Goal: Book appointment/travel/reservation

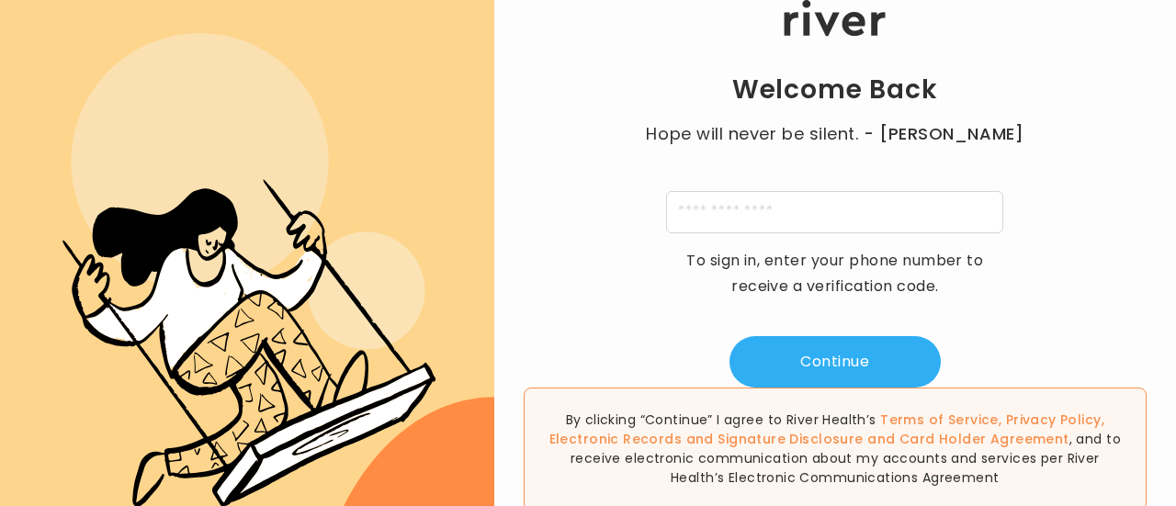
click at [103, 75] on icon ".cls-4{fill-rule:evenodd}" at bounding box center [247, 270] width 494 height 494
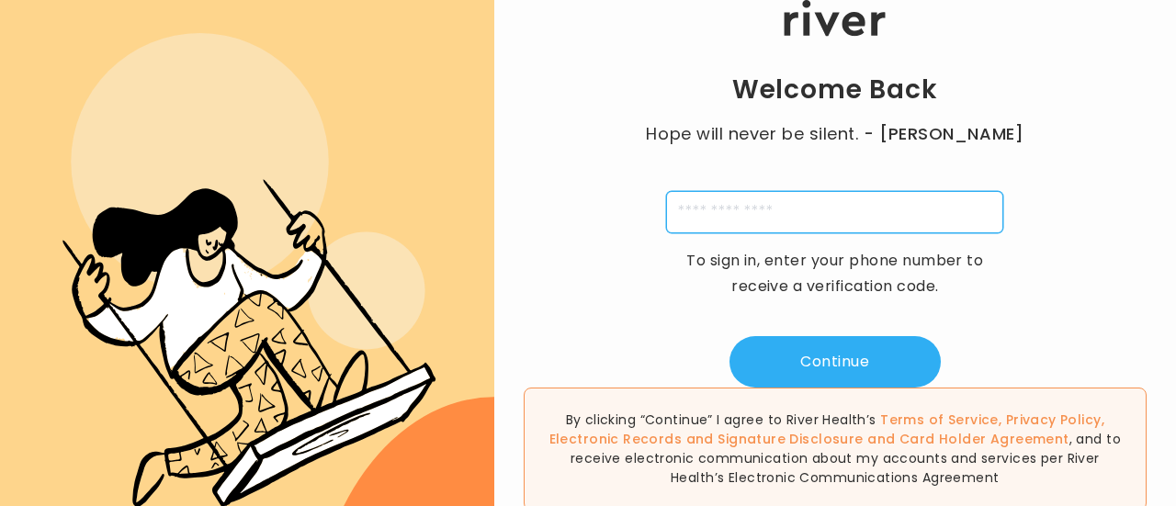
click at [869, 211] on input "tel" at bounding box center [834, 212] width 337 height 42
type input "**********"
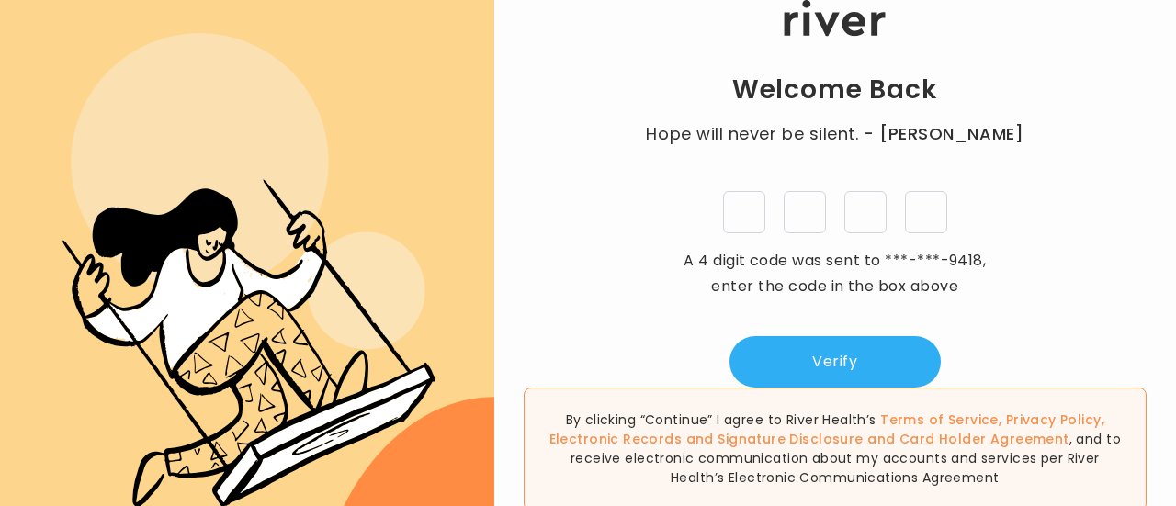
type input "*"
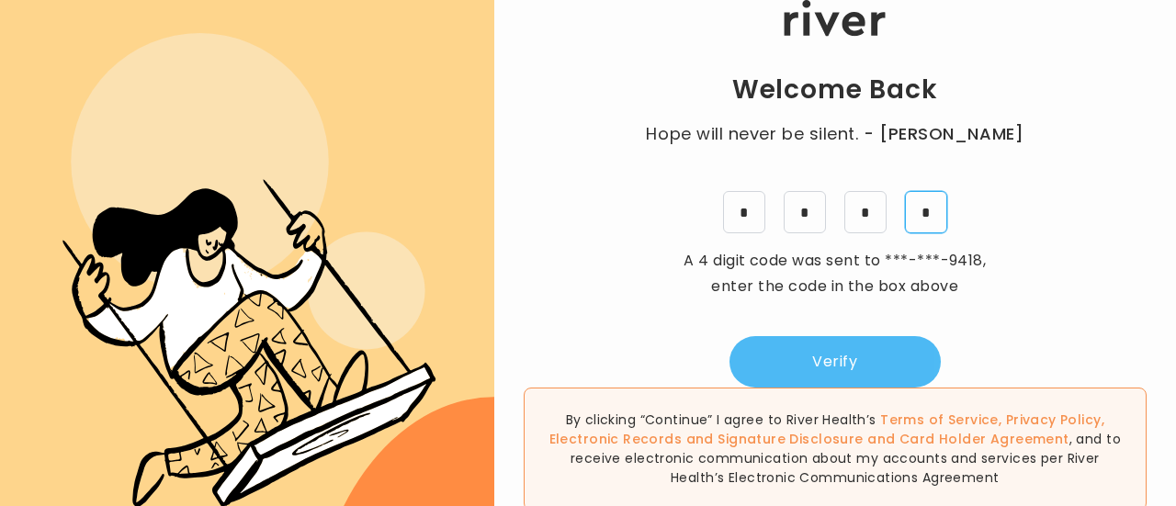
type input "*"
click at [852, 357] on button "Verify" at bounding box center [834, 361] width 211 height 51
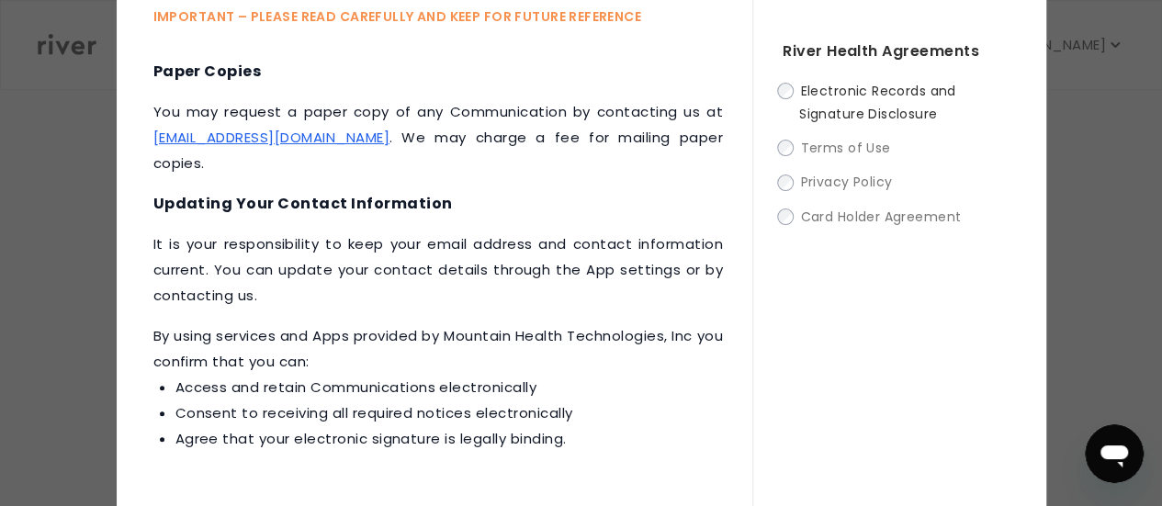
scroll to position [156, 0]
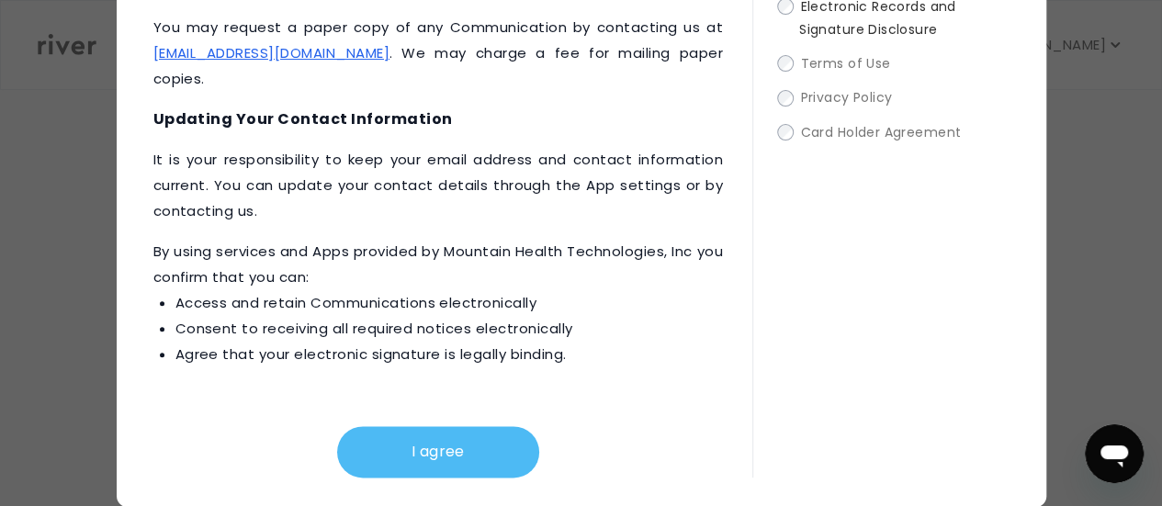
click at [396, 456] on button "I agree" at bounding box center [438, 451] width 202 height 51
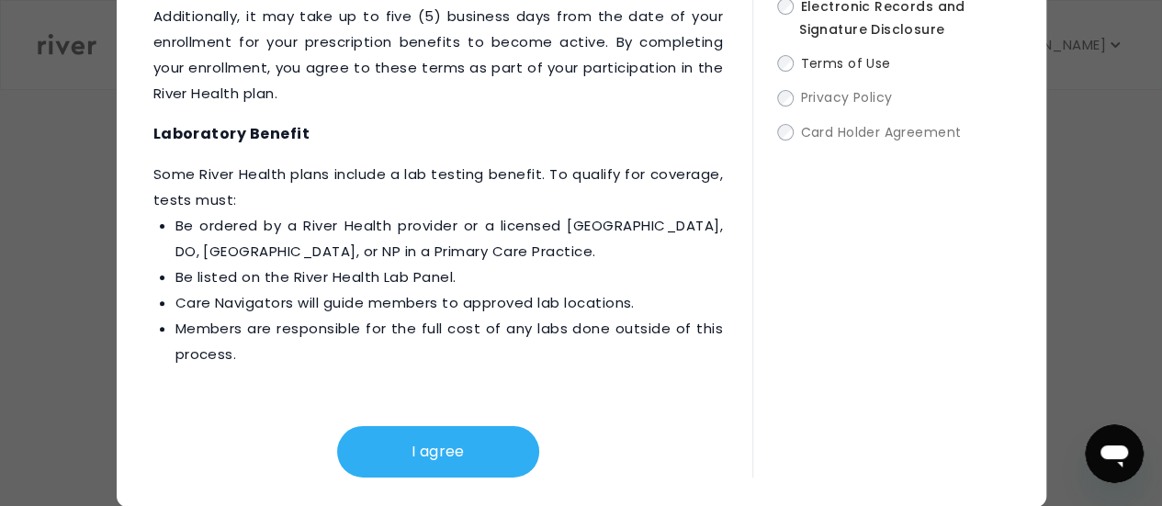
scroll to position [3110, 0]
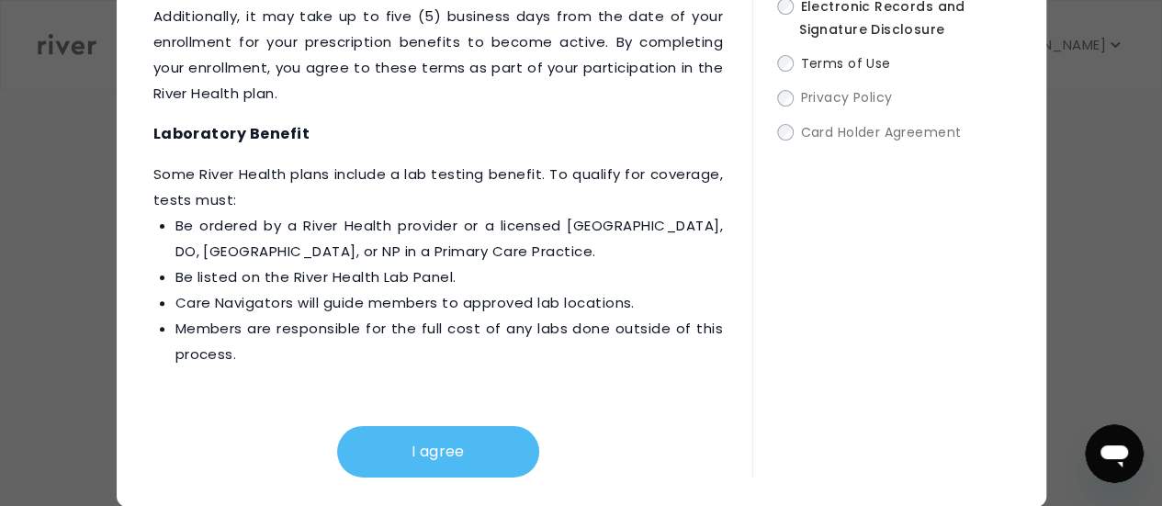
click at [468, 449] on button "I agree" at bounding box center [438, 451] width 202 height 51
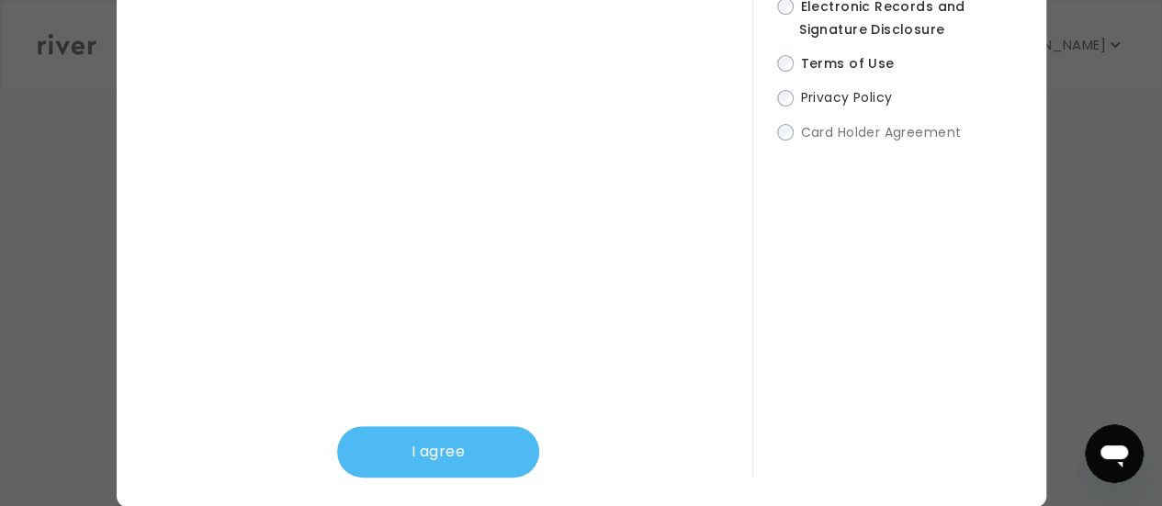
click at [468, 455] on button "I agree" at bounding box center [438, 451] width 202 height 51
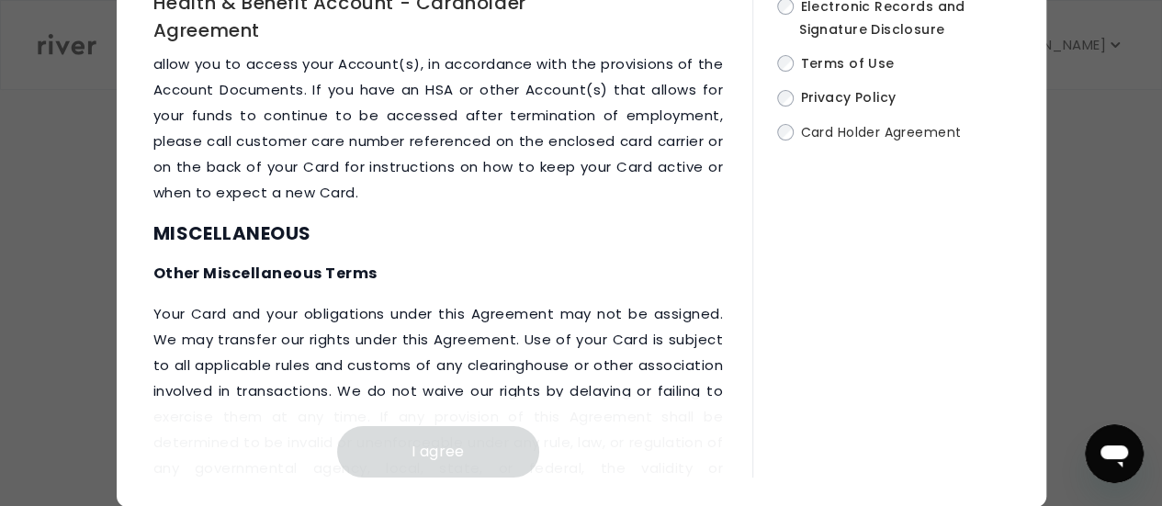
scroll to position [11229, 0]
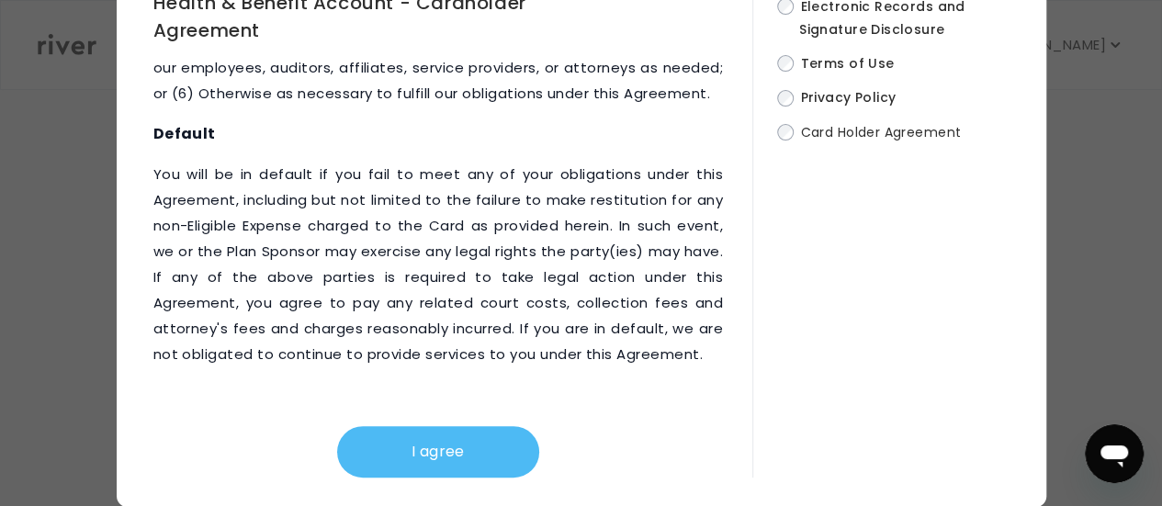
click at [451, 431] on button "I agree" at bounding box center [438, 451] width 202 height 51
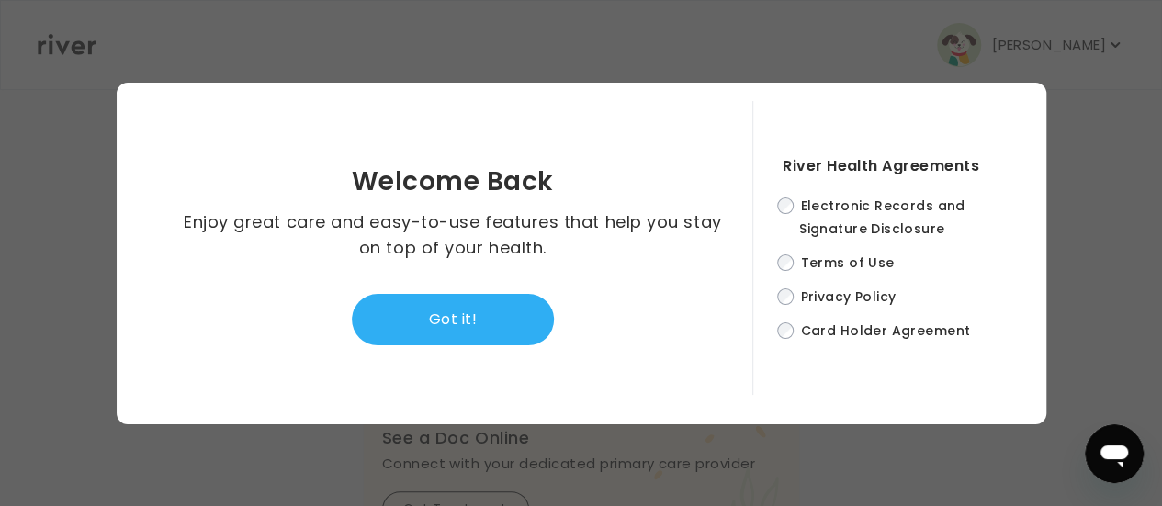
scroll to position [0, 0]
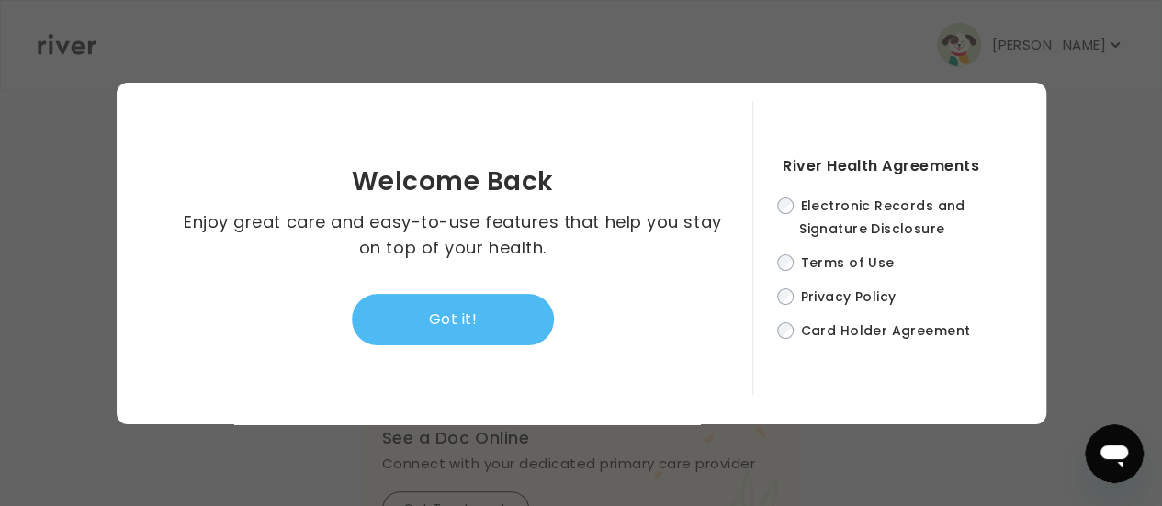
click at [467, 317] on button "Got it!" at bounding box center [453, 319] width 202 height 51
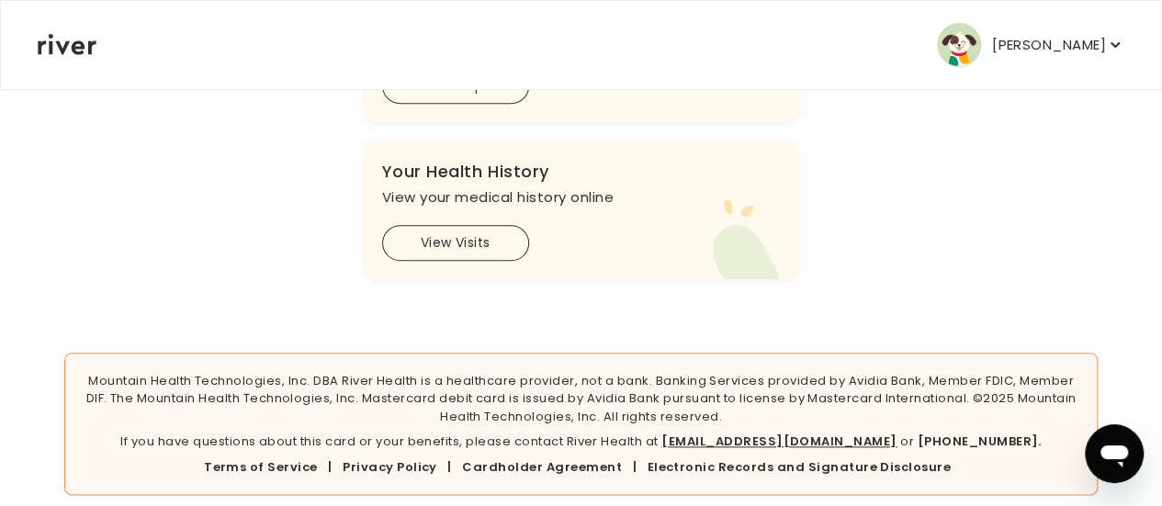
scroll to position [913, 0]
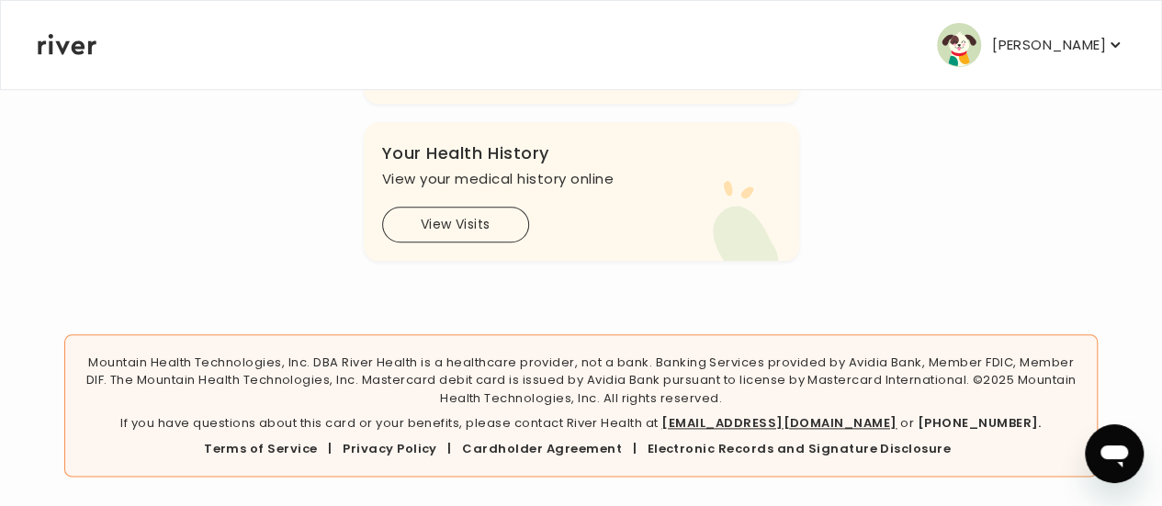
click at [1074, 49] on p "[PERSON_NAME]" at bounding box center [1049, 45] width 114 height 26
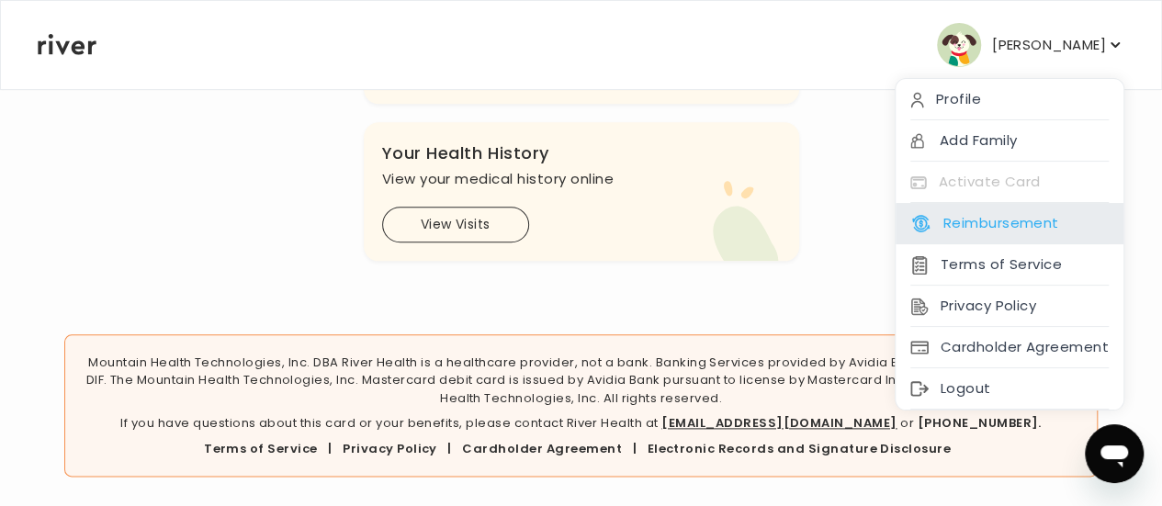
click at [1010, 225] on button "Reimbursement" at bounding box center [984, 223] width 148 height 26
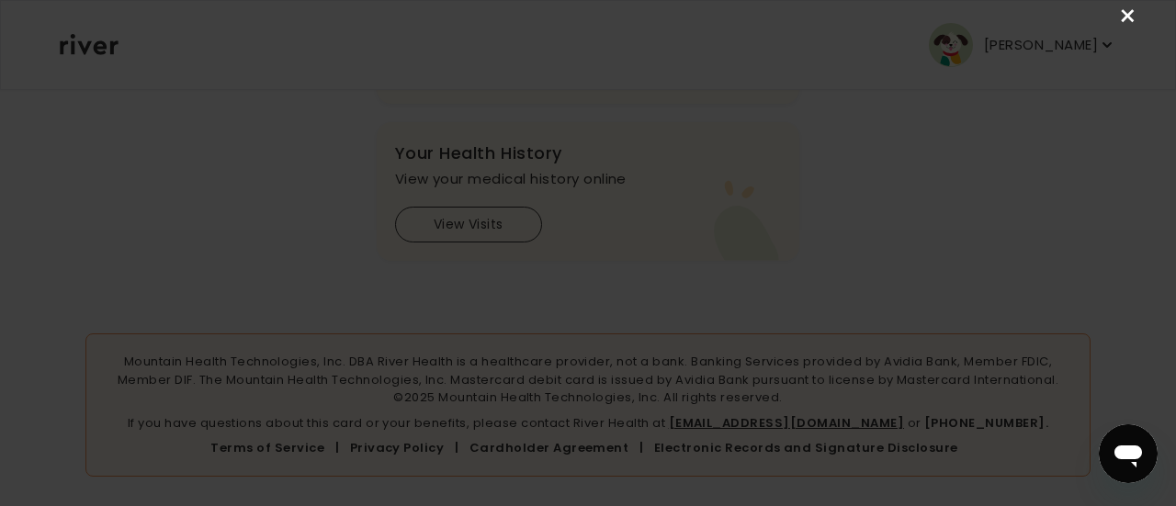
click at [1128, 16] on link "×" at bounding box center [1128, 17] width 22 height 22
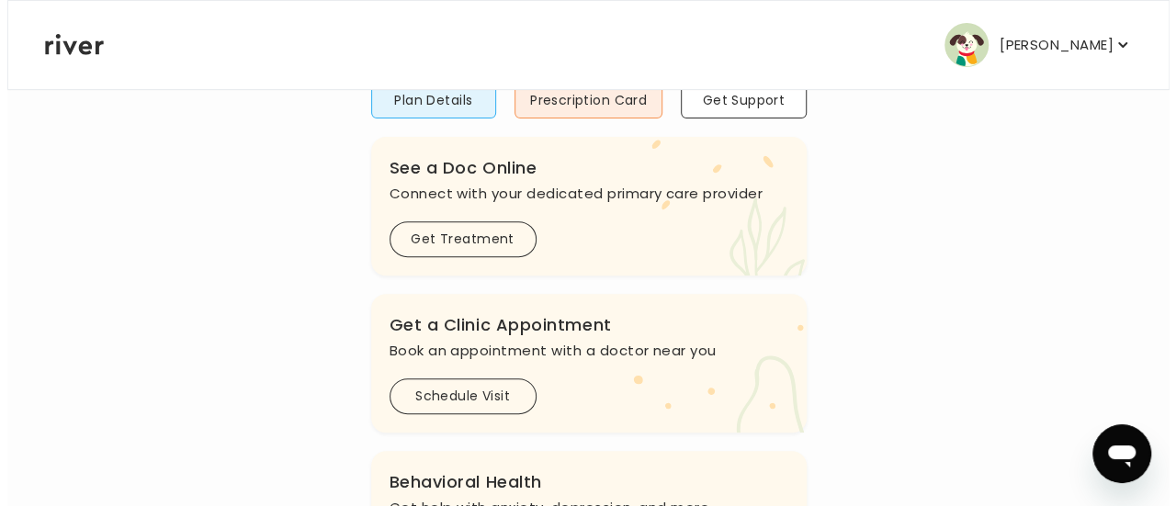
scroll to position [0, 0]
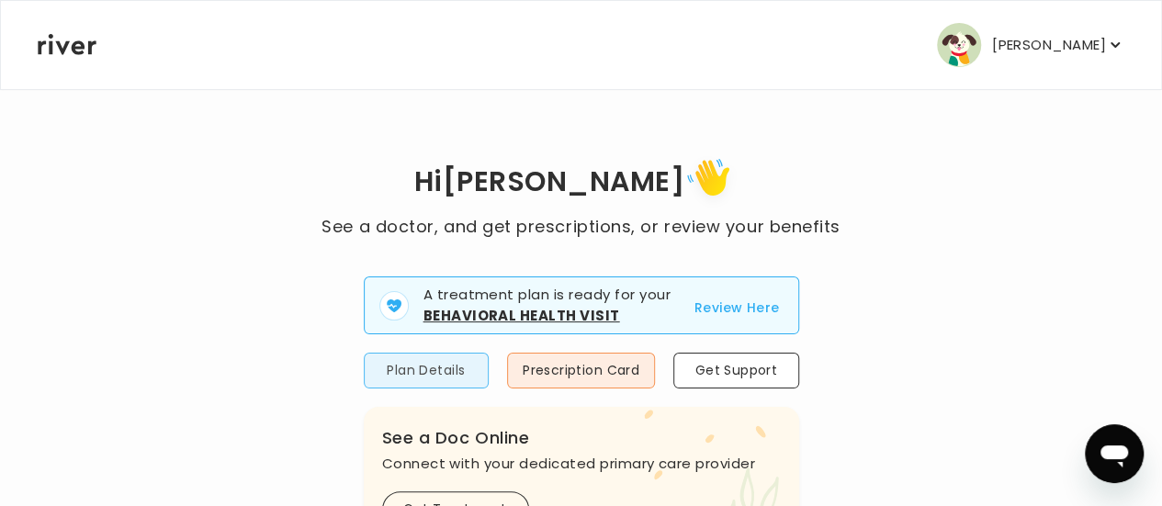
click at [401, 365] on button "Plan Details" at bounding box center [426, 371] width 125 height 36
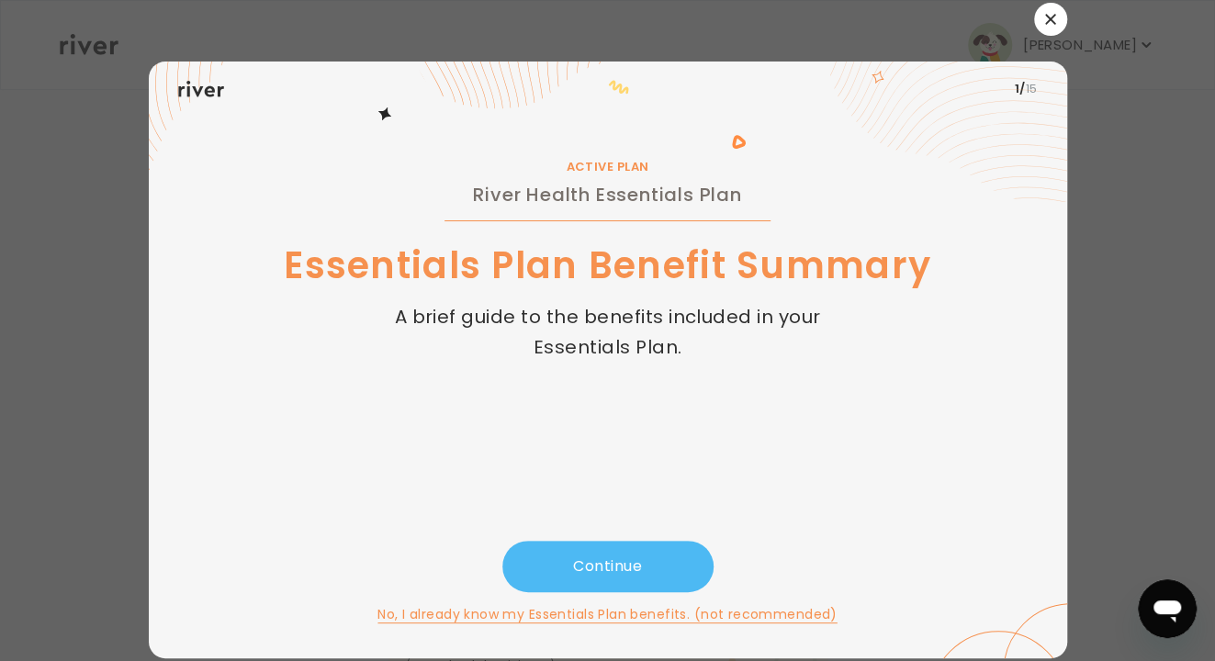
click at [656, 505] on button "Continue" at bounding box center [607, 566] width 211 height 51
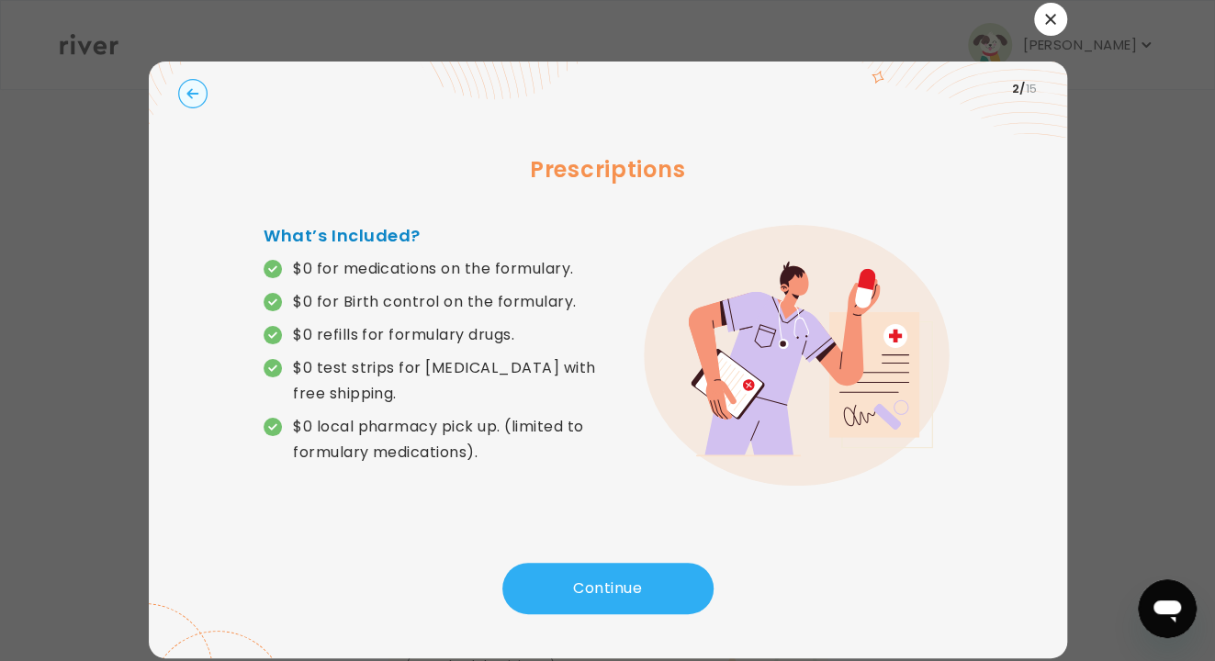
click at [104, 187] on div at bounding box center [607, 330] width 1215 height 661
click at [45, 209] on div at bounding box center [607, 330] width 1215 height 661
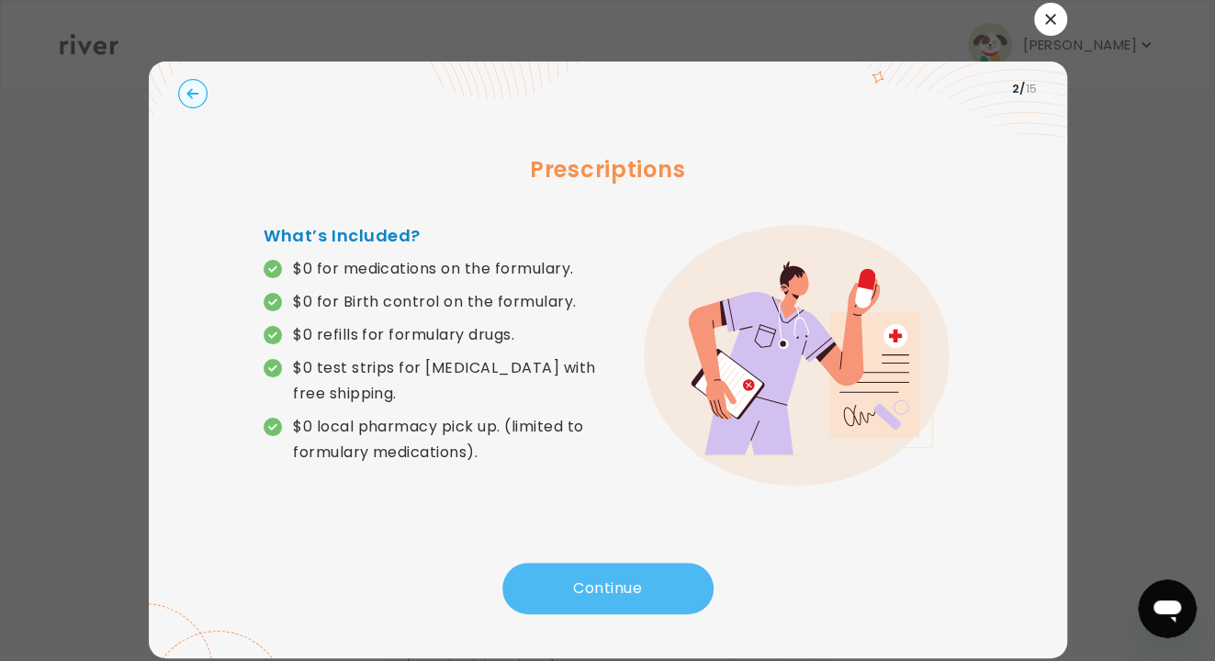
click at [632, 505] on button "Continue" at bounding box center [607, 588] width 211 height 51
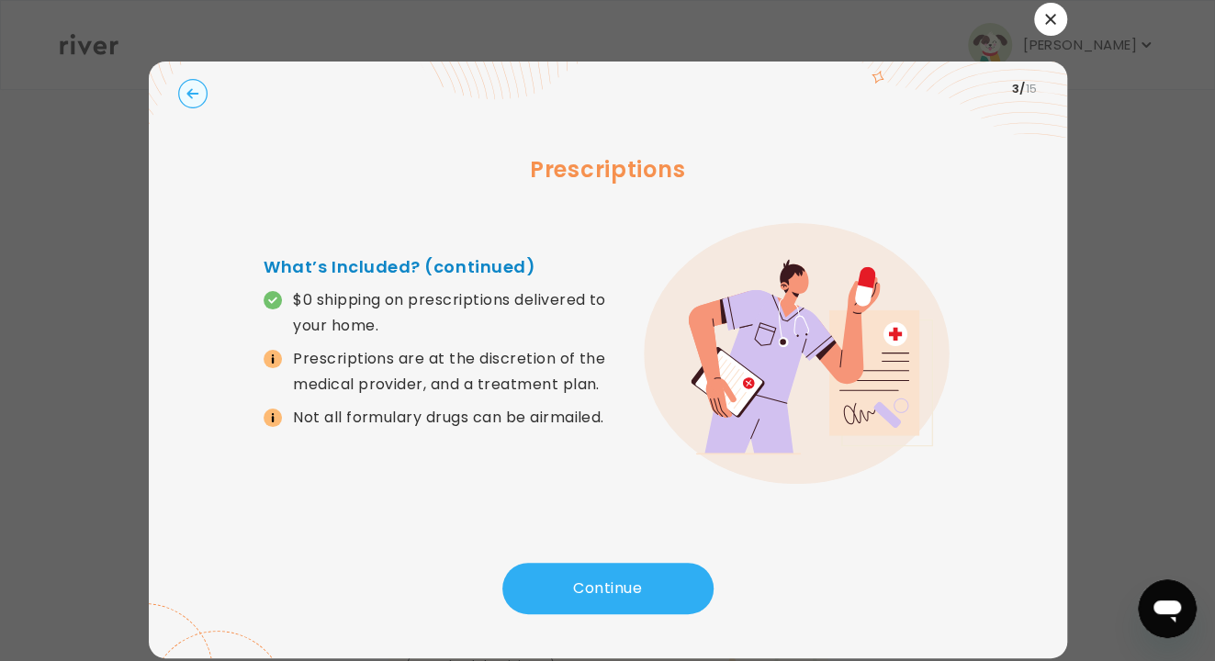
click at [59, 223] on div at bounding box center [607, 330] width 1215 height 661
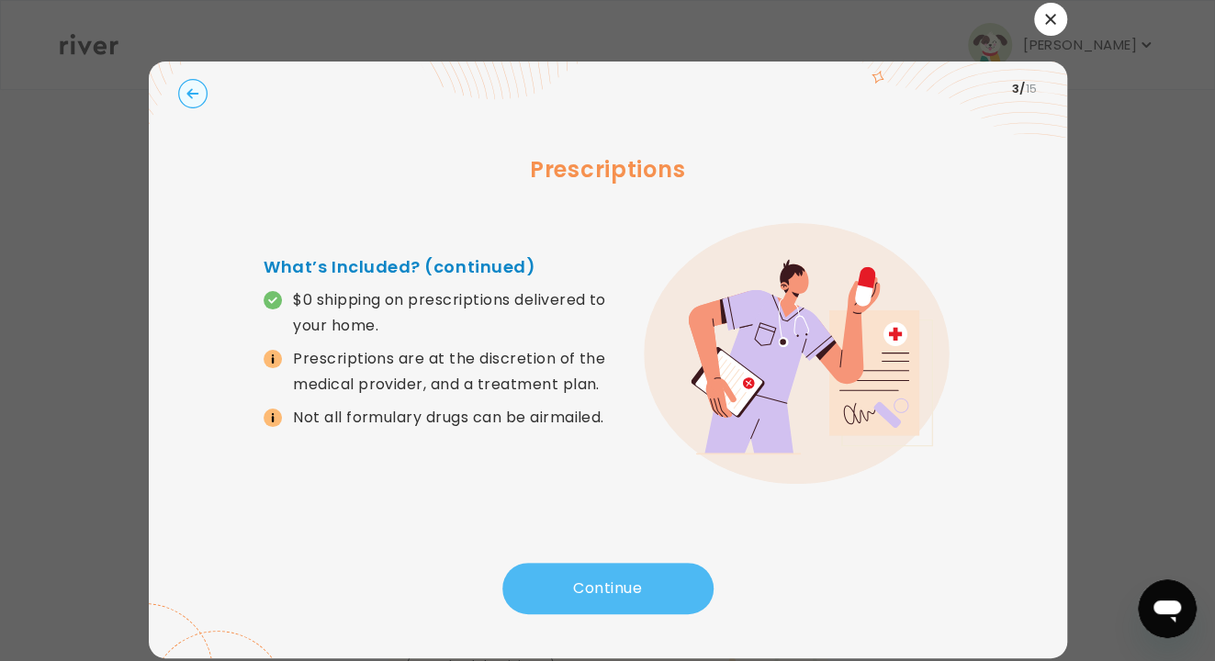
click at [592, 505] on button "Continue" at bounding box center [607, 588] width 211 height 51
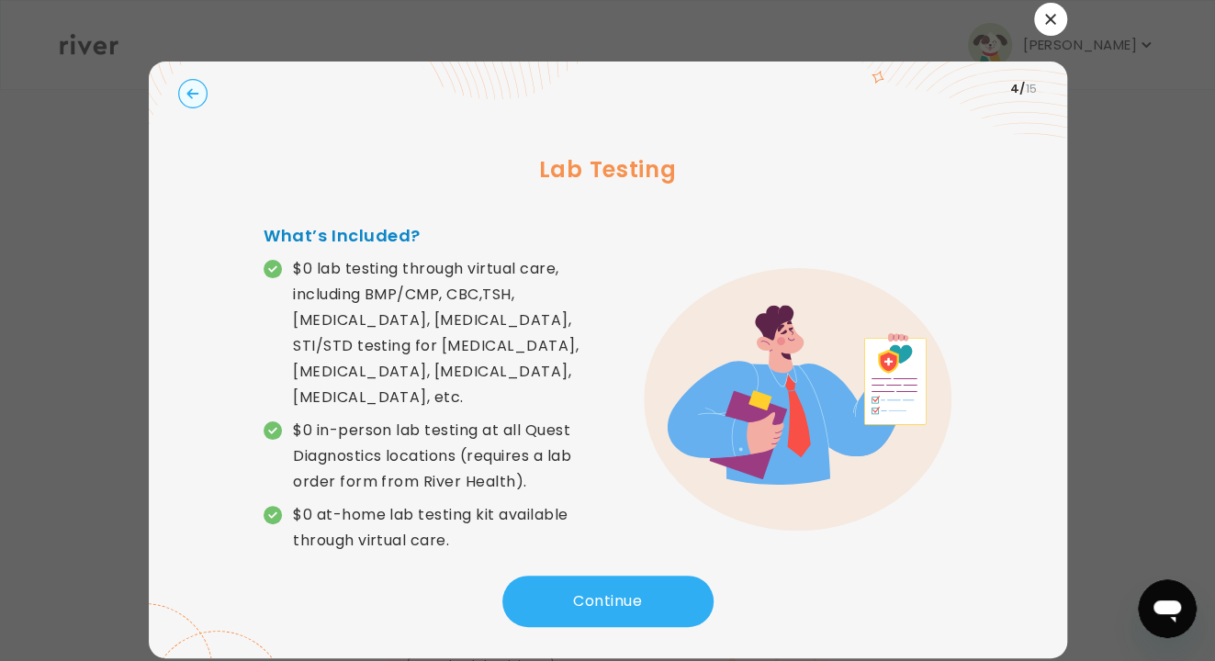
click at [182, 195] on div "Lab Testing What’s Included? $0 lab testing through virtual care, including BMP…" at bounding box center [608, 346] width 860 height 459
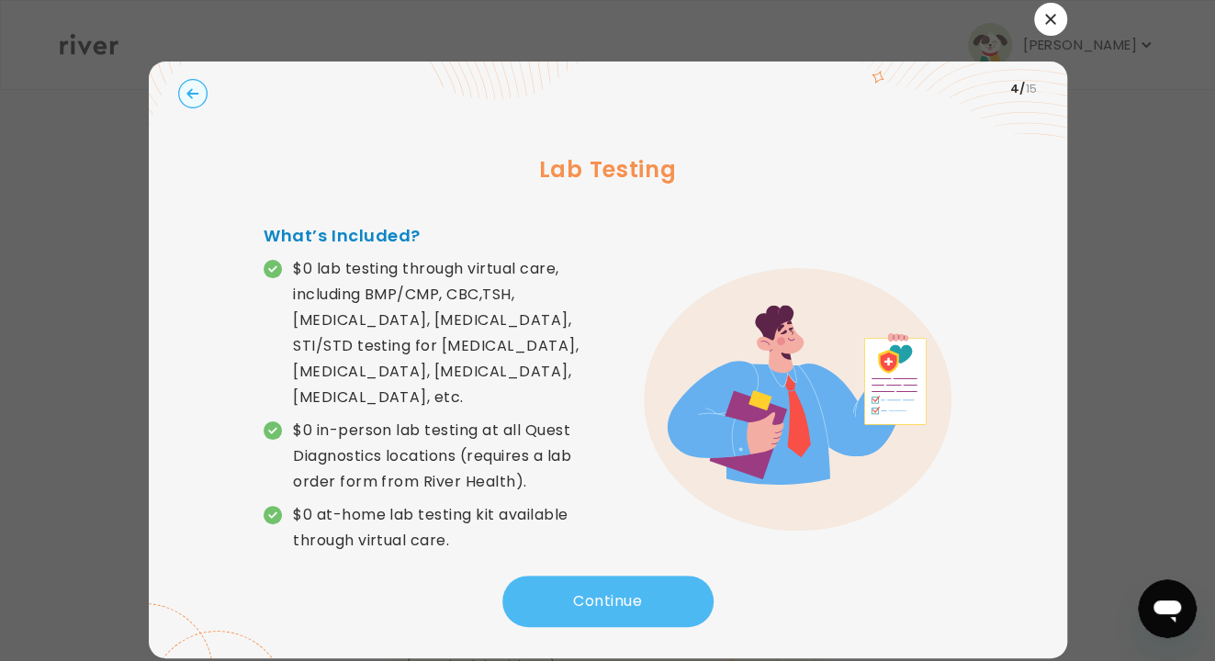
click at [638, 505] on button "Continue" at bounding box center [607, 601] width 211 height 51
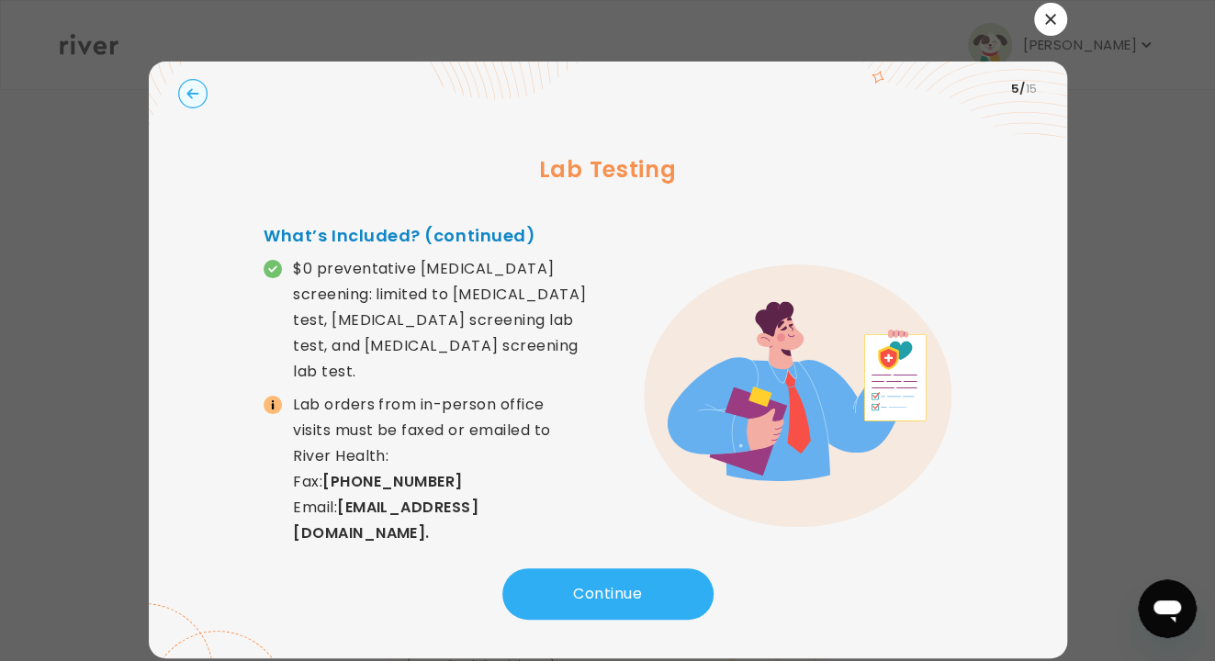
click at [110, 187] on div at bounding box center [607, 330] width 1215 height 661
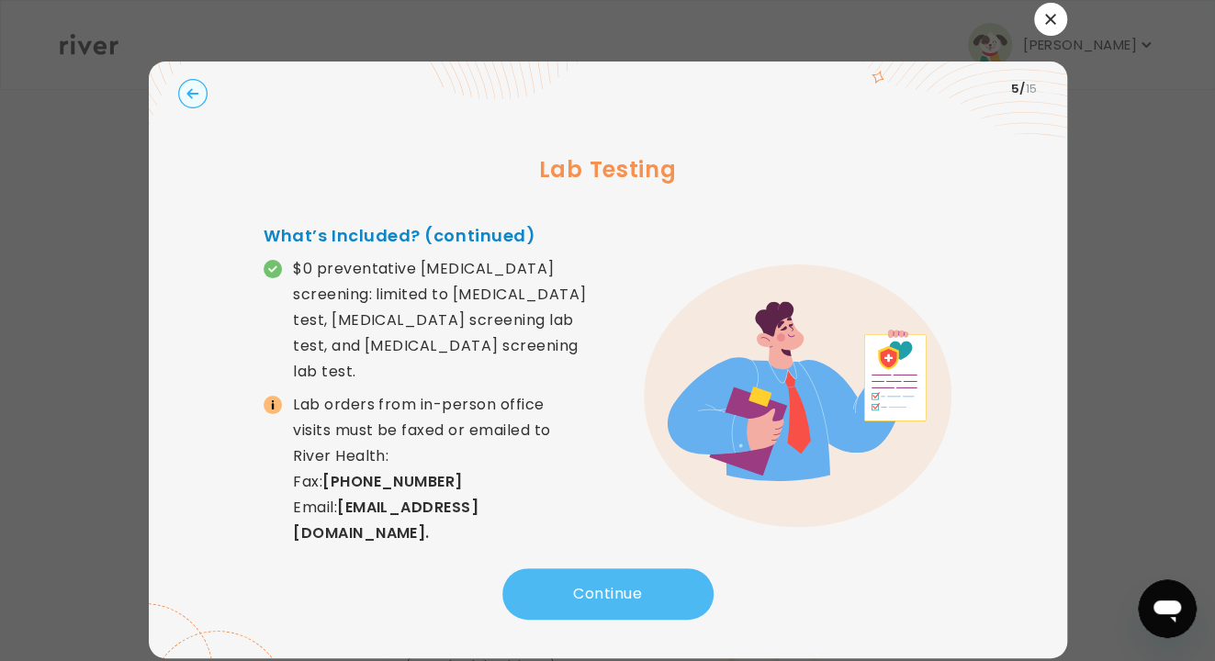
click at [647, 505] on button "Continue" at bounding box center [607, 594] width 211 height 51
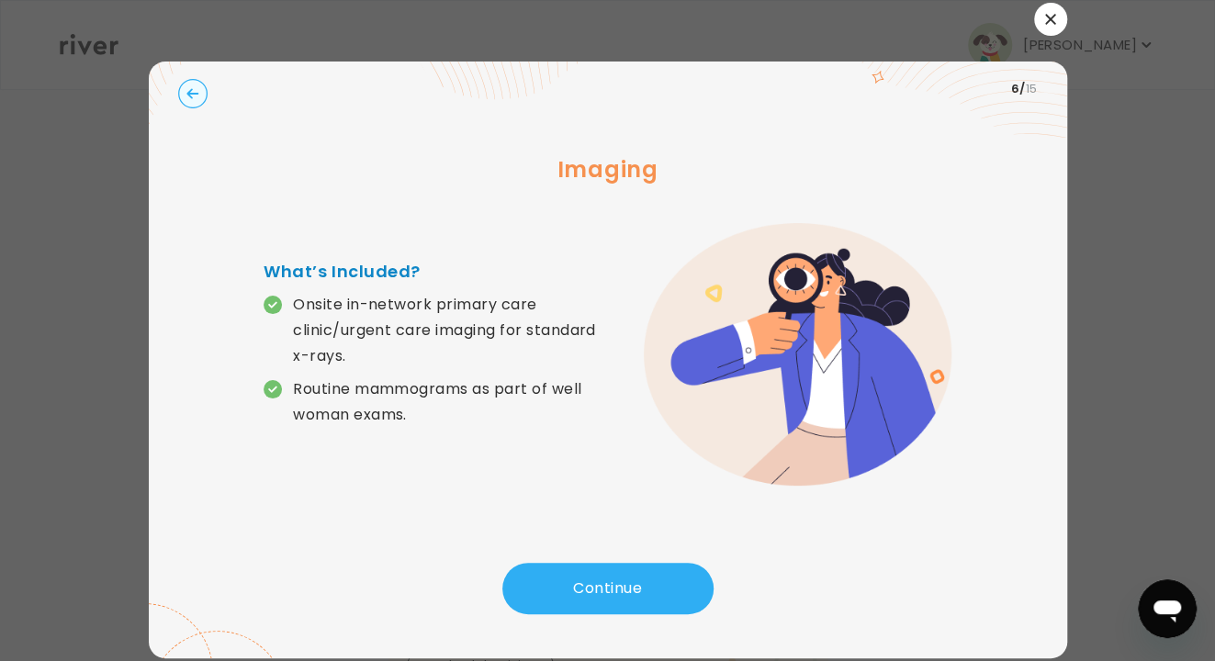
click at [83, 197] on div at bounding box center [607, 330] width 1215 height 661
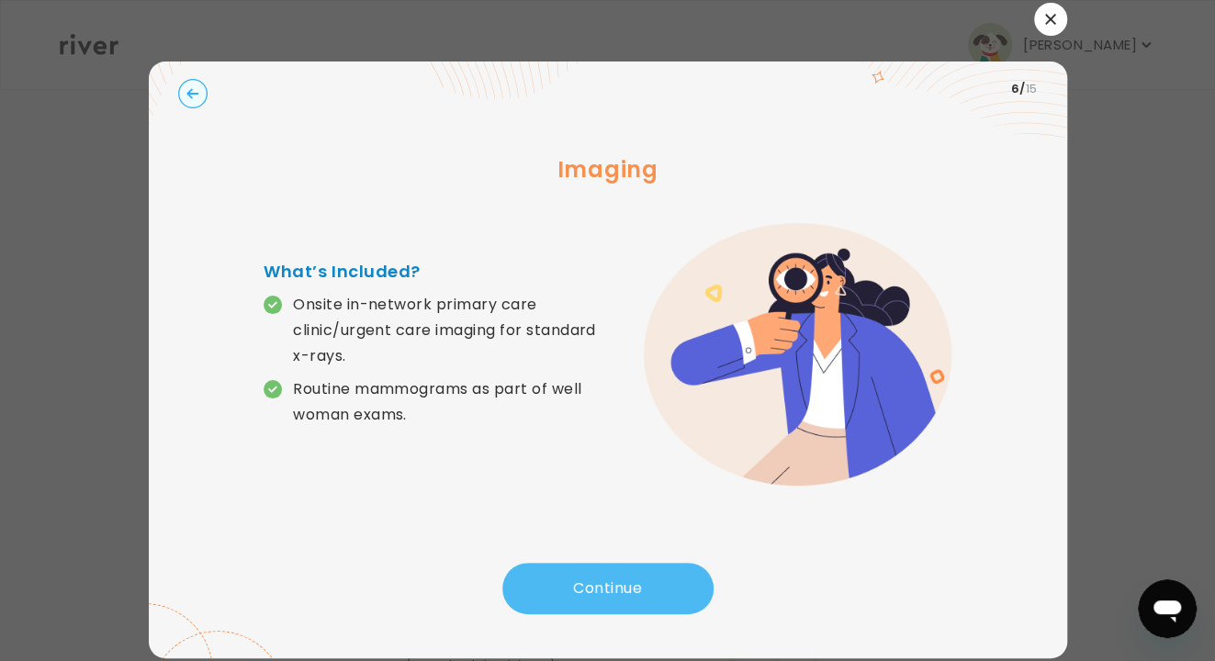
click at [602, 505] on button "Continue" at bounding box center [607, 588] width 211 height 51
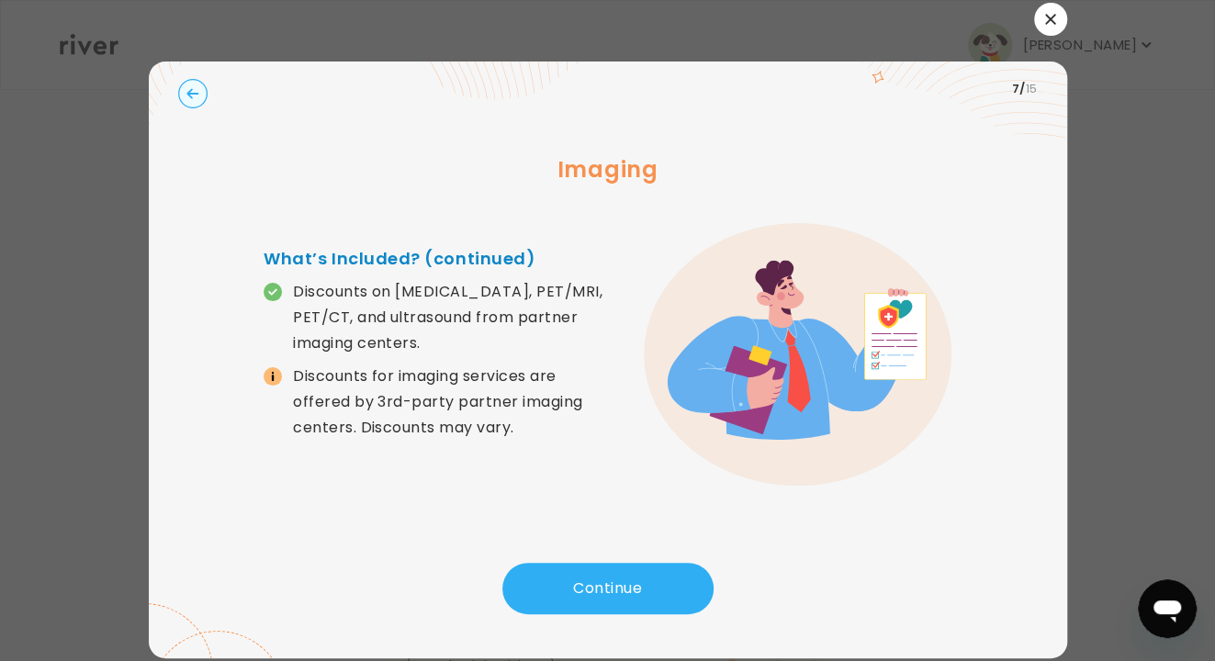
click at [48, 195] on div at bounding box center [607, 330] width 1215 height 661
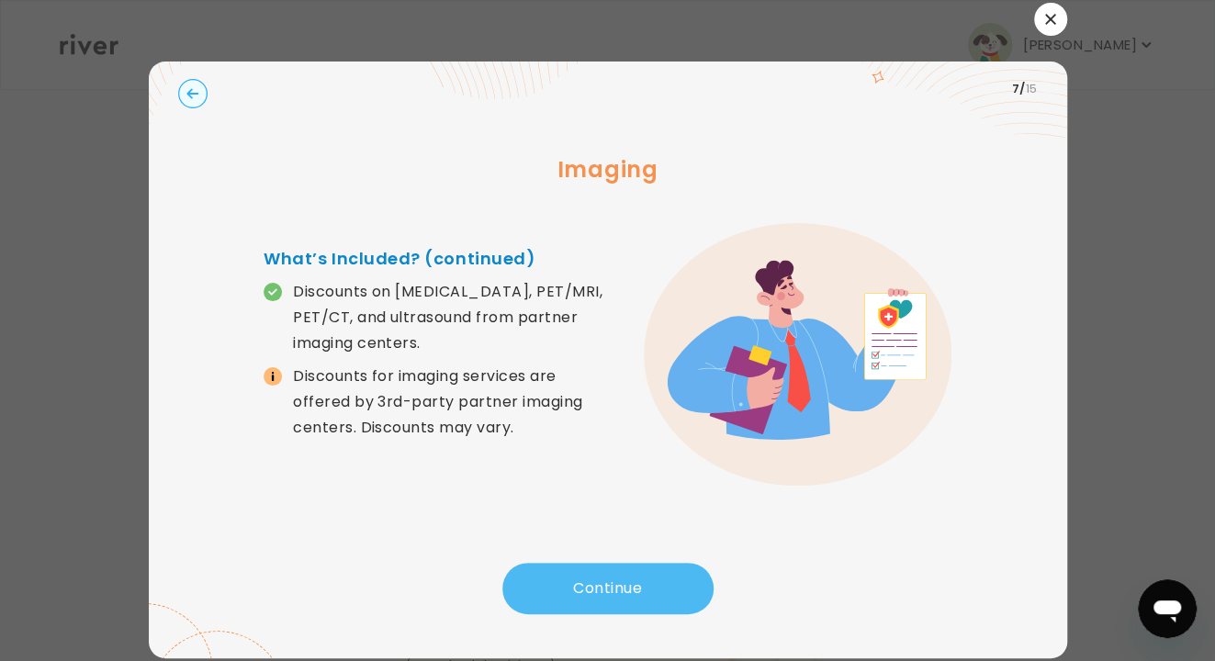
click at [595, 505] on button "Continue" at bounding box center [607, 588] width 211 height 51
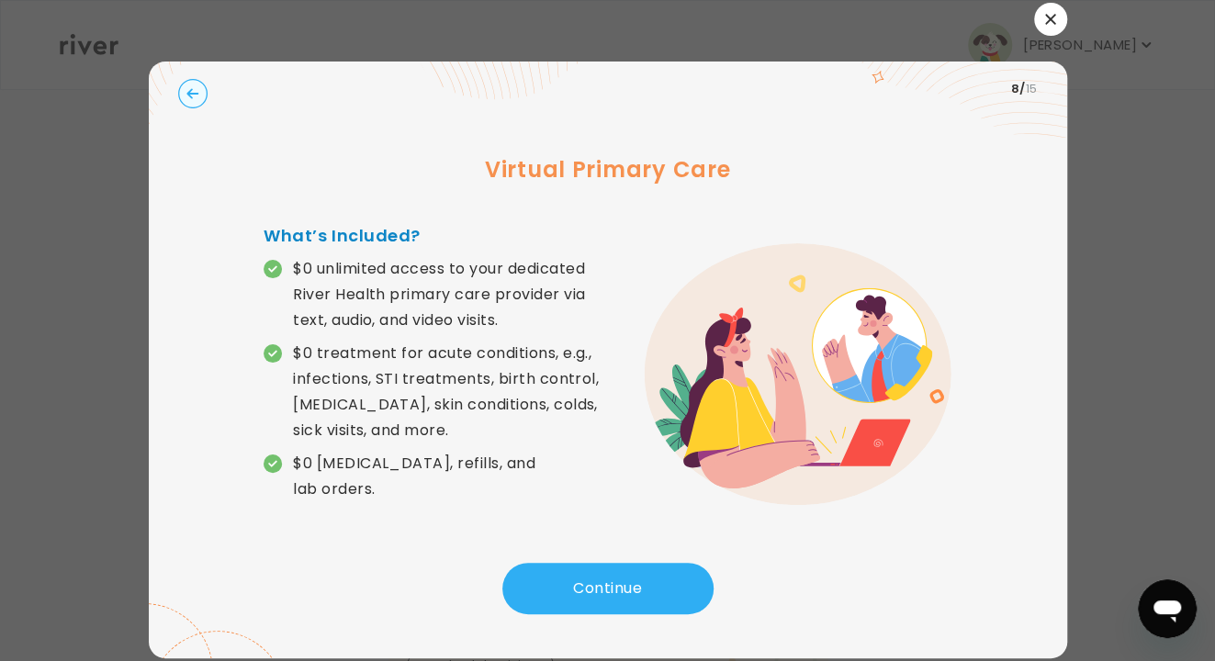
click at [28, 197] on div at bounding box center [607, 330] width 1215 height 661
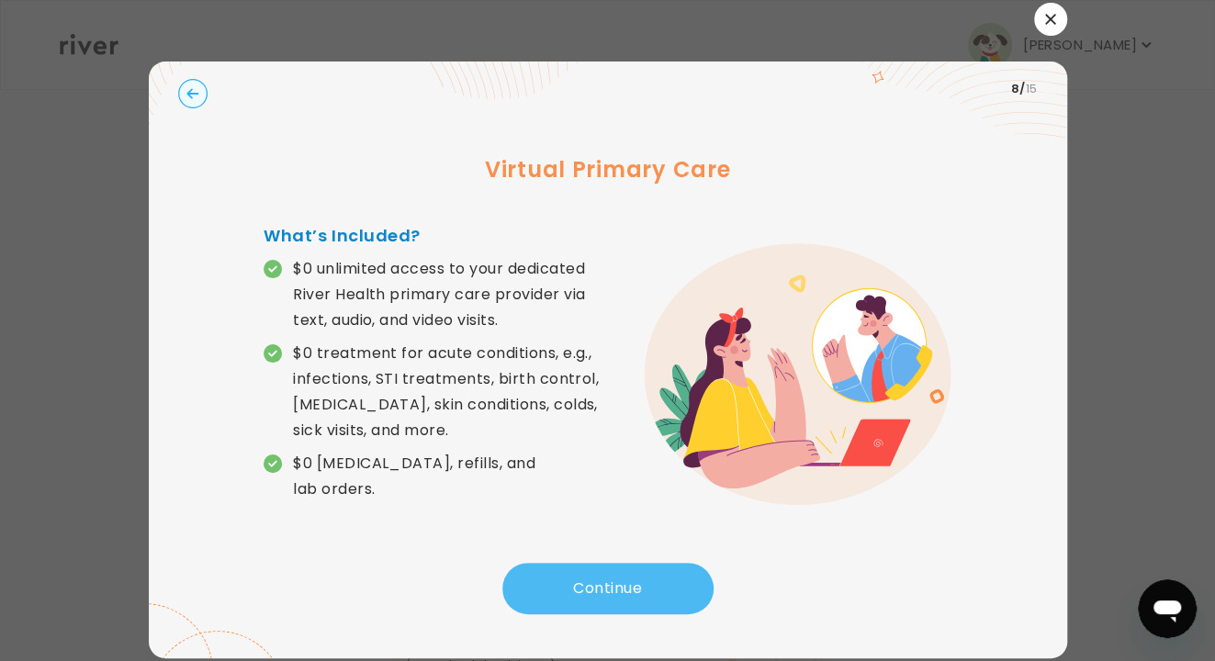
click at [668, 505] on button "Continue" at bounding box center [607, 588] width 211 height 51
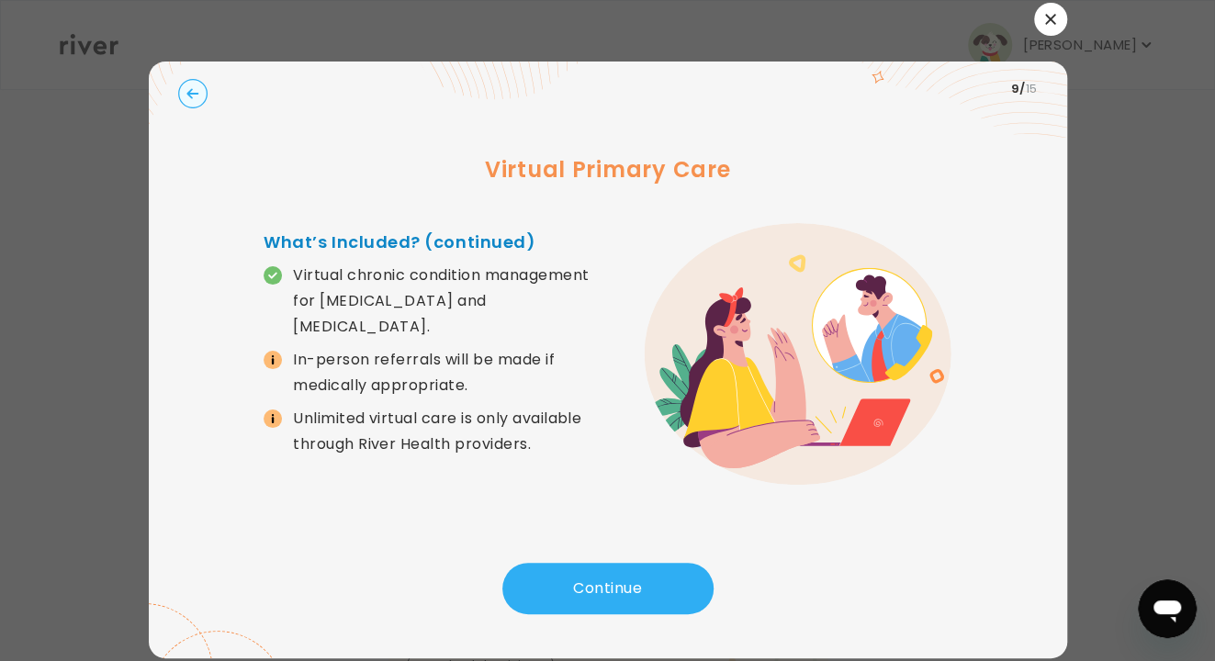
click at [46, 122] on div at bounding box center [607, 330] width 1215 height 661
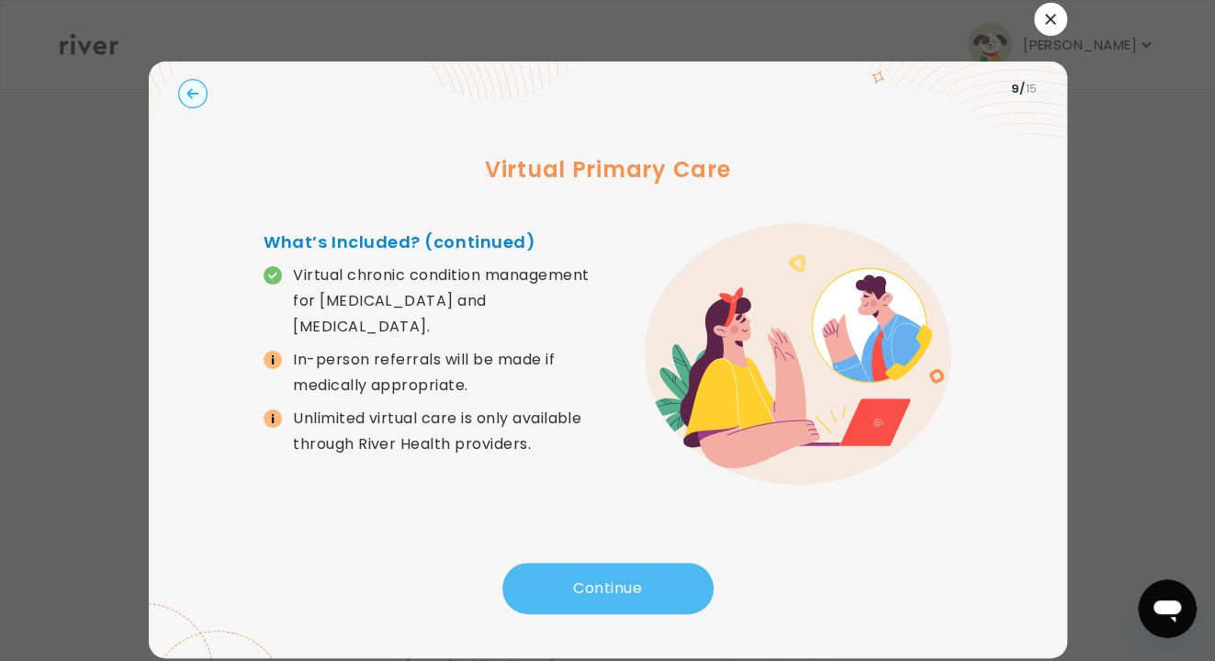
click at [640, 505] on button "Continue" at bounding box center [607, 588] width 211 height 51
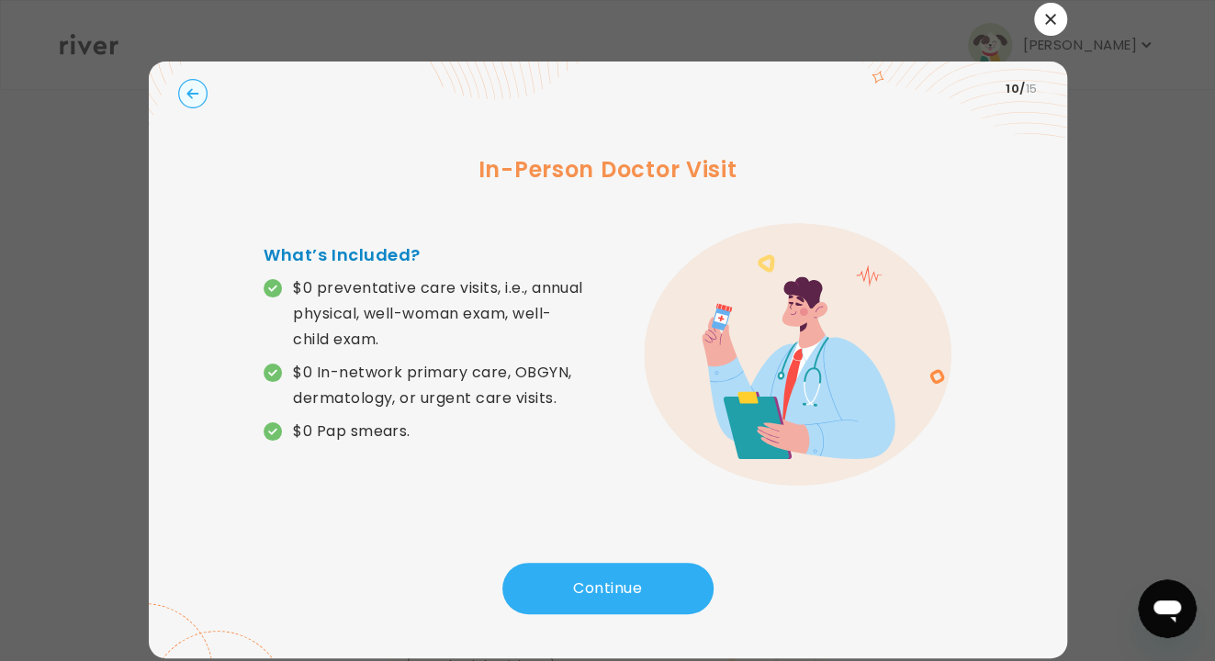
click at [85, 230] on div at bounding box center [607, 330] width 1215 height 661
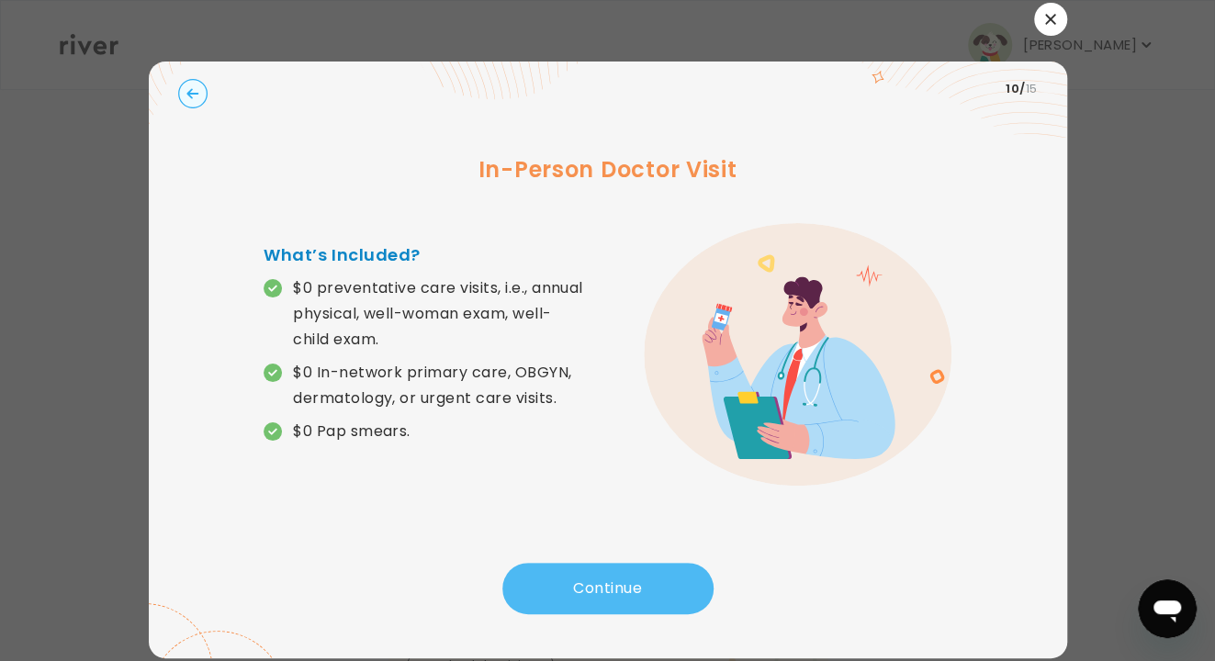
click at [683, 505] on button "Continue" at bounding box center [607, 588] width 211 height 51
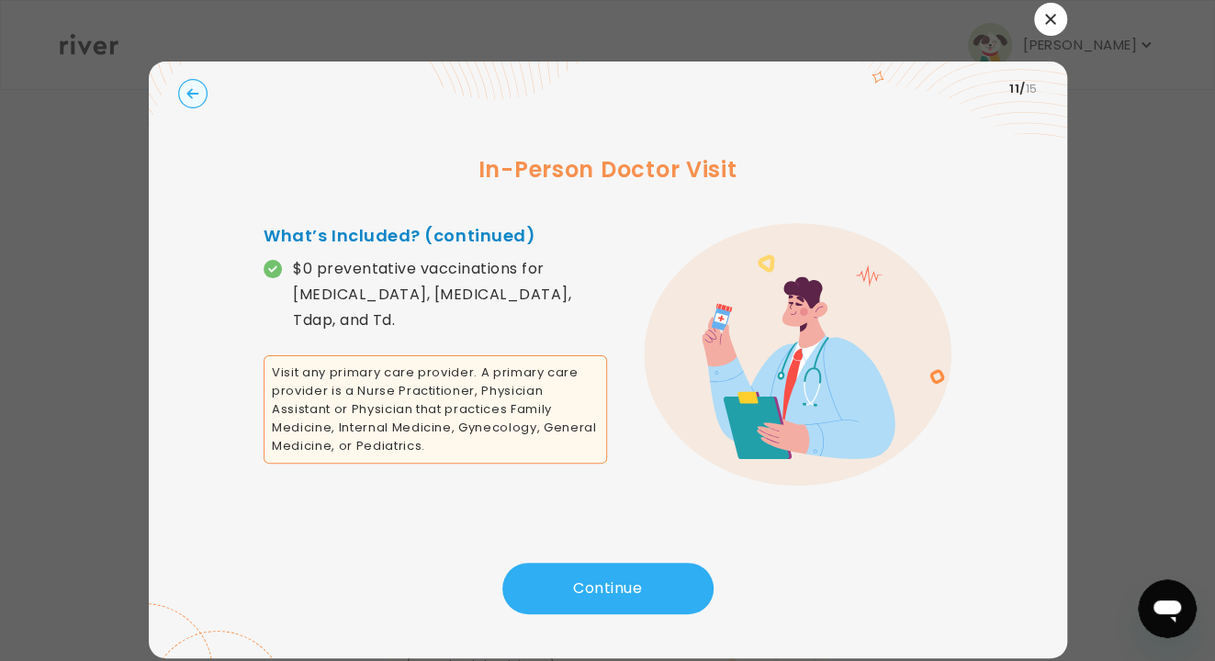
click at [87, 37] on div at bounding box center [607, 330] width 1215 height 661
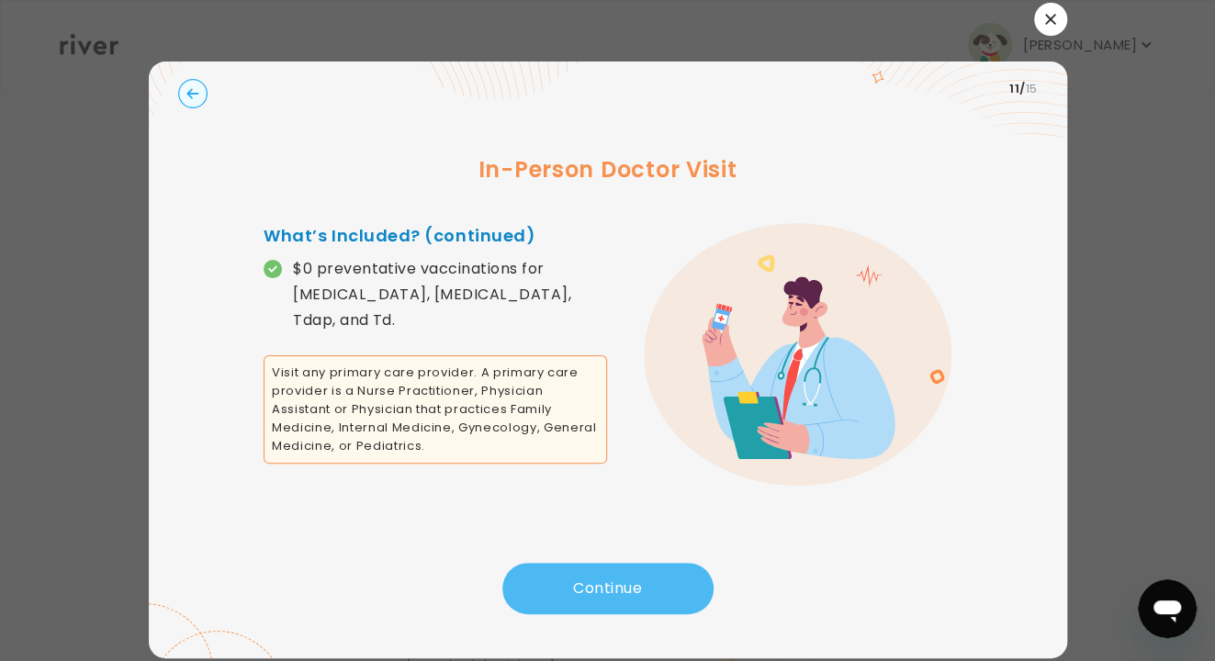
click at [688, 505] on button "Continue" at bounding box center [607, 588] width 211 height 51
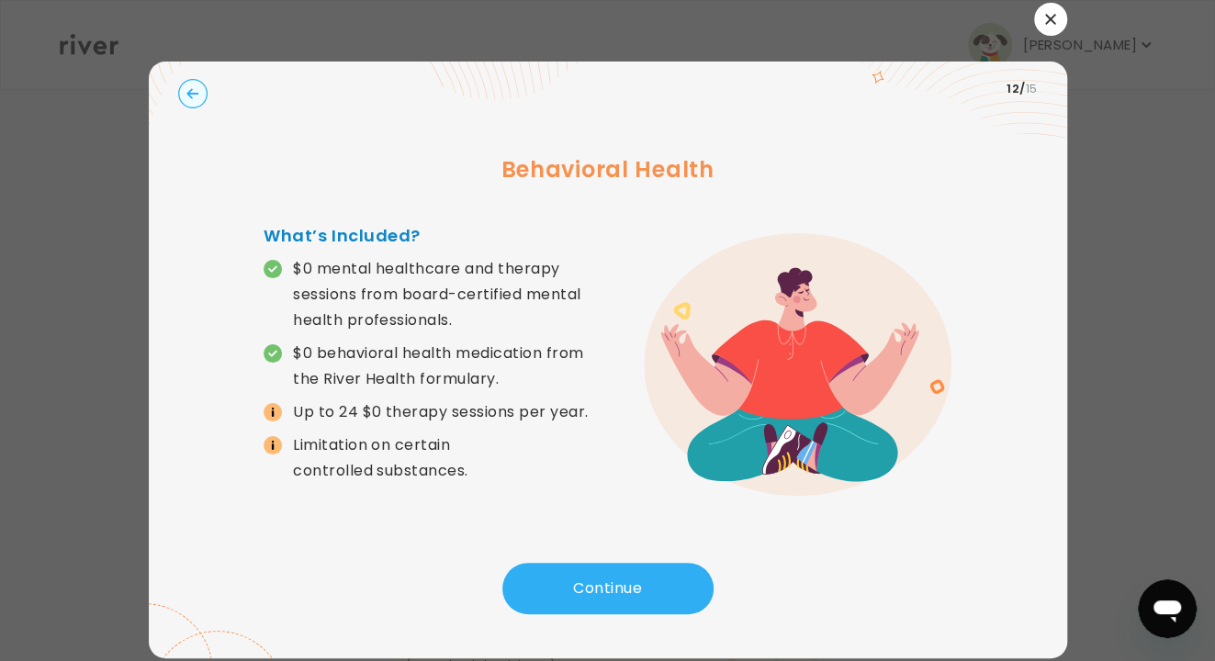
click at [48, 226] on div at bounding box center [607, 330] width 1215 height 661
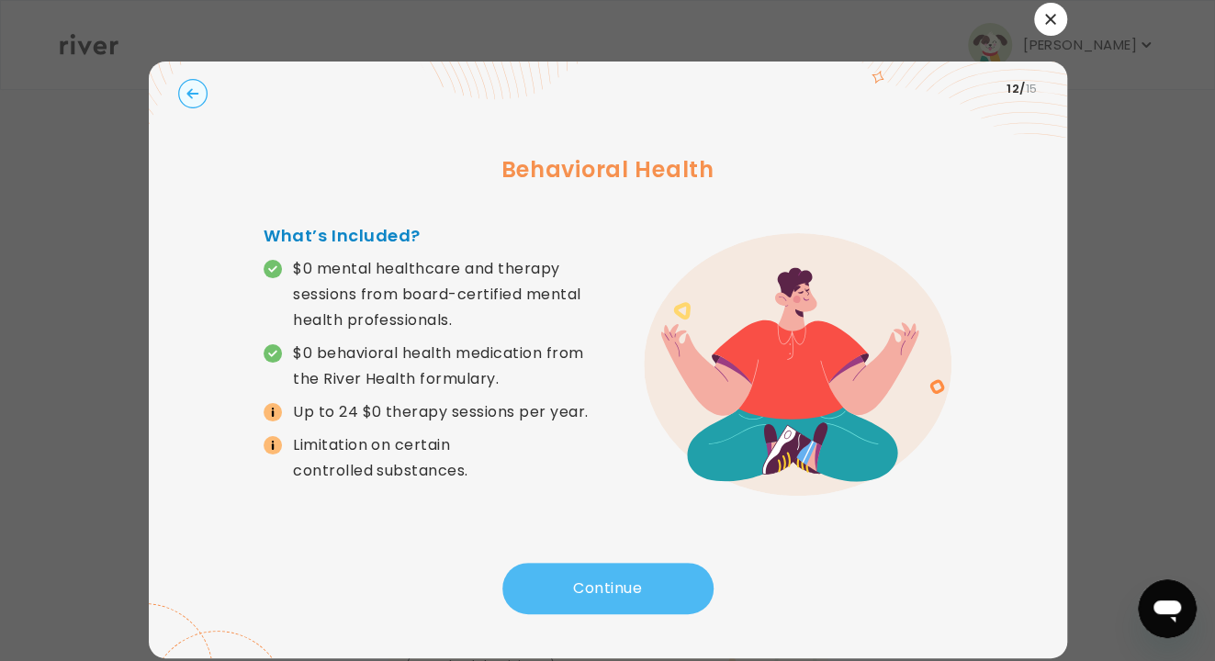
click at [644, 505] on button "Continue" at bounding box center [607, 588] width 211 height 51
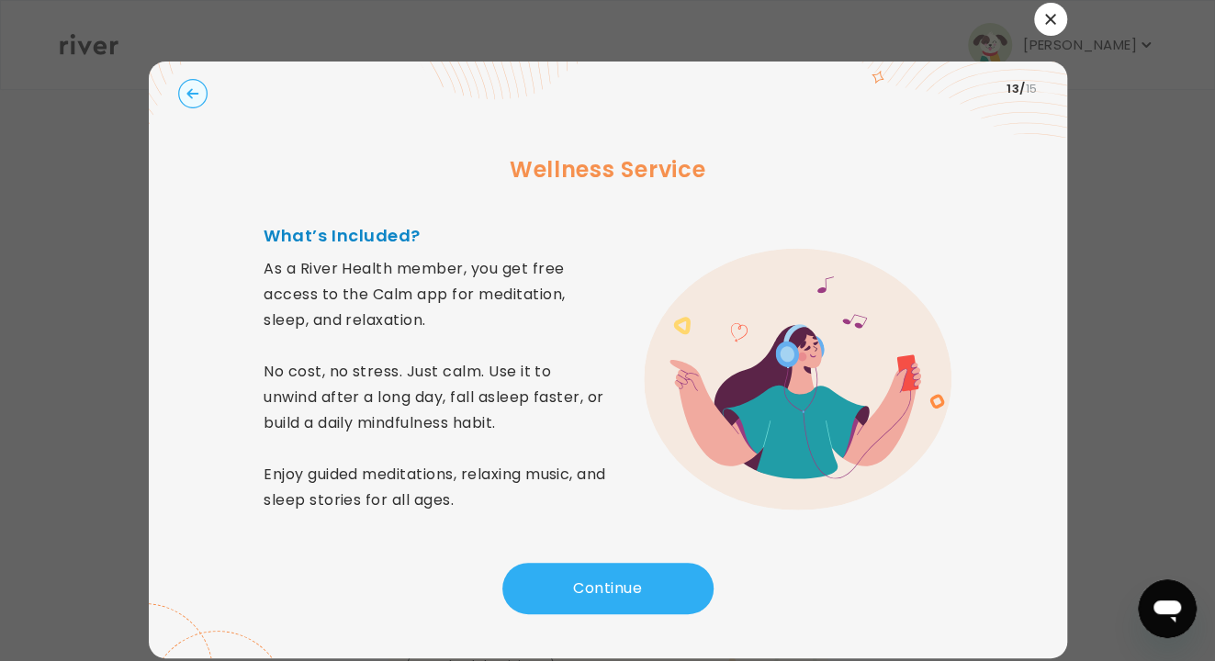
drag, startPoint x: 46, startPoint y: 161, endPoint x: 59, endPoint y: 164, distance: 13.2
click at [46, 161] on div at bounding box center [607, 330] width 1215 height 661
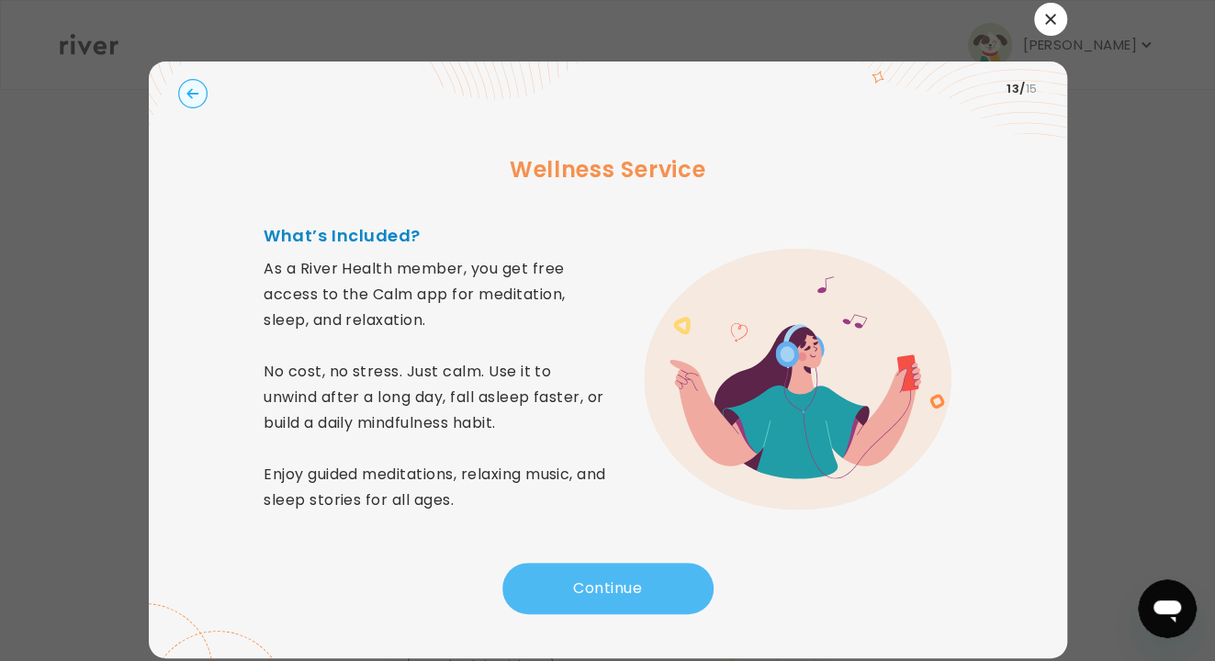
click at [666, 505] on button "Continue" at bounding box center [607, 588] width 211 height 51
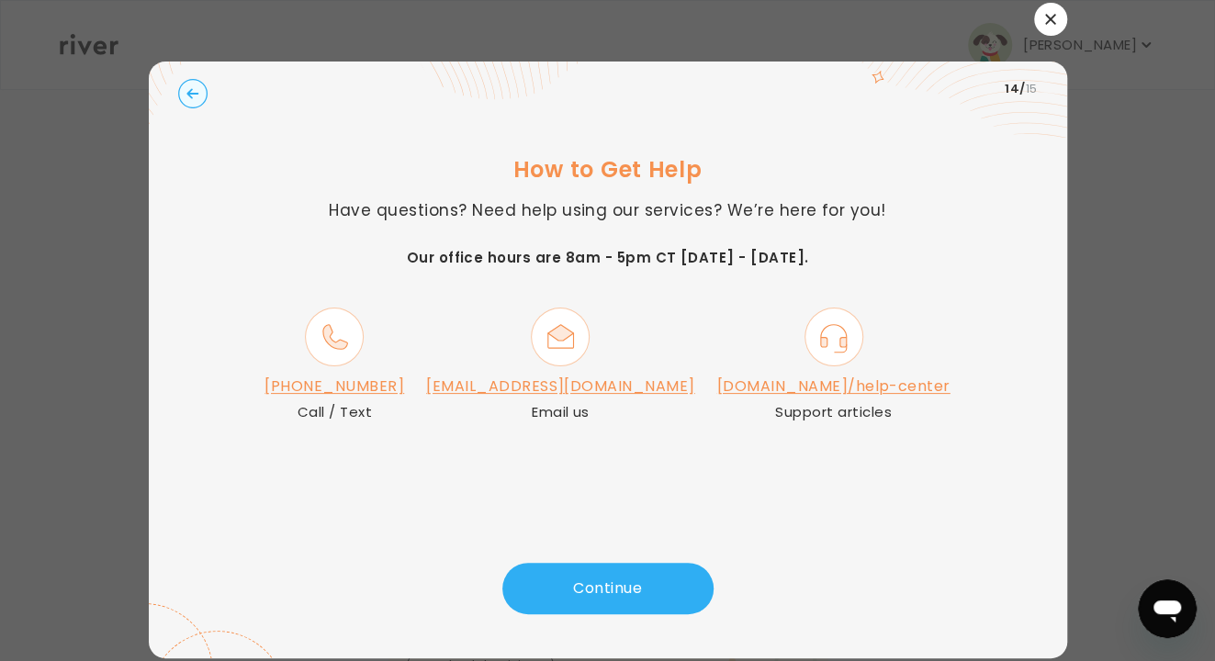
click at [124, 248] on div at bounding box center [607, 330] width 1215 height 661
click at [835, 388] on link "river.health/help-center" at bounding box center [833, 386] width 233 height 21
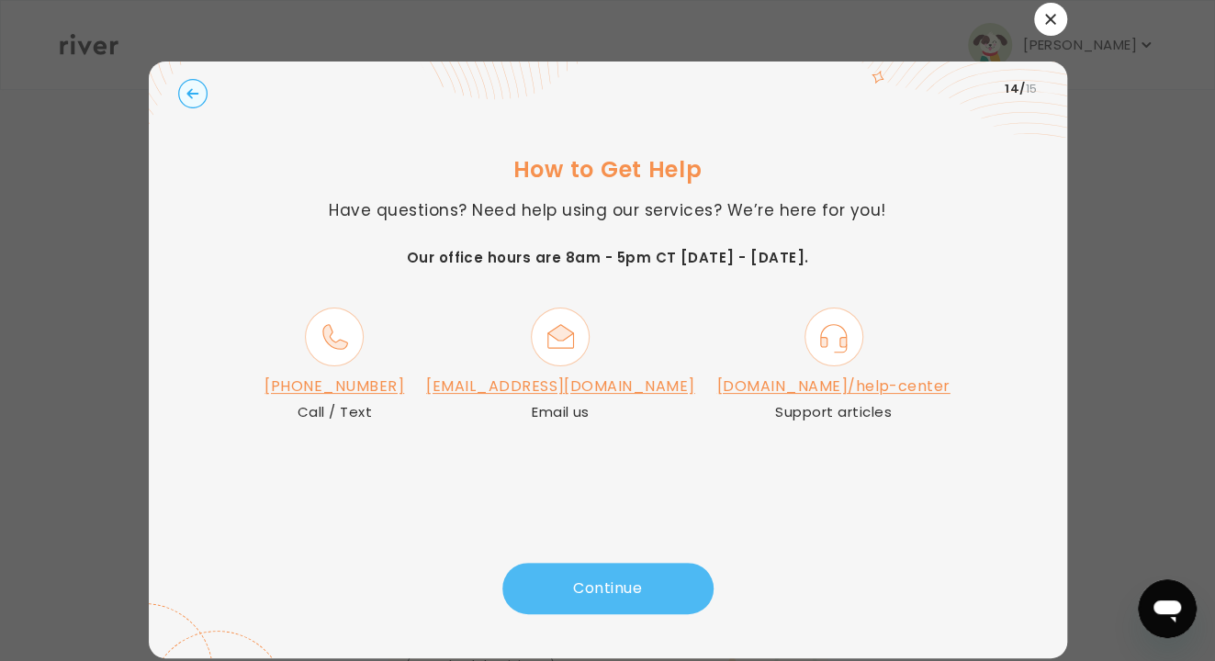
click at [637, 505] on button "Continue" at bounding box center [607, 588] width 211 height 51
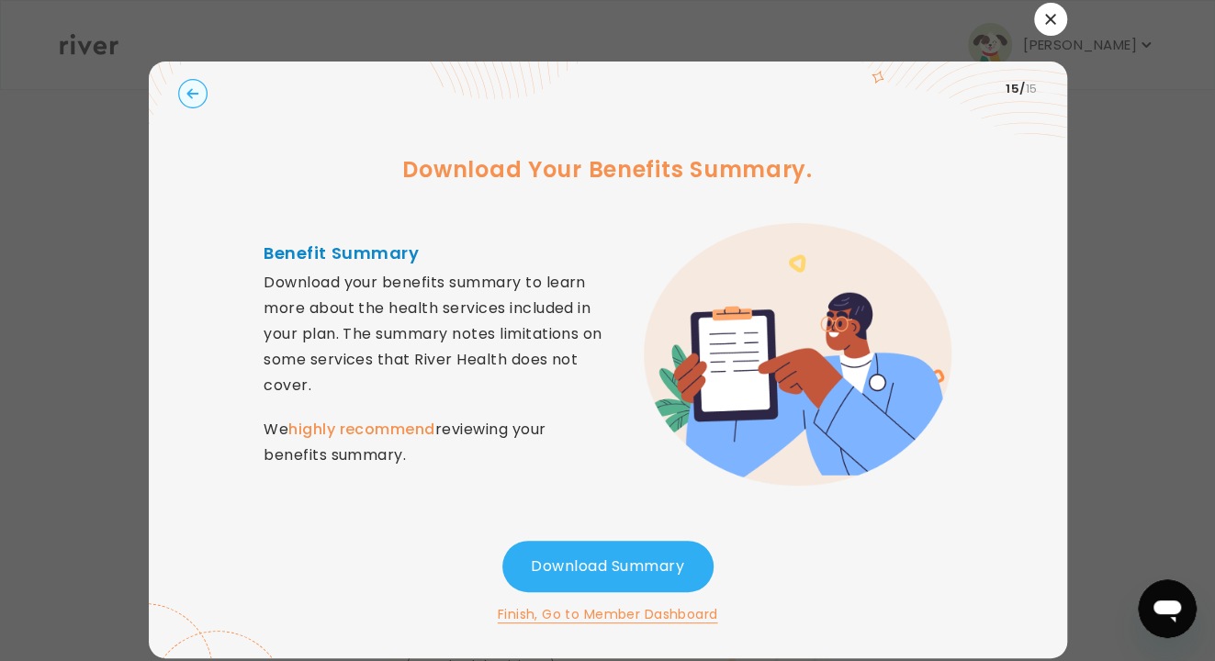
click at [37, 162] on div at bounding box center [607, 330] width 1215 height 661
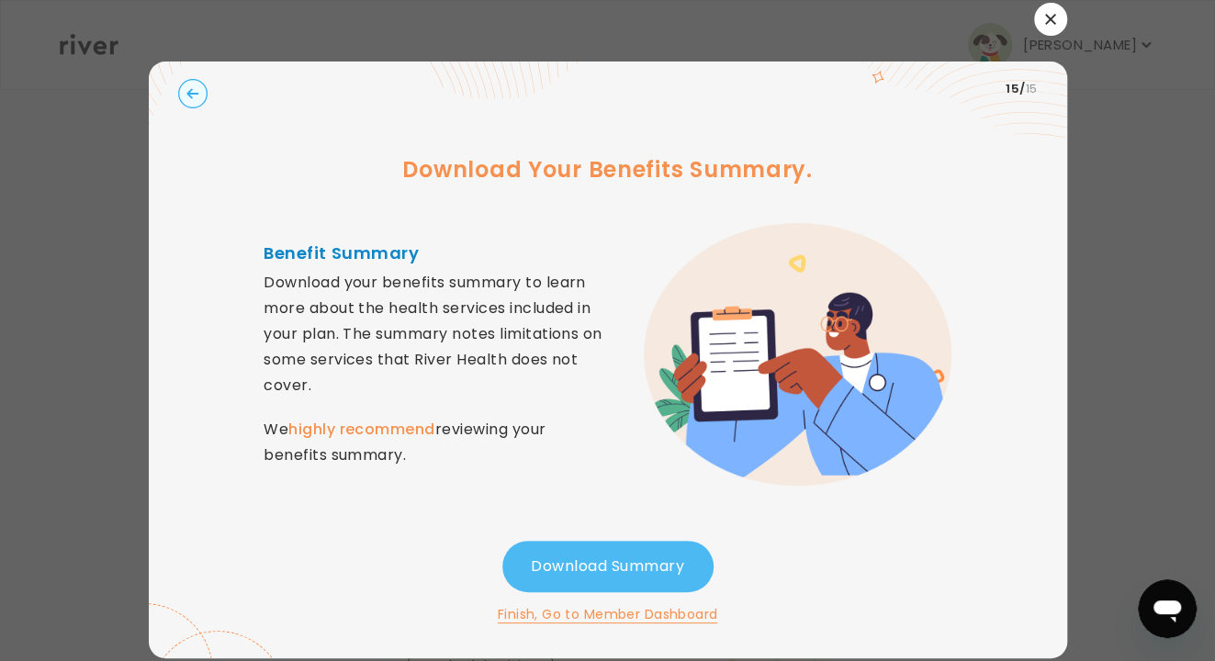
click at [639, 505] on button "Download Summary" at bounding box center [607, 566] width 211 height 51
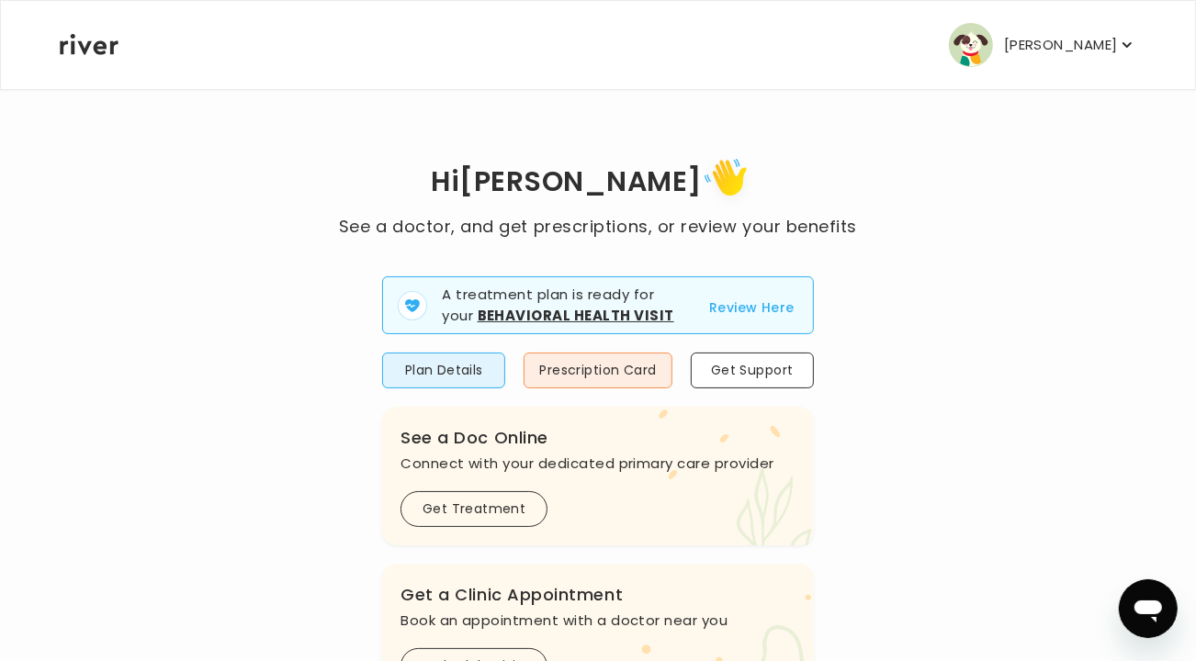
click at [1044, 43] on p "[PERSON_NAME]" at bounding box center [1061, 45] width 114 height 26
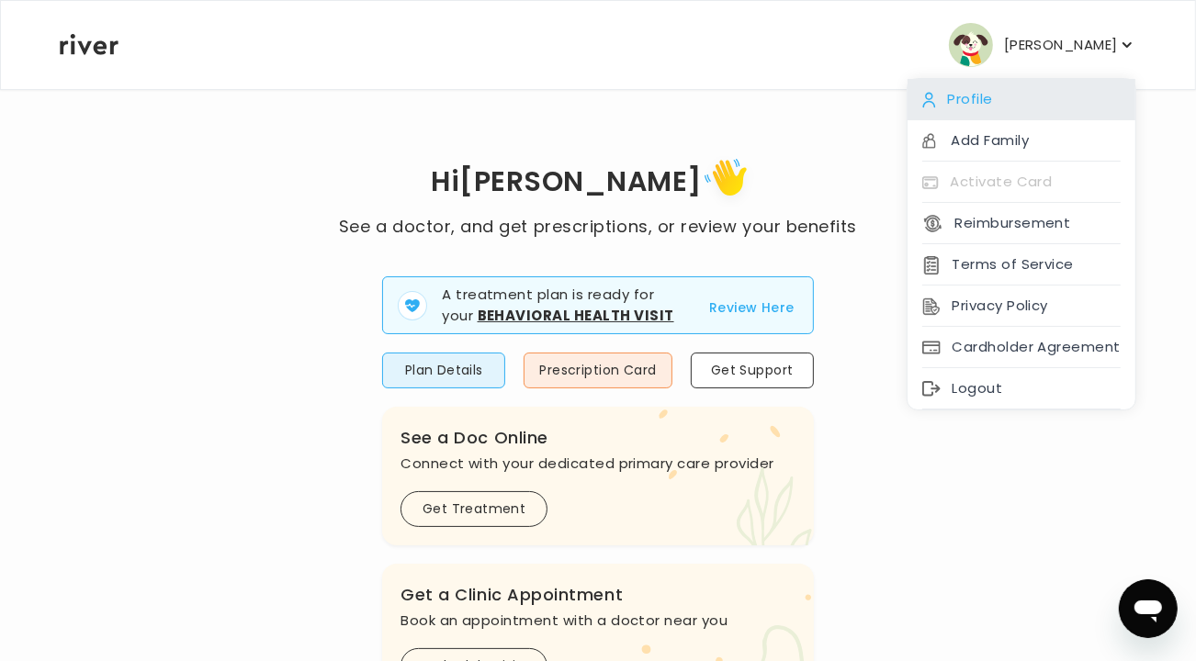
click at [1032, 99] on div "Profile" at bounding box center [1022, 99] width 228 height 41
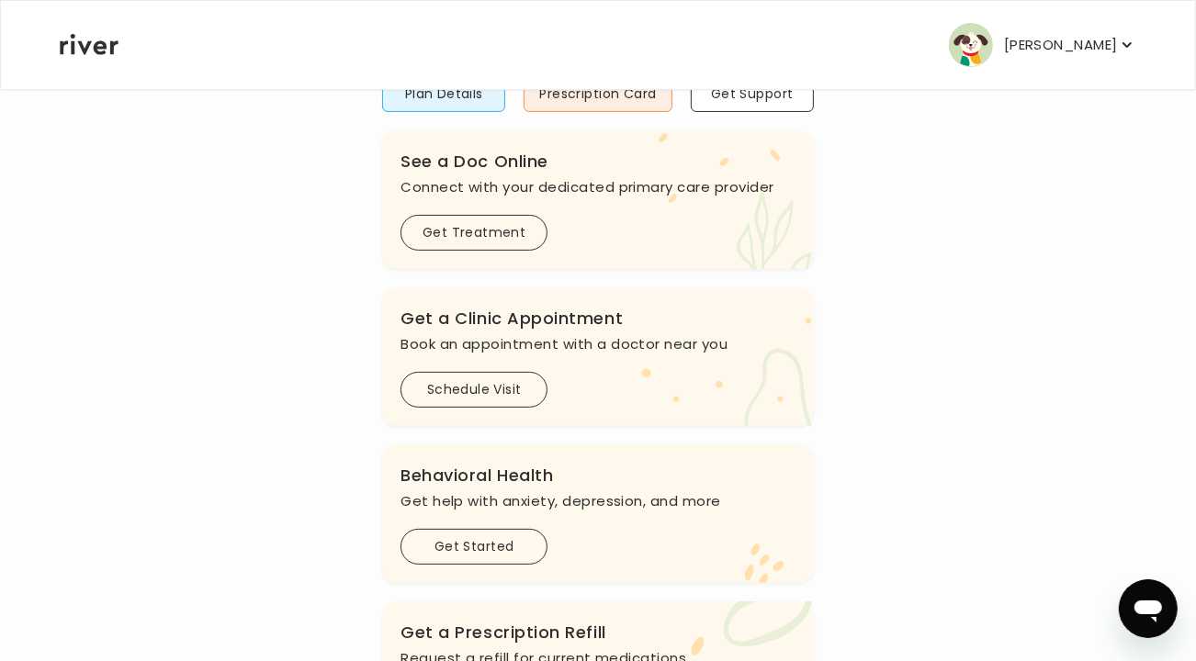
scroll to position [244, 0]
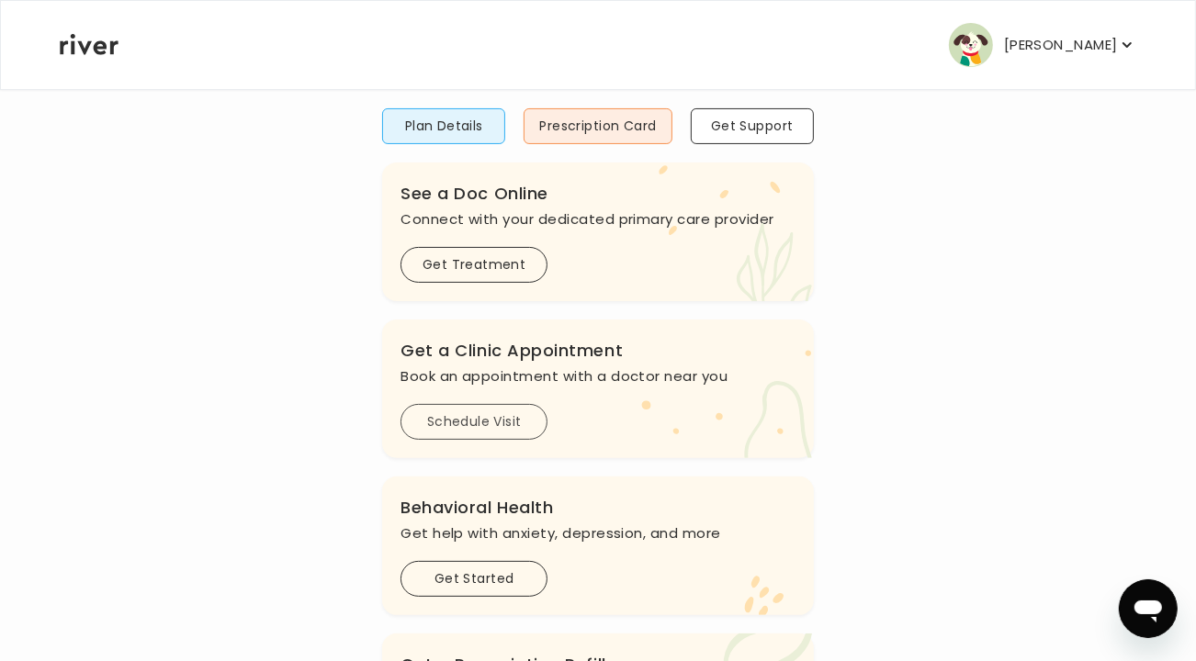
click at [507, 412] on button "Schedule Visit" at bounding box center [474, 422] width 147 height 36
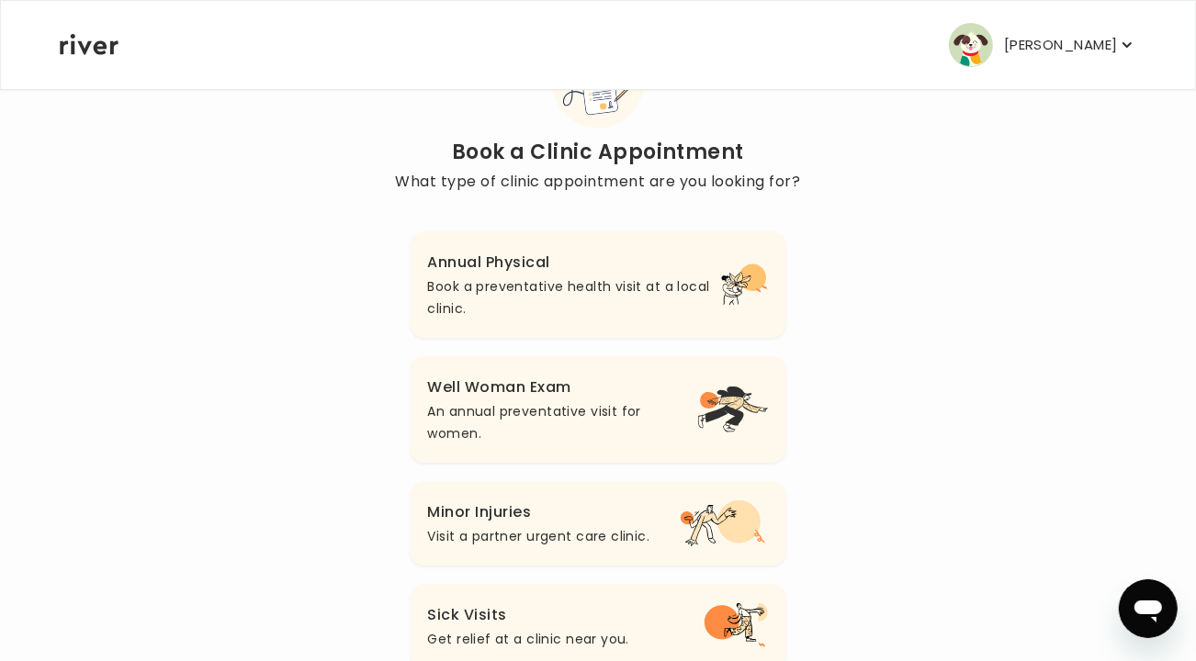
scroll to position [88, 0]
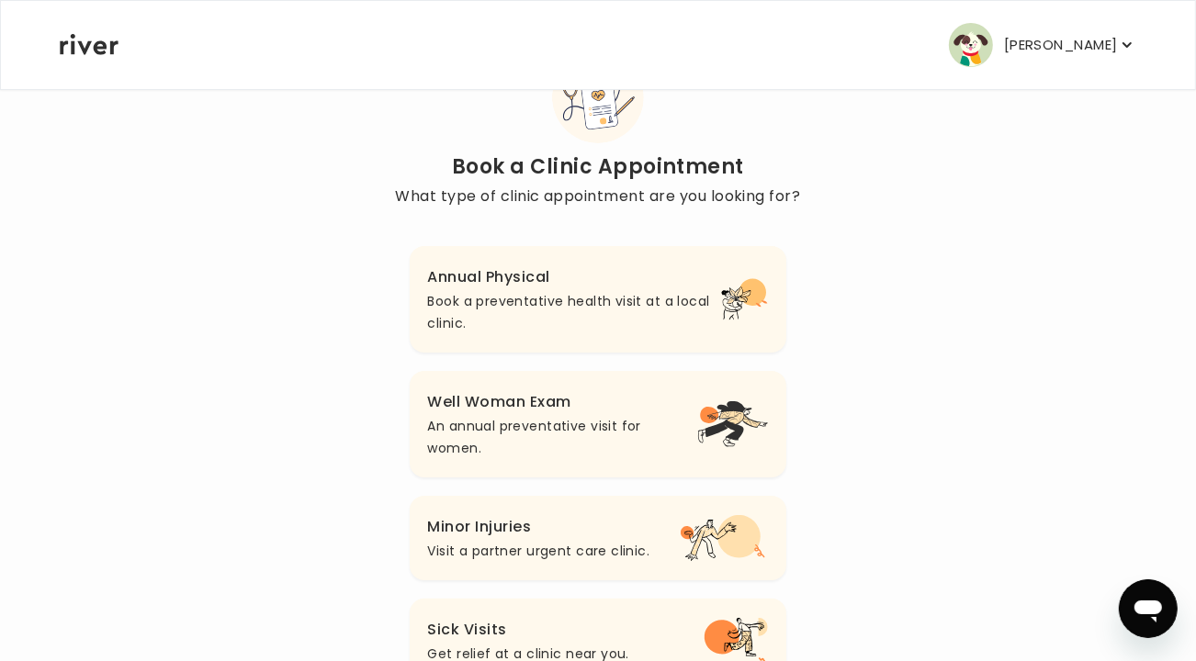
click at [626, 404] on h3 "Well Woman Exam" at bounding box center [562, 402] width 269 height 26
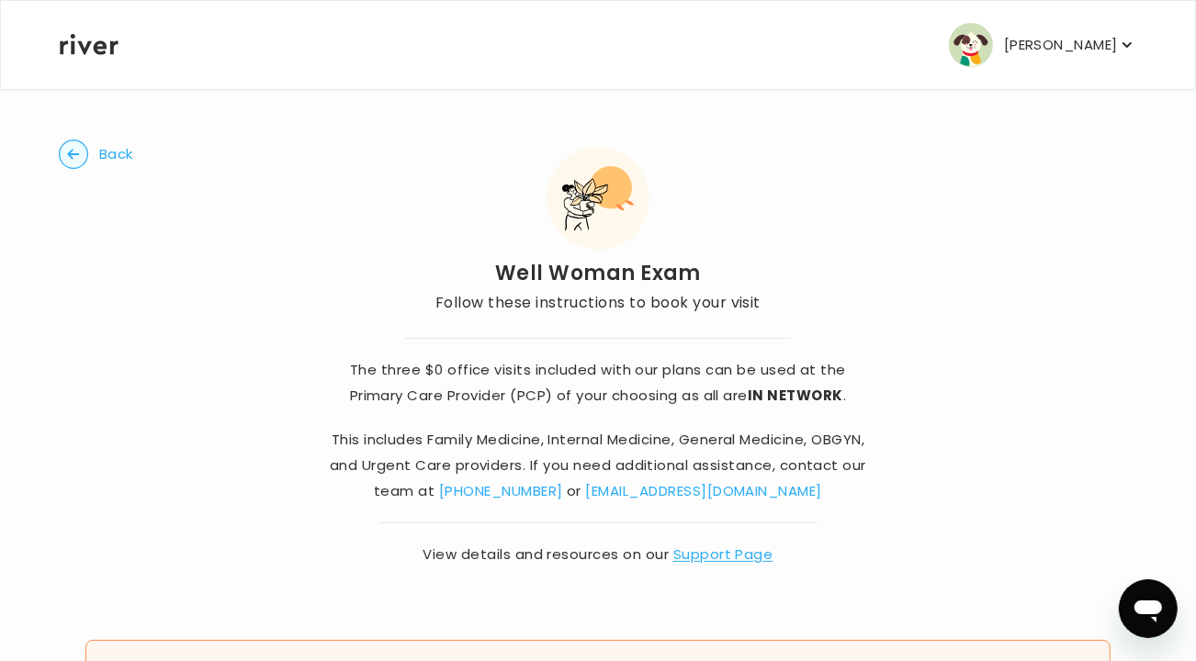
click at [728, 558] on link "Support Page" at bounding box center [723, 554] width 100 height 19
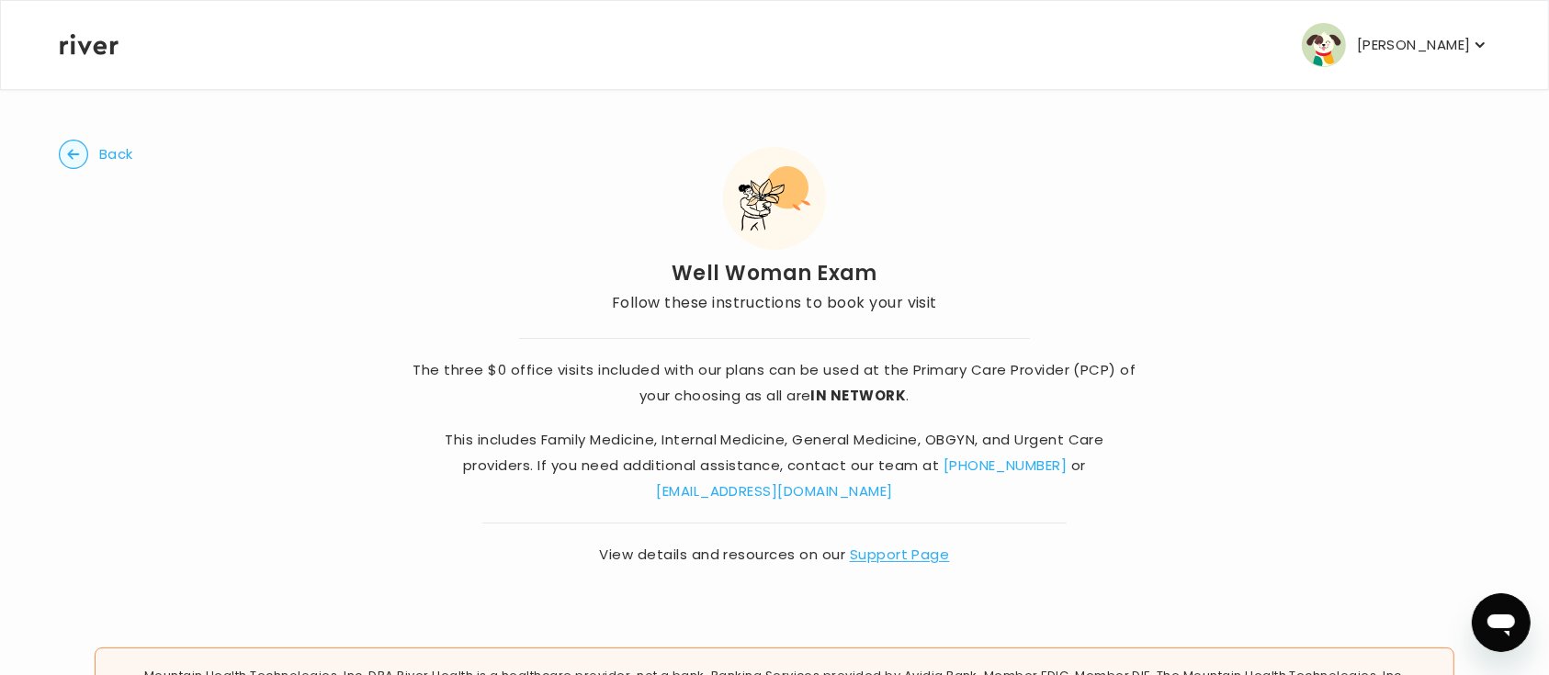
click at [833, 588] on div "Back Well Woman Exam Follow these instructions to book your visit The three $0 …" at bounding box center [774, 353] width 1431 height 531
click at [911, 554] on link "Support Page" at bounding box center [900, 554] width 100 height 19
click at [87, 143] on icon "button" at bounding box center [73, 154] width 29 height 29
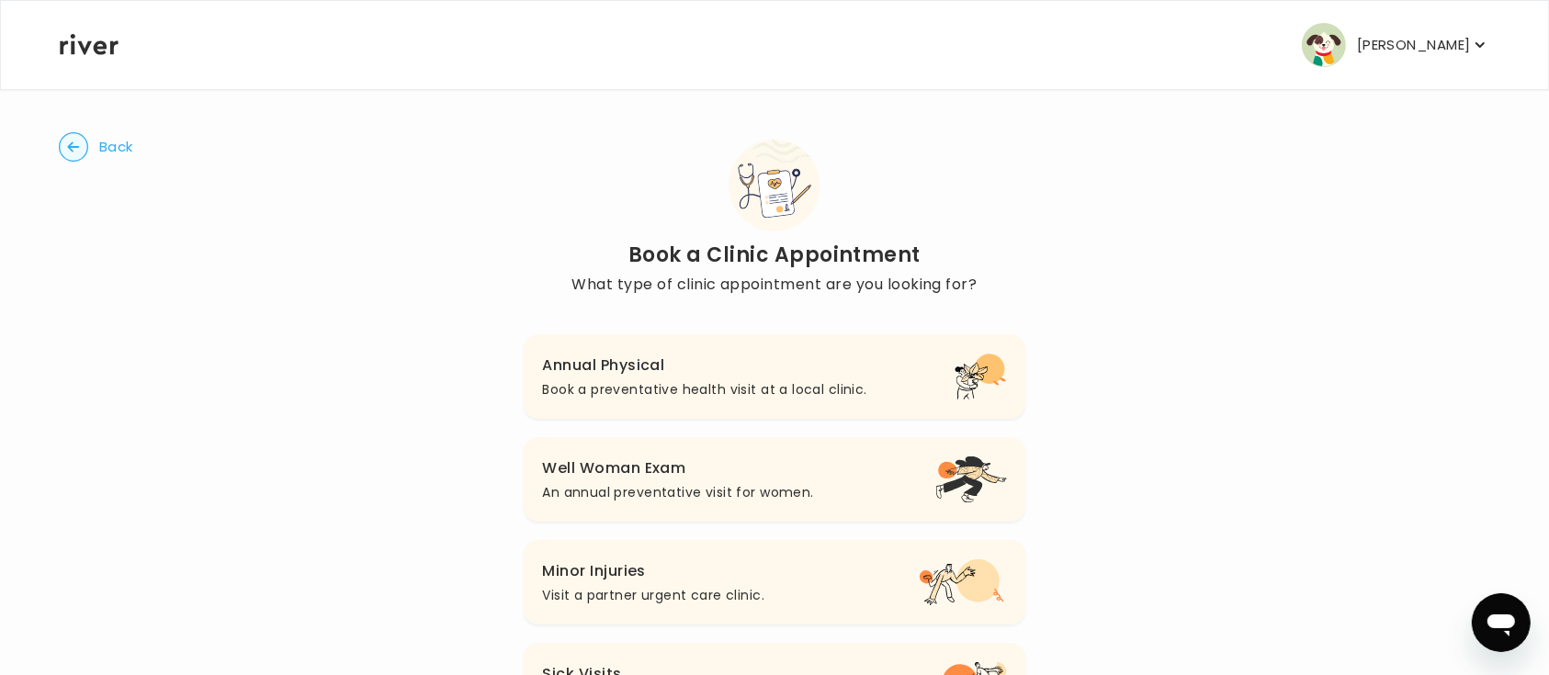
click at [81, 155] on circle "button" at bounding box center [74, 147] width 28 height 28
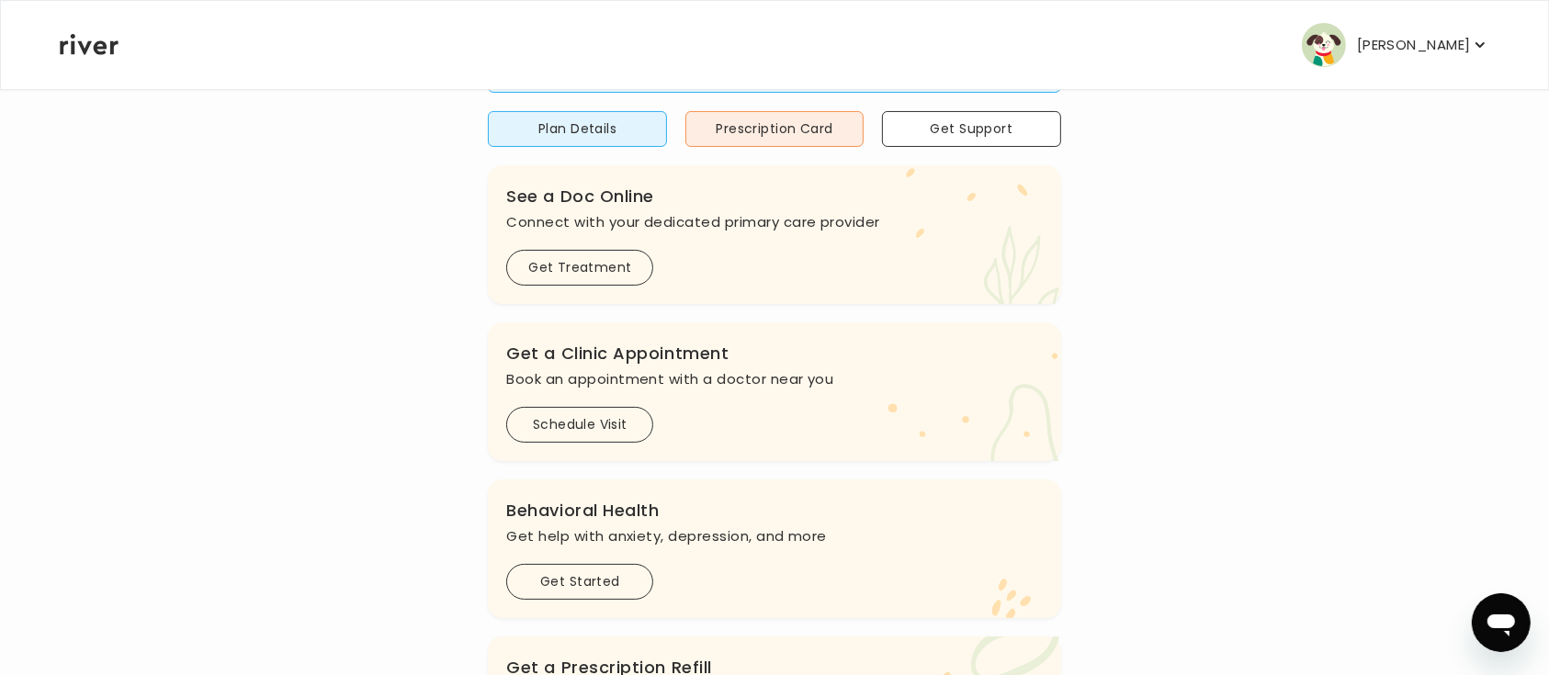
scroll to position [244, 0]
click at [795, 114] on button "Prescription Card" at bounding box center [774, 126] width 178 height 36
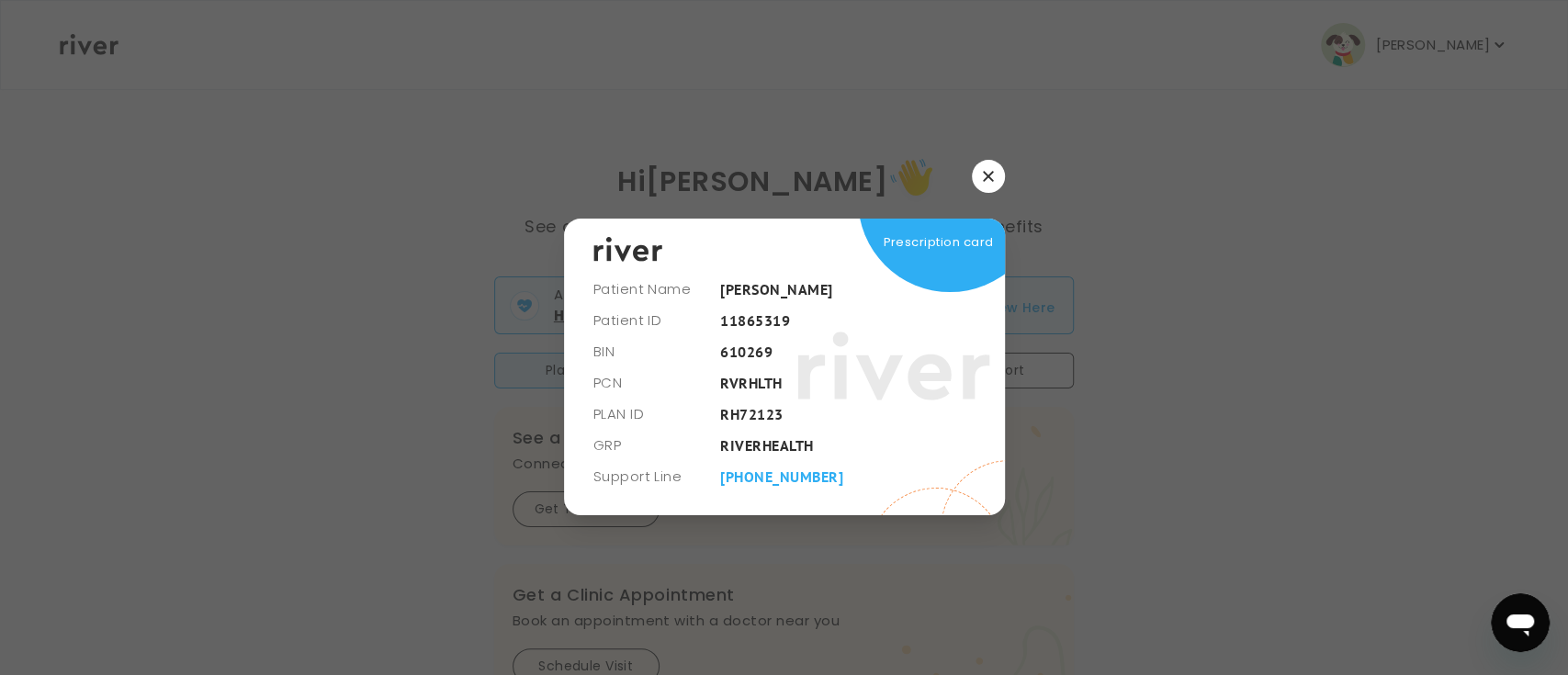
click at [984, 177] on icon "button" at bounding box center [988, 176] width 11 height 11
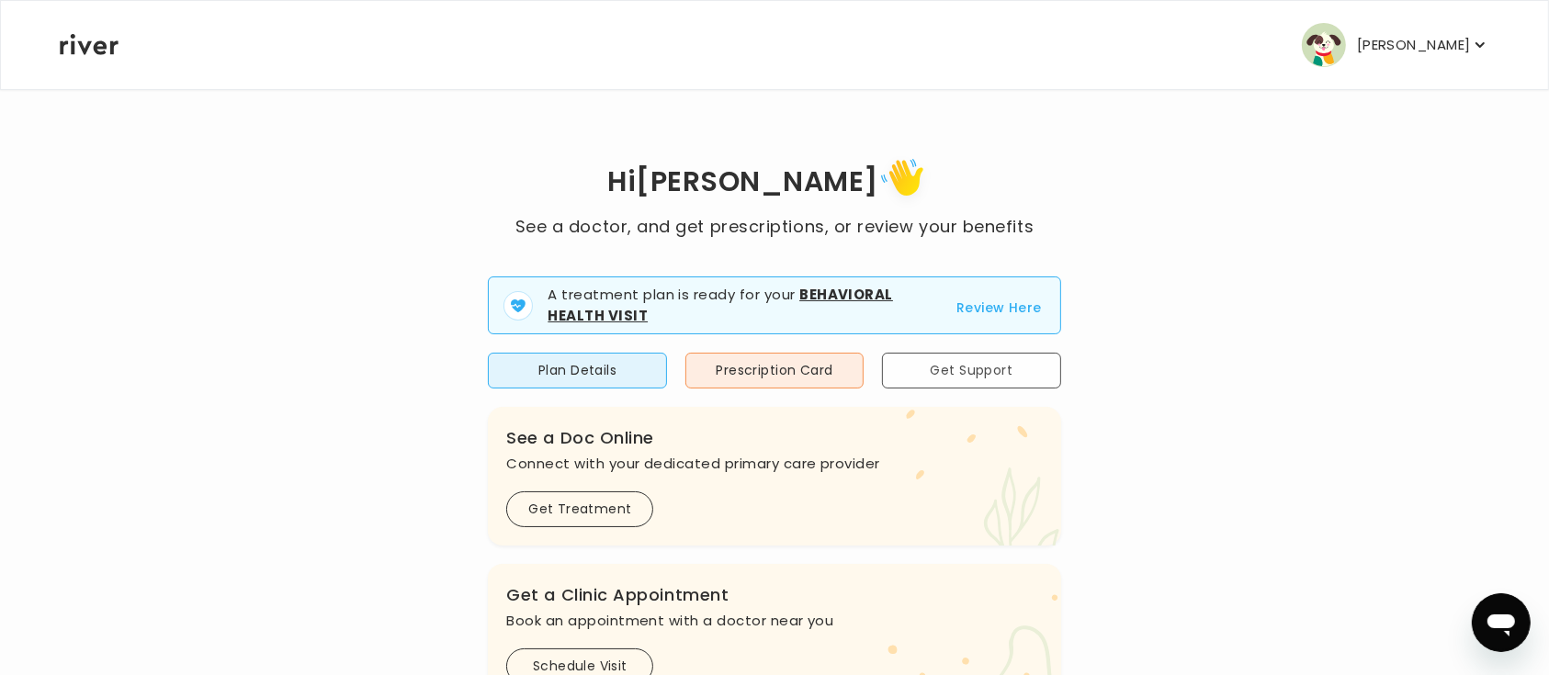
click at [1017, 368] on button "Get Support" at bounding box center [971, 371] width 178 height 36
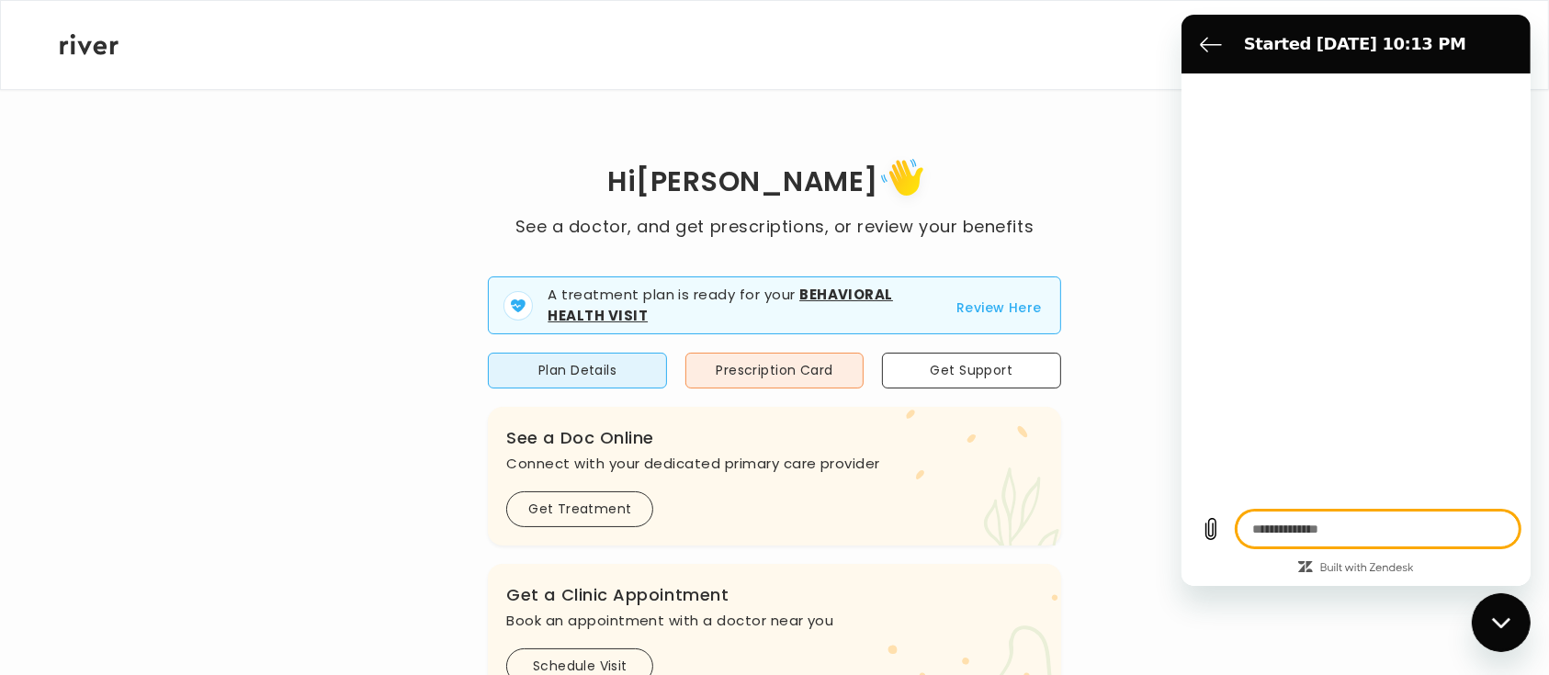
type textarea "*"
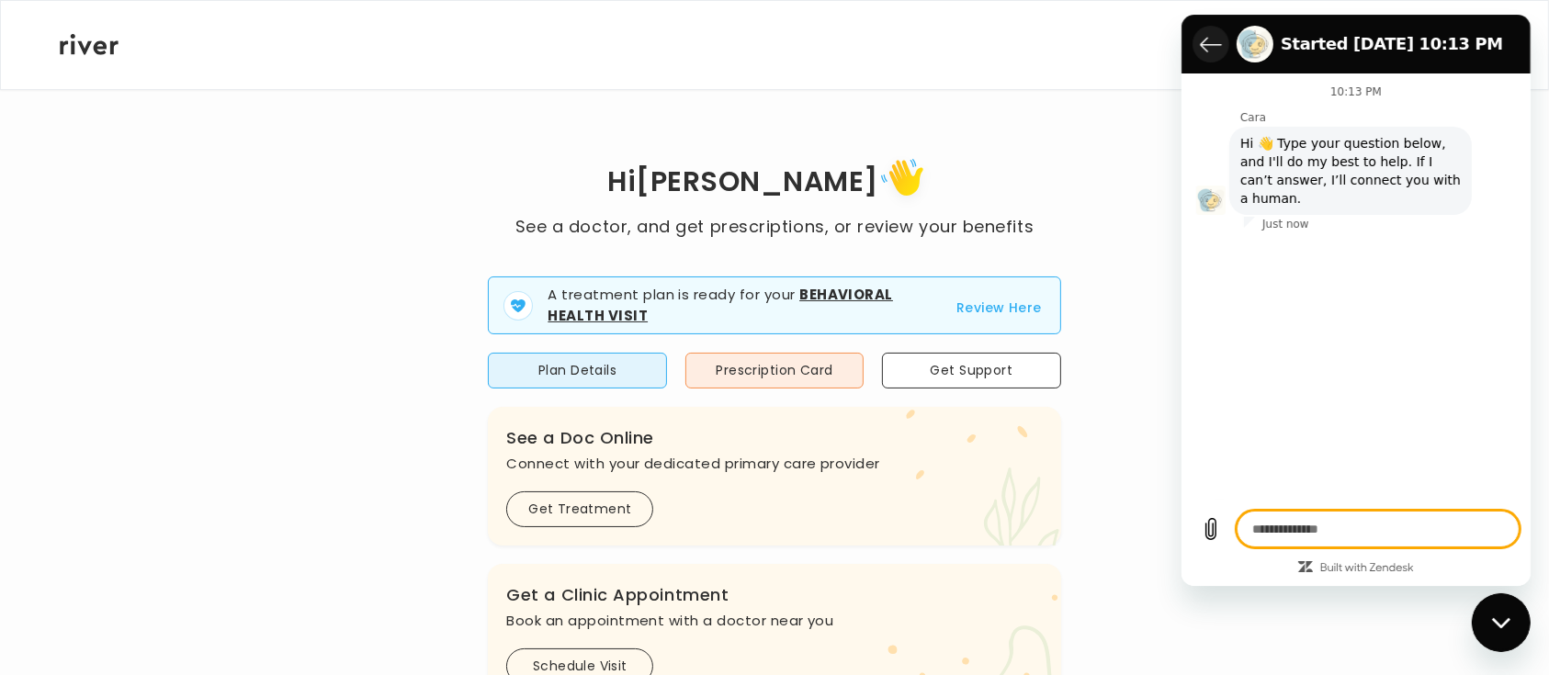
type textarea "*"
type textarea "**"
type textarea "*"
type textarea "***"
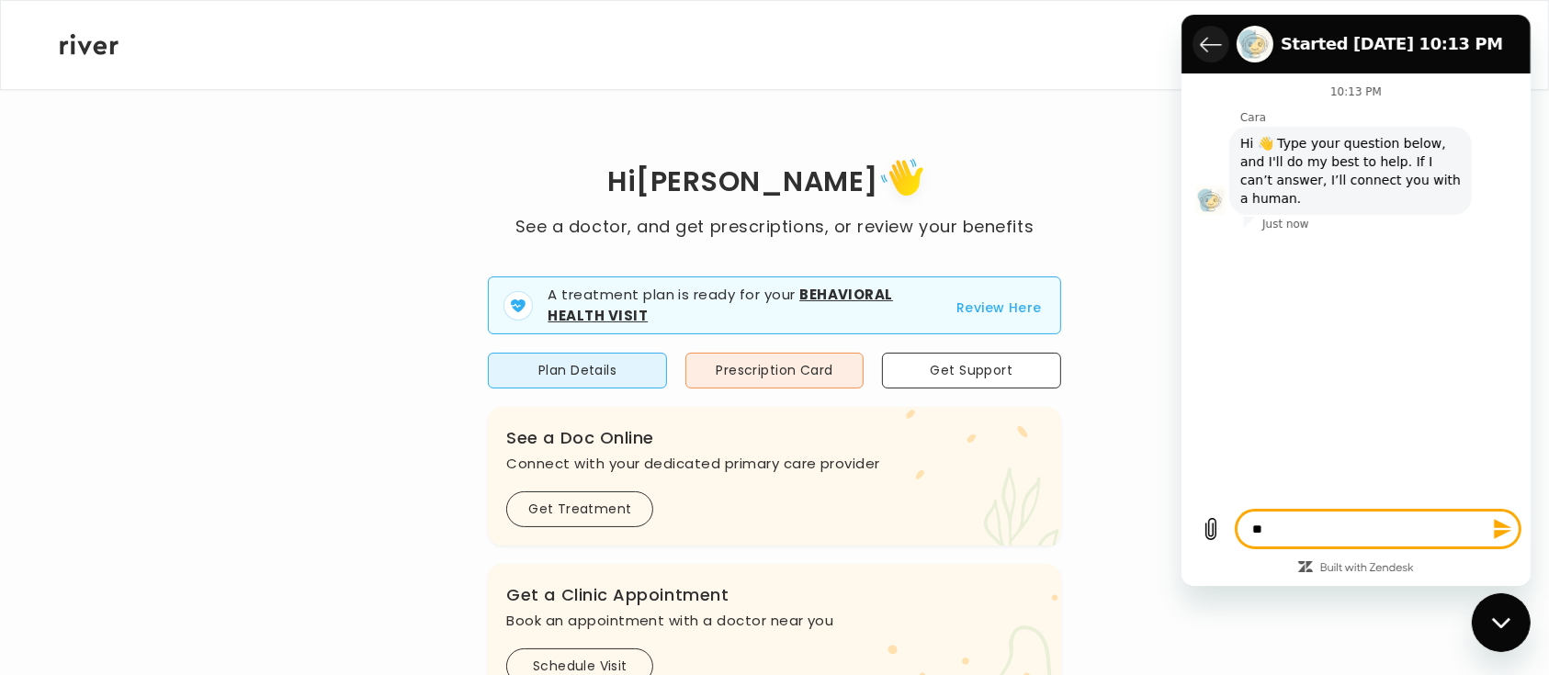
type textarea "*"
type textarea "****"
type textarea "*"
type textarea "*****"
type textarea "*"
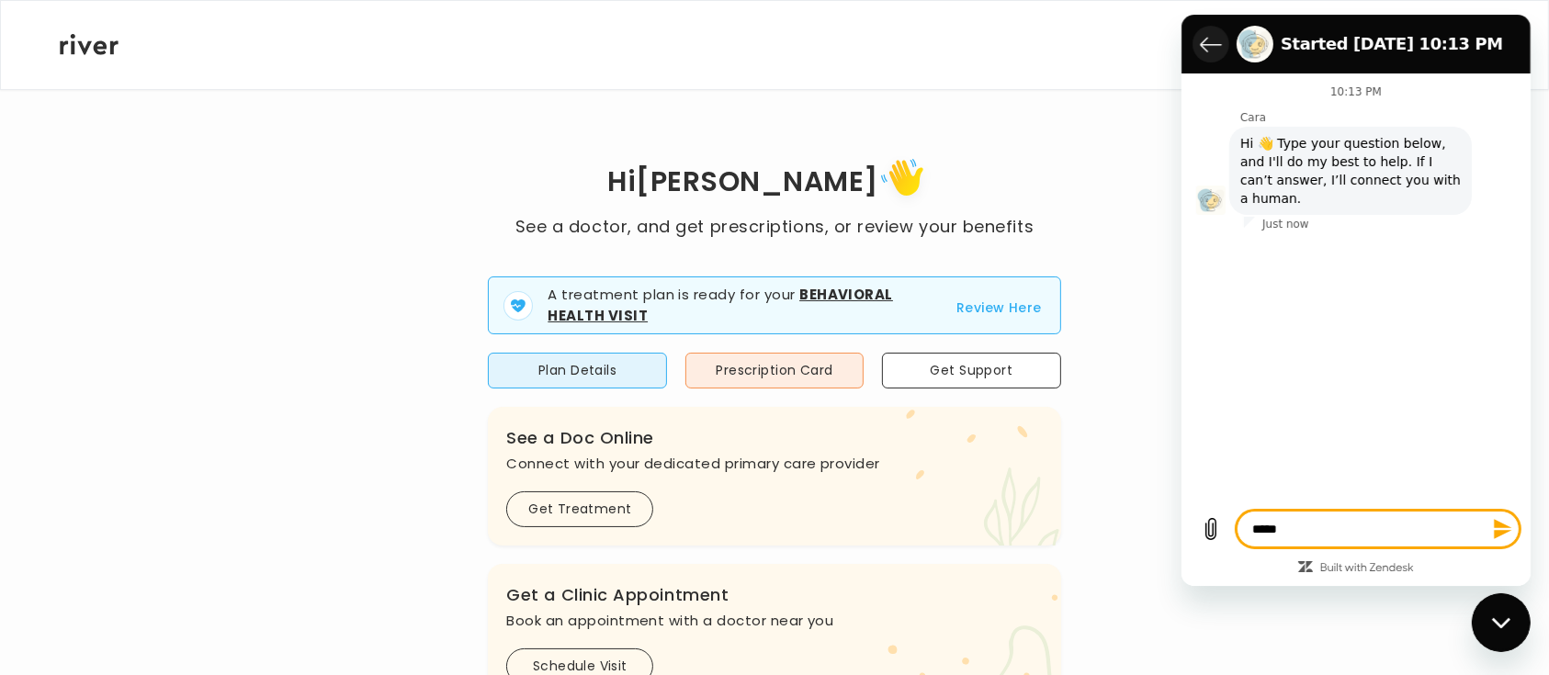
type textarea "******"
type textarea "*"
type textarea "*****"
type textarea "*"
type textarea "****"
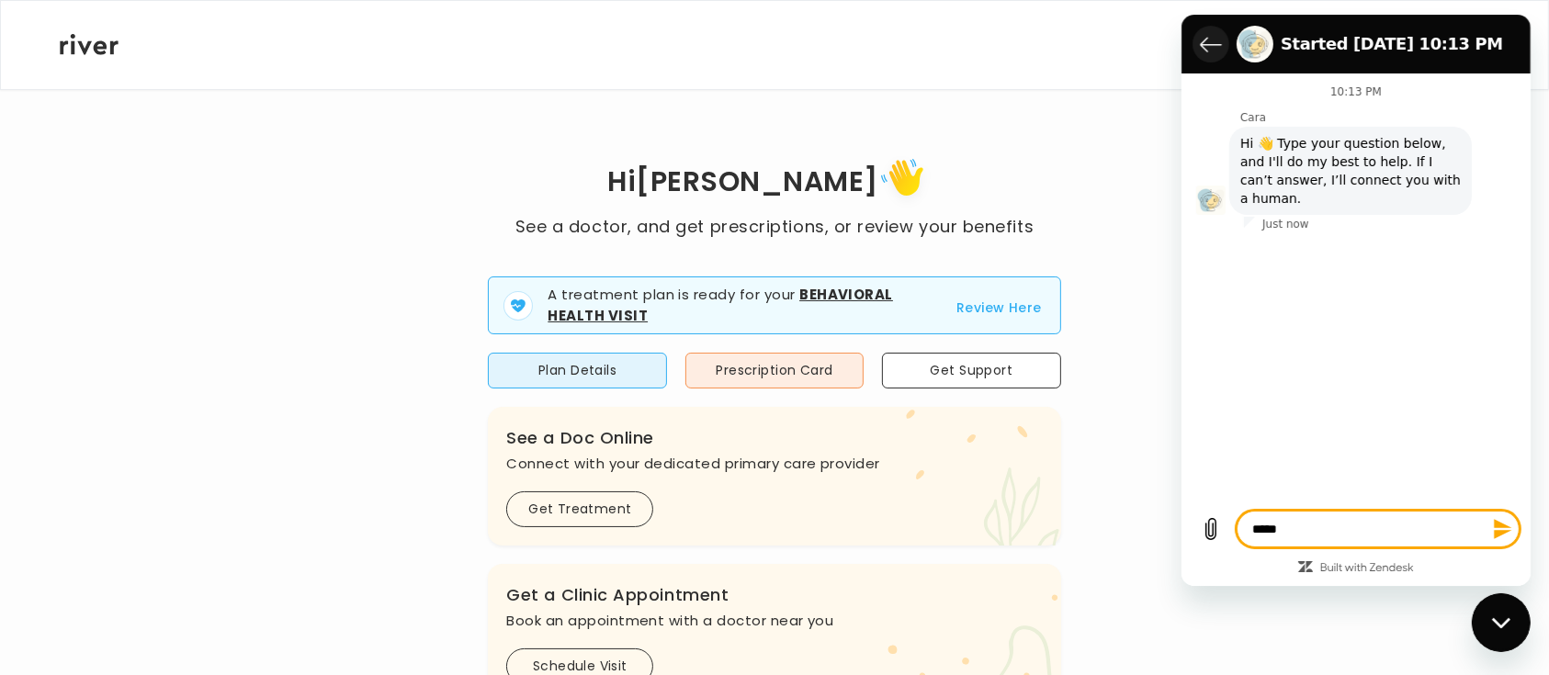
type textarea "*"
type textarea "***"
type textarea "*"
type textarea "**"
type textarea "*"
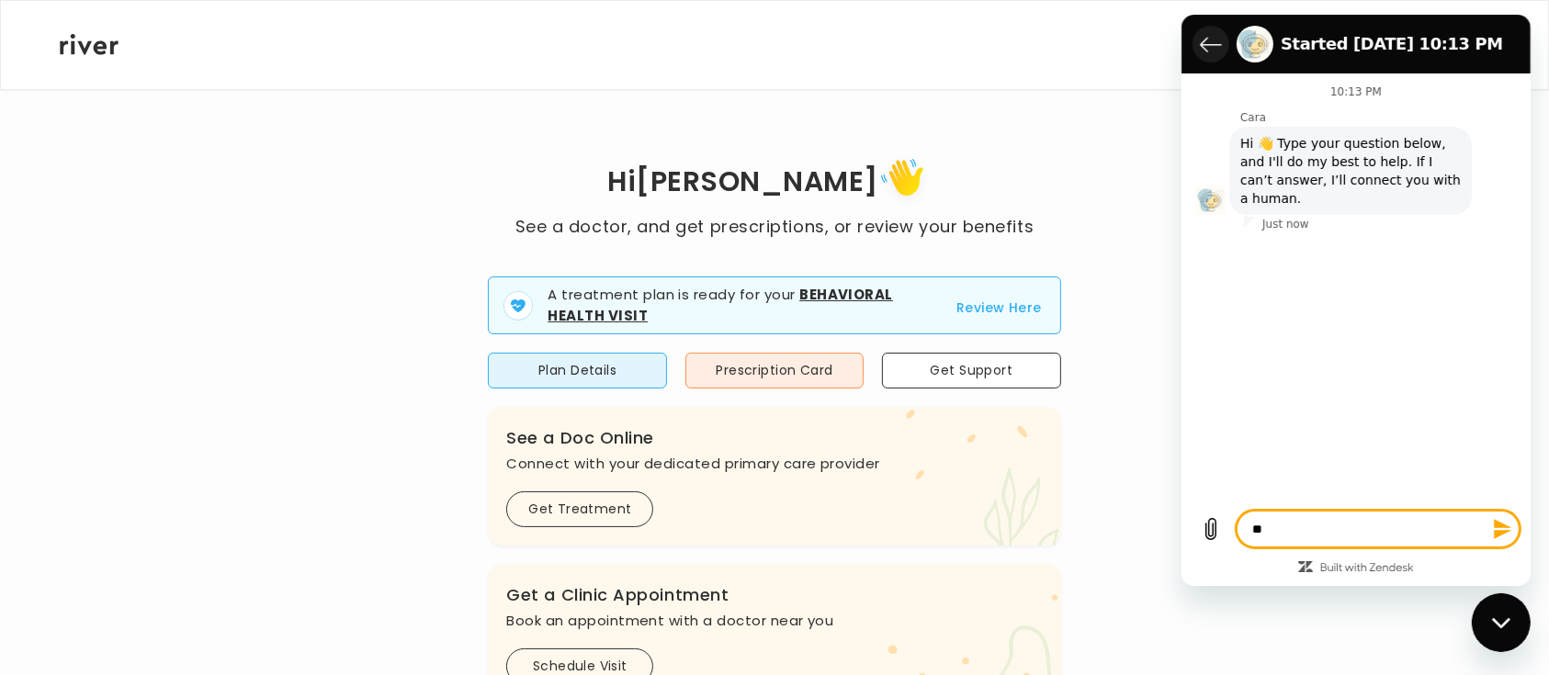
type textarea "*"
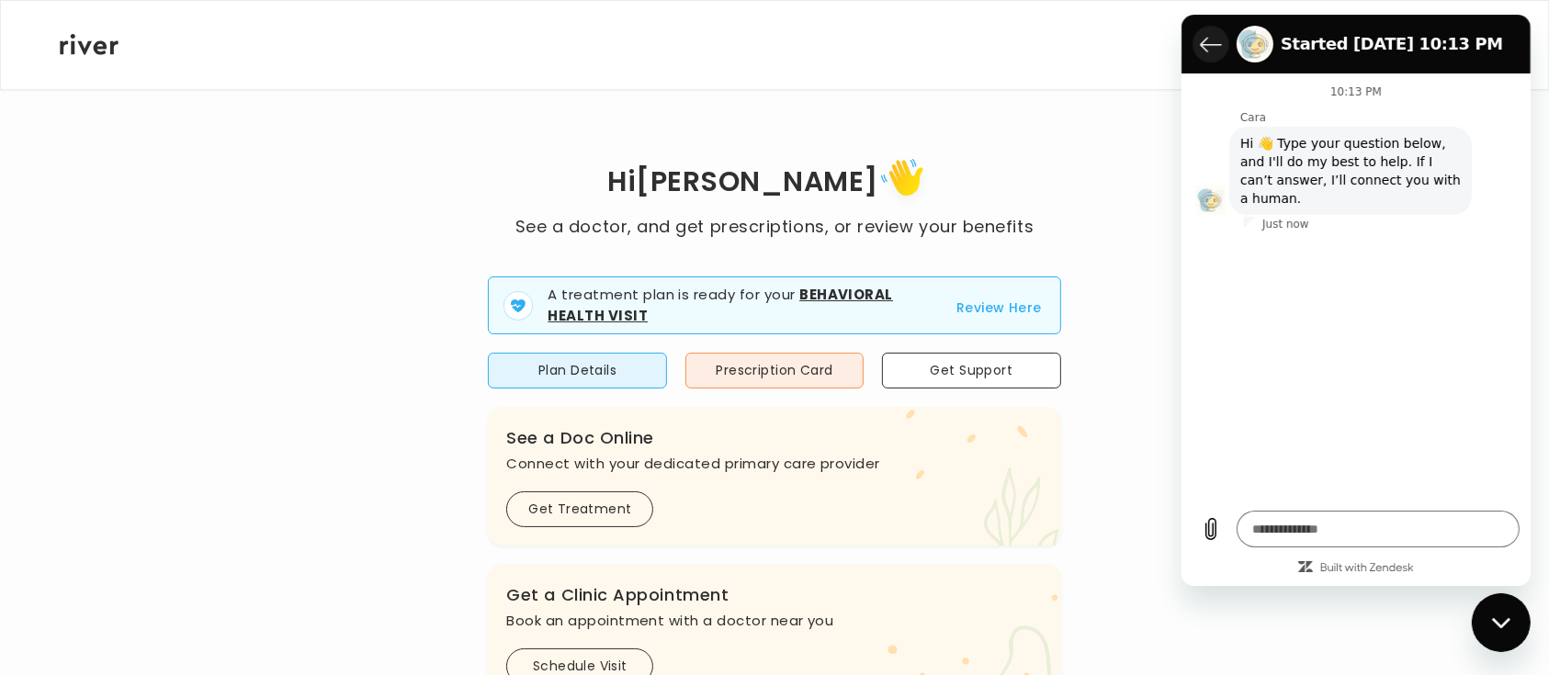
click at [1212, 39] on icon "Back to the conversation list" at bounding box center [1210, 44] width 22 height 22
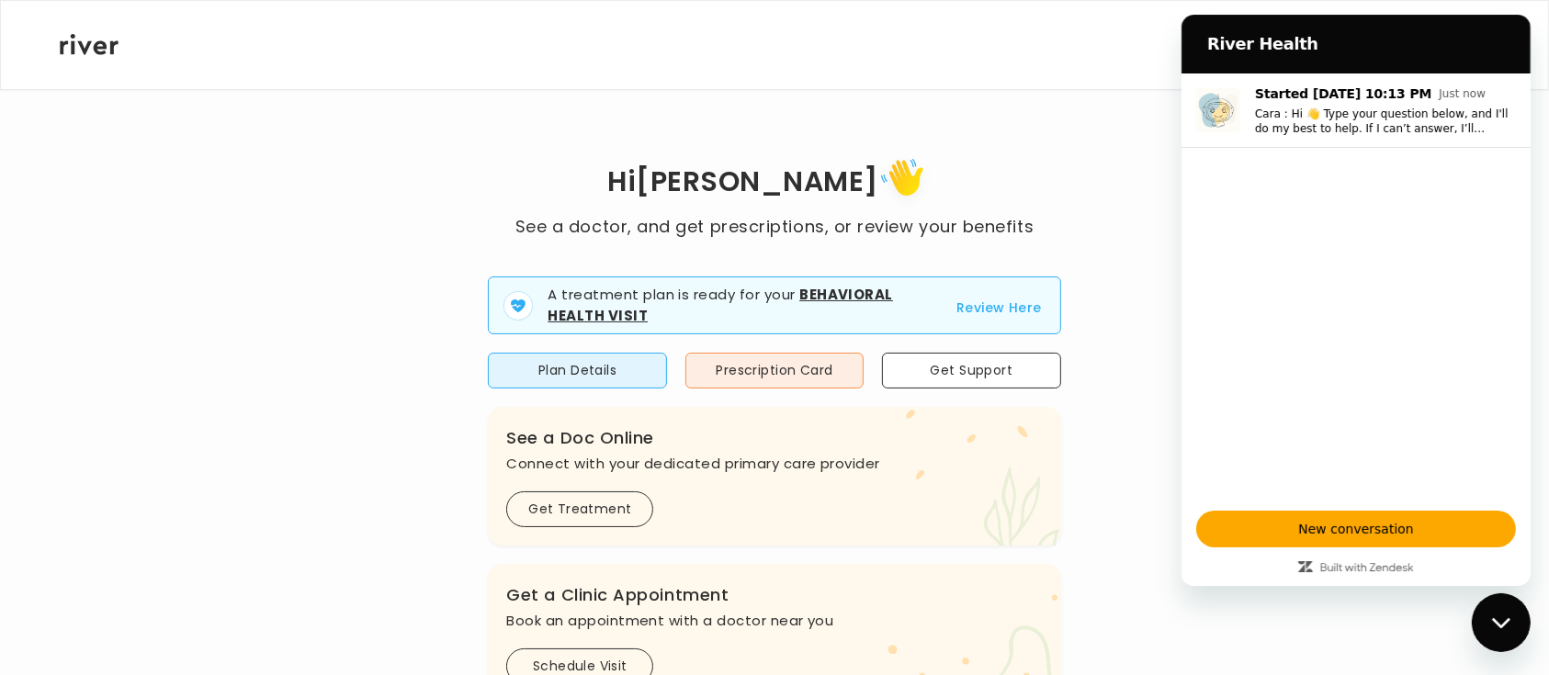
click at [1214, 627] on div "Close messaging window" at bounding box center [1500, 621] width 55 height 55
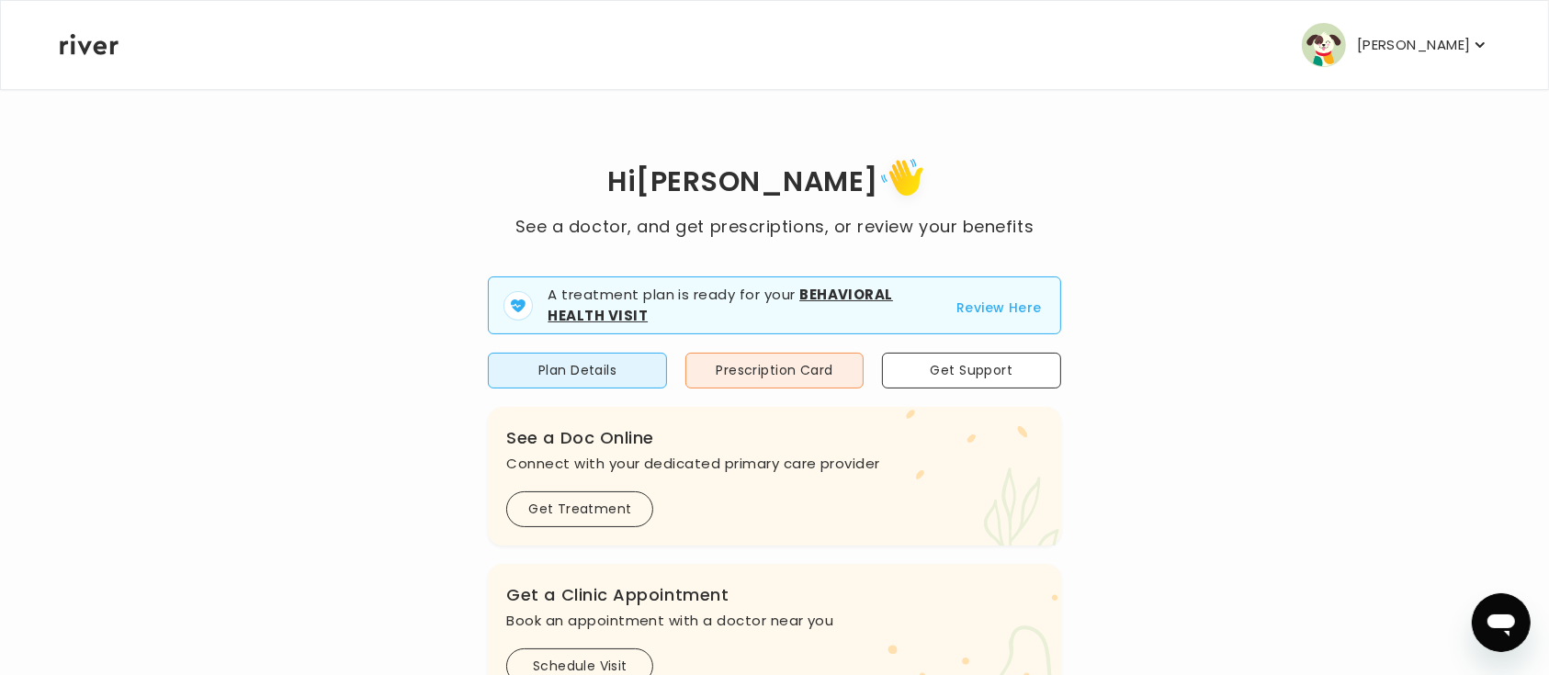
click at [1214, 53] on p "[PERSON_NAME]" at bounding box center [1414, 45] width 114 height 26
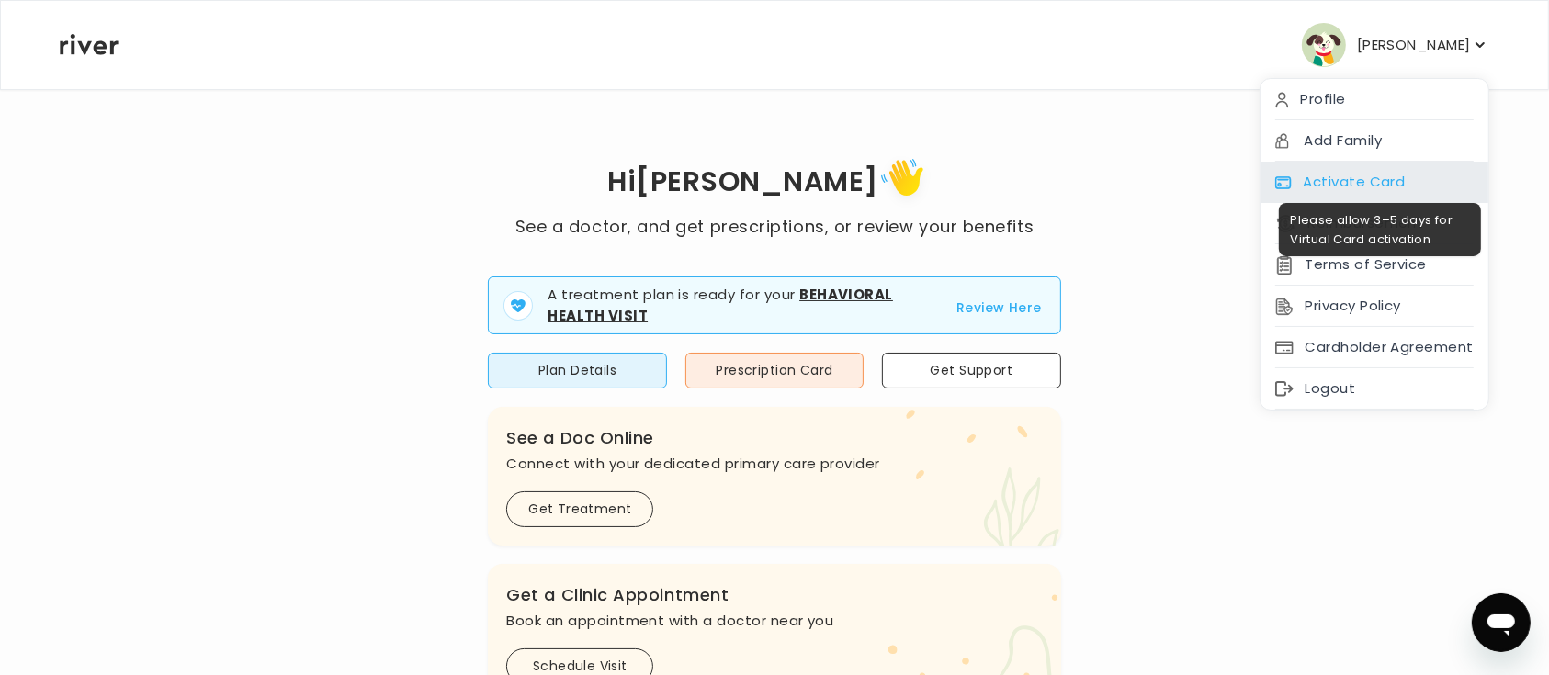
click at [1214, 172] on div "Activate Card" at bounding box center [1374, 182] width 228 height 41
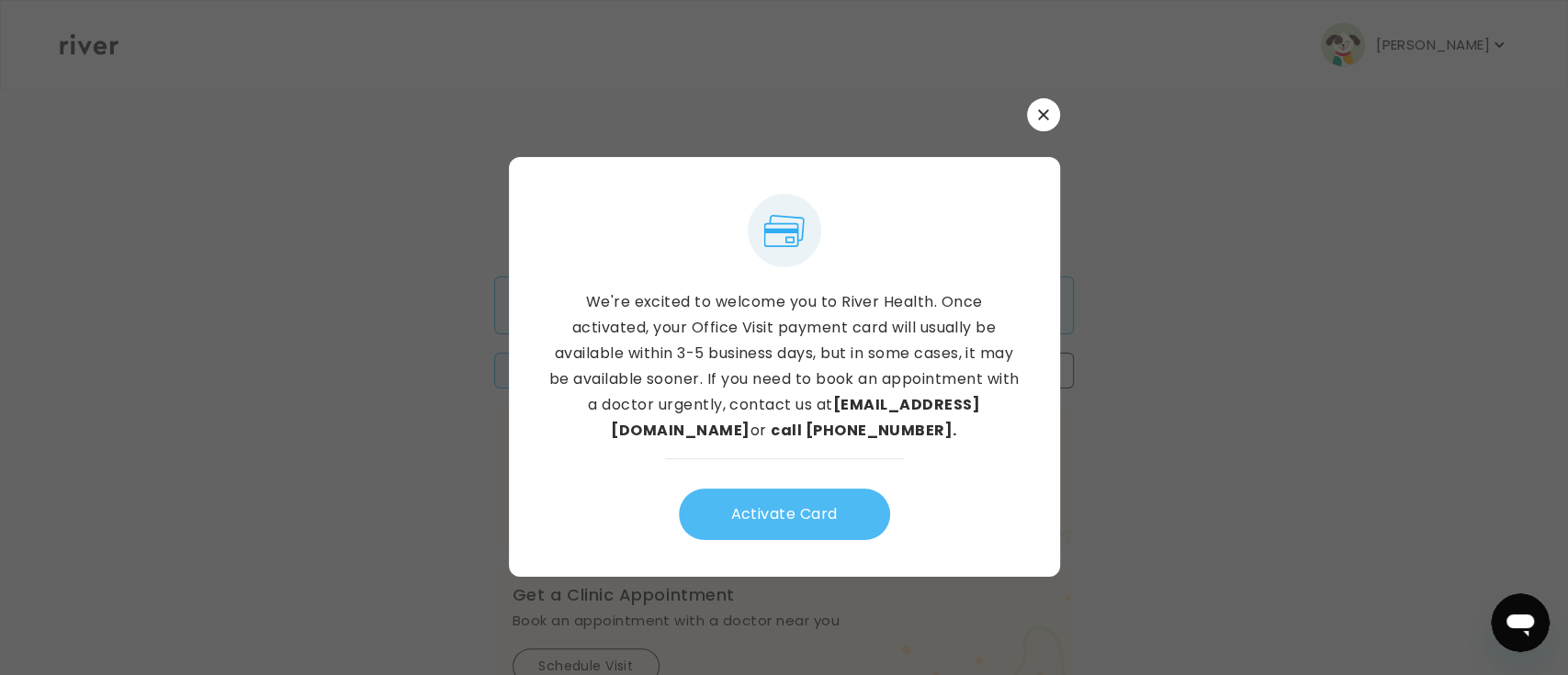
click at [779, 509] on button "Activate Card" at bounding box center [784, 514] width 211 height 51
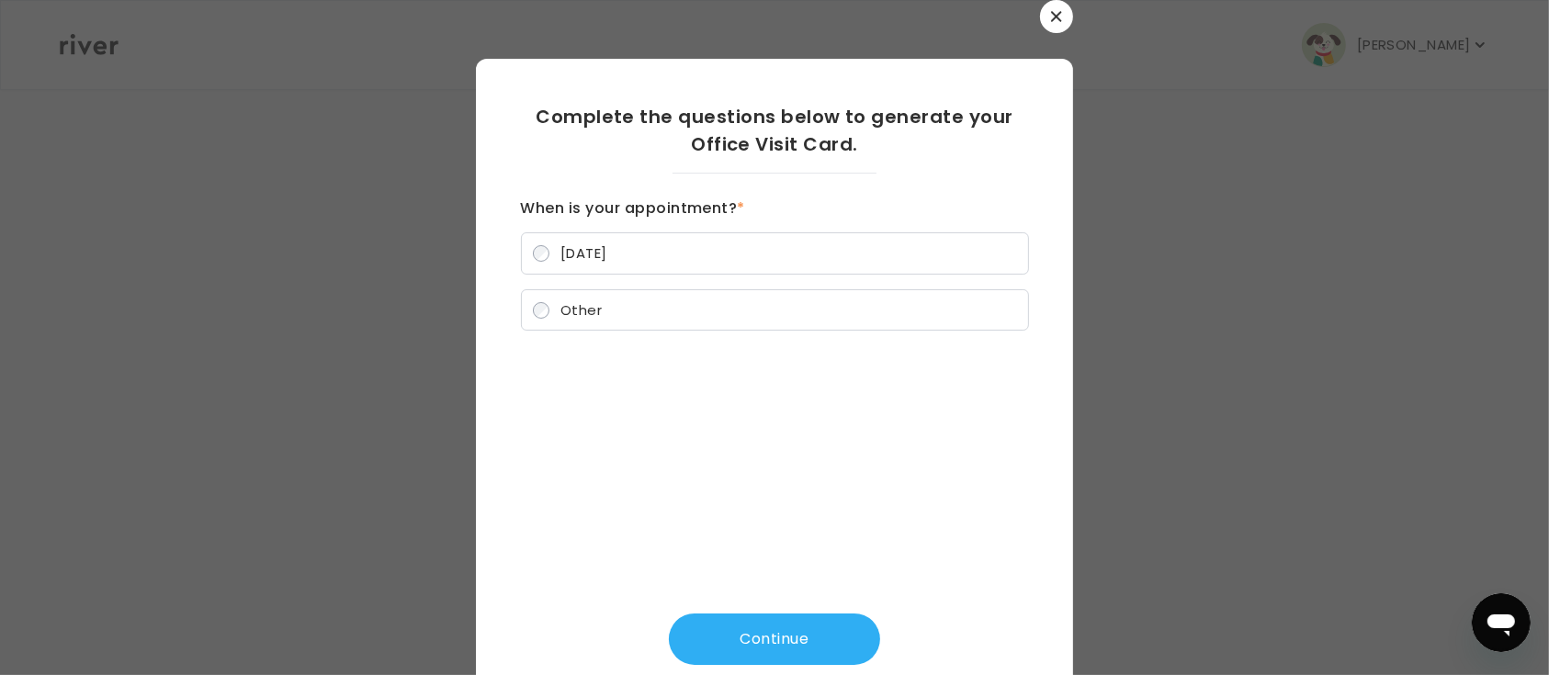
click at [1055, 24] on button "button" at bounding box center [1056, 16] width 33 height 33
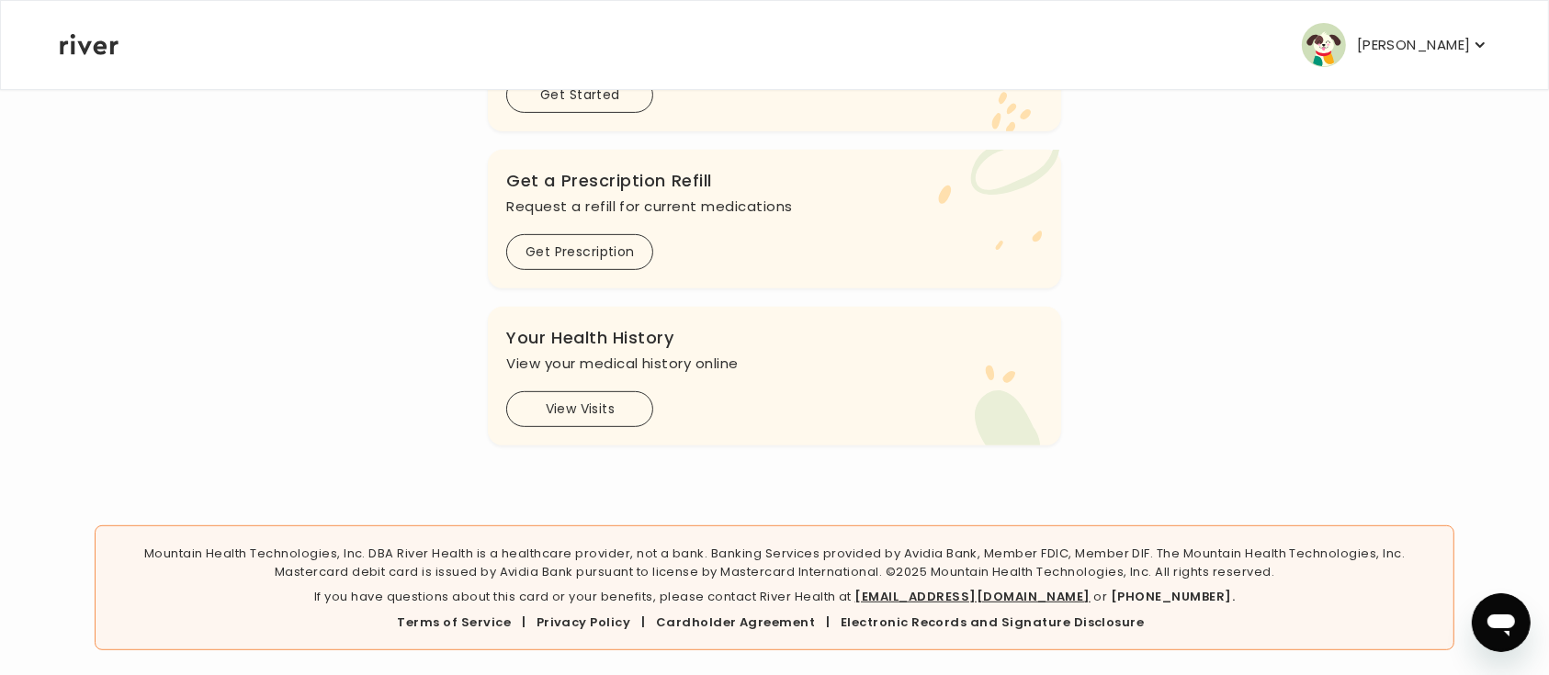
scroll to position [731, 0]
click at [604, 389] on button "View Visits" at bounding box center [579, 407] width 147 height 36
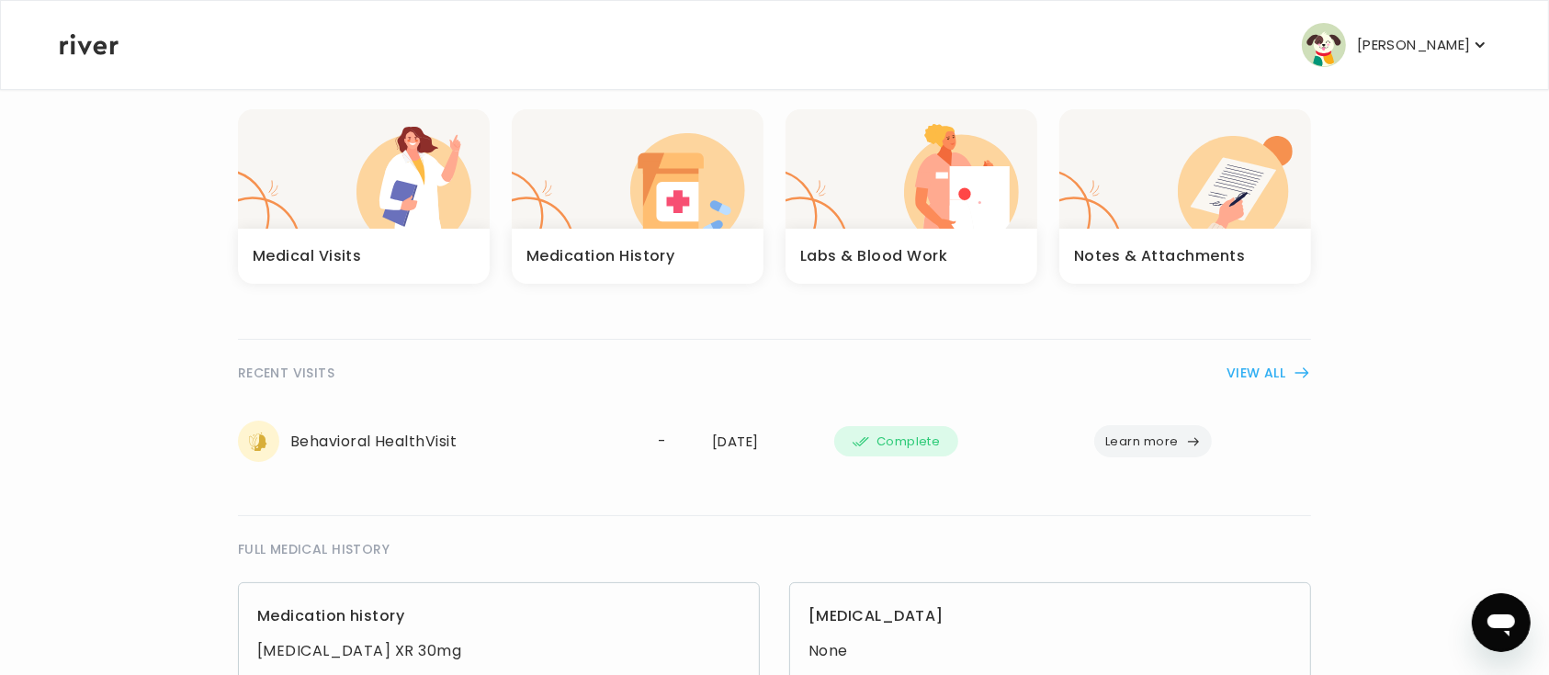
scroll to position [244, 0]
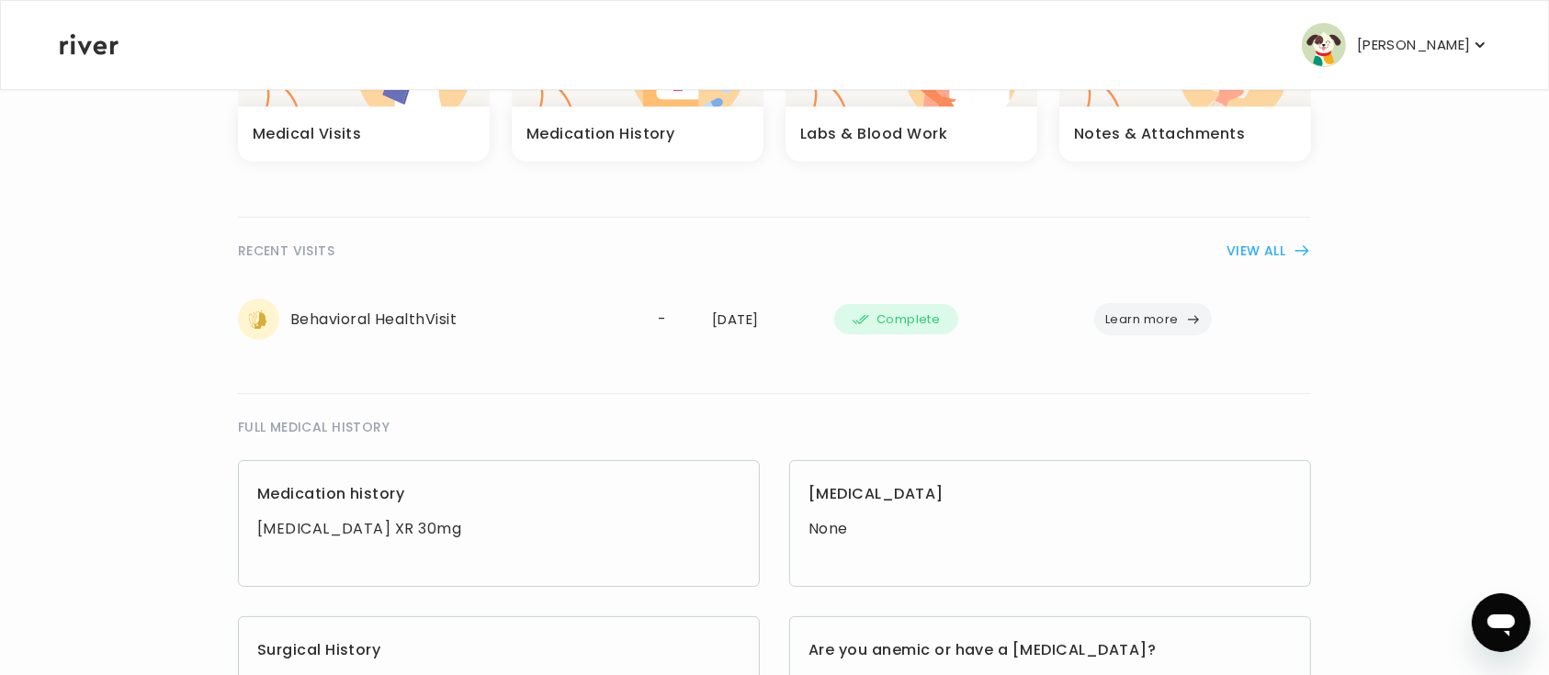
click at [1200, 314] on button "Learn more" at bounding box center [1153, 319] width 118 height 32
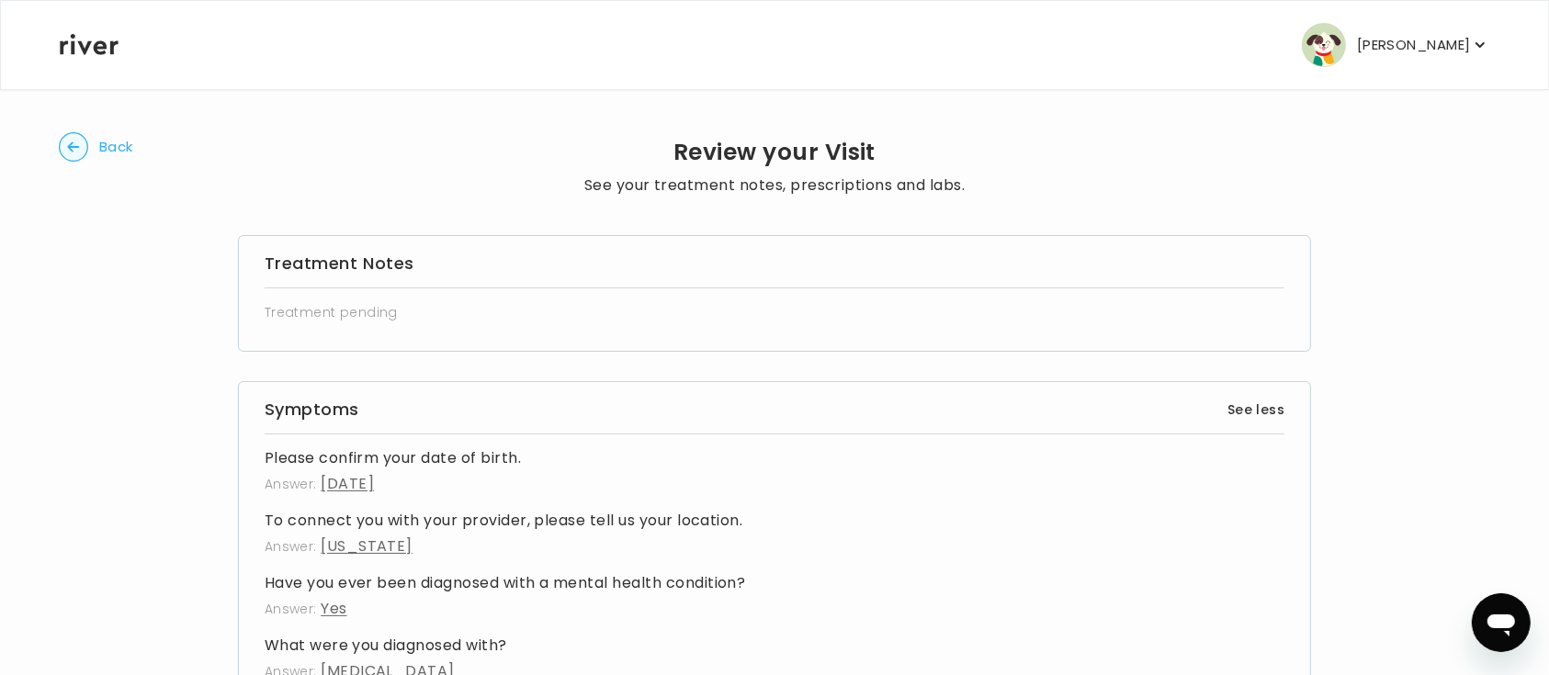
click at [109, 143] on span "Back" at bounding box center [116, 147] width 34 height 26
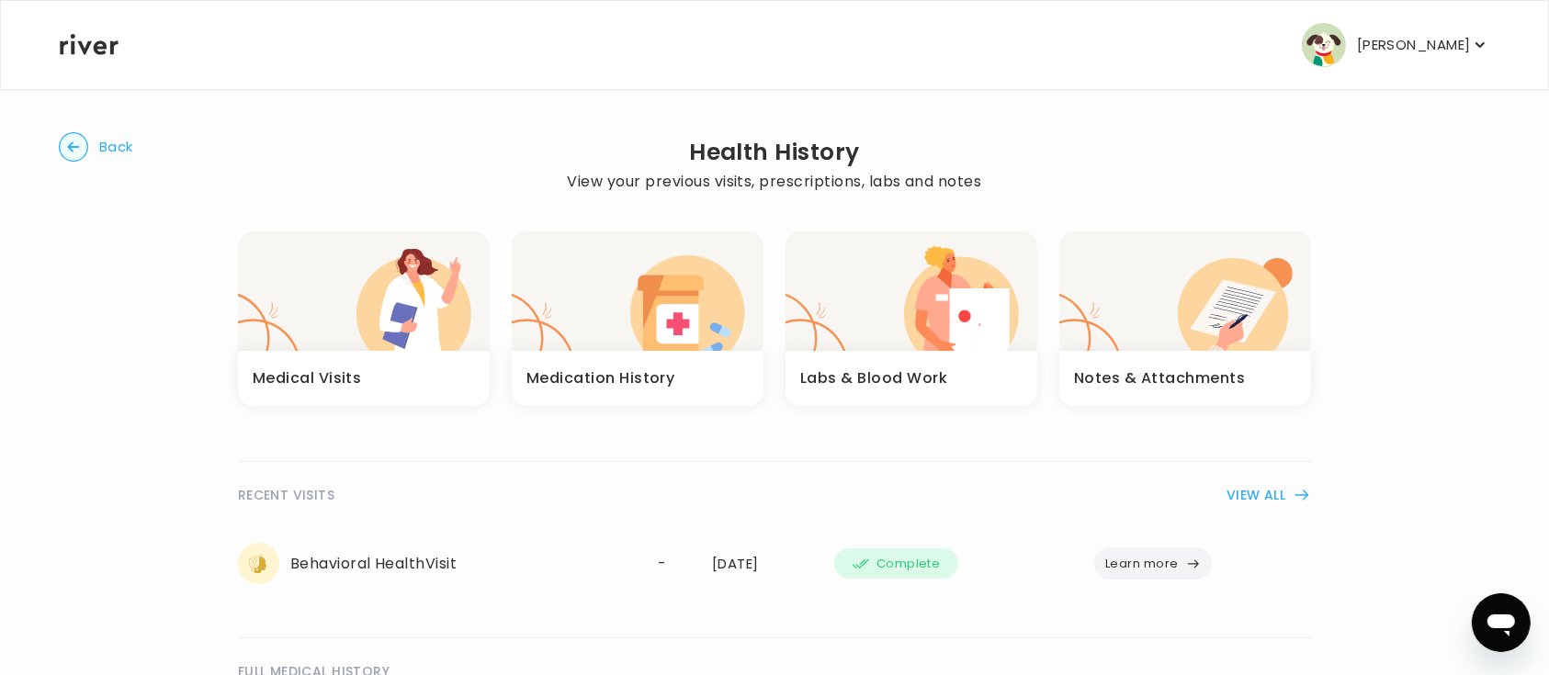
click at [279, 296] on icon "button" at bounding box center [274, 317] width 73 height 67
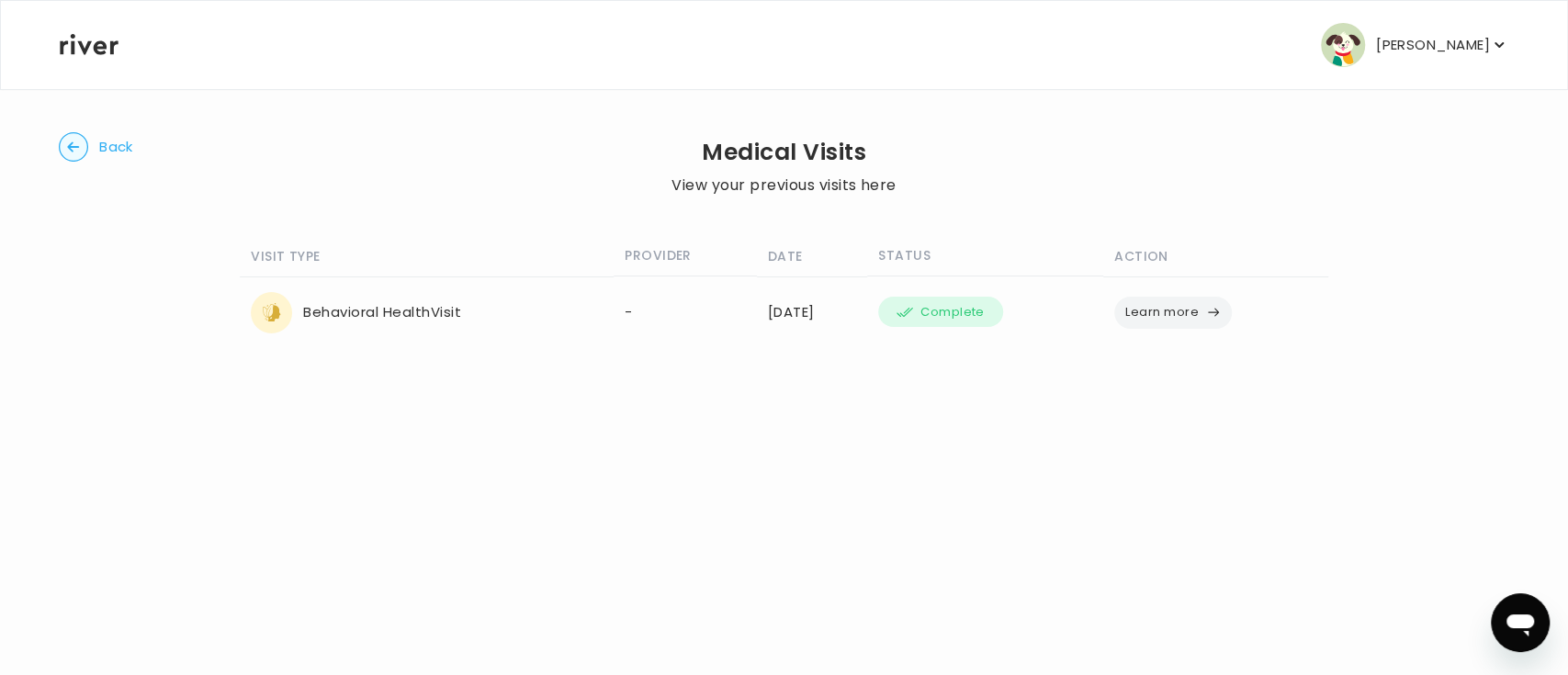
click at [94, 143] on button "Back" at bounding box center [96, 146] width 74 height 29
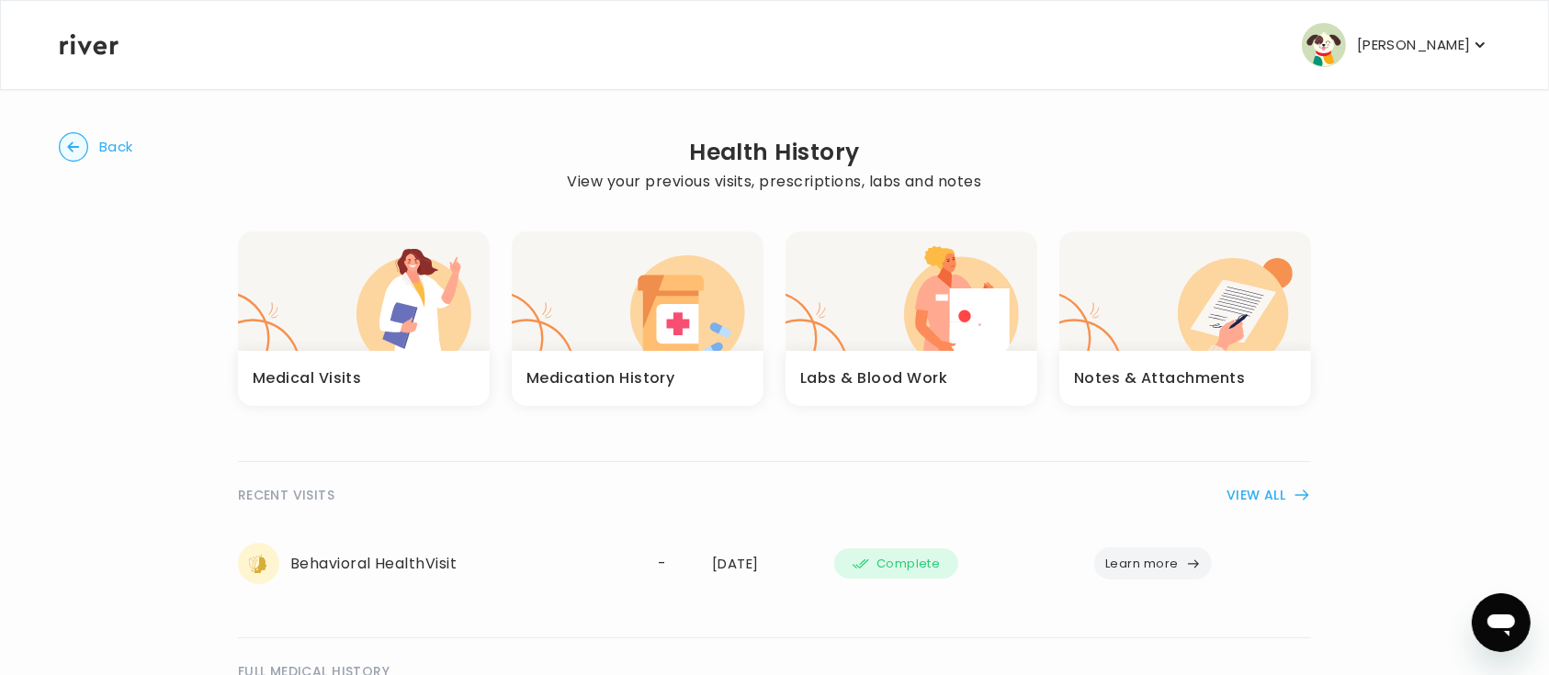
click at [948, 336] on icon "button" at bounding box center [949, 347] width 52 height 50
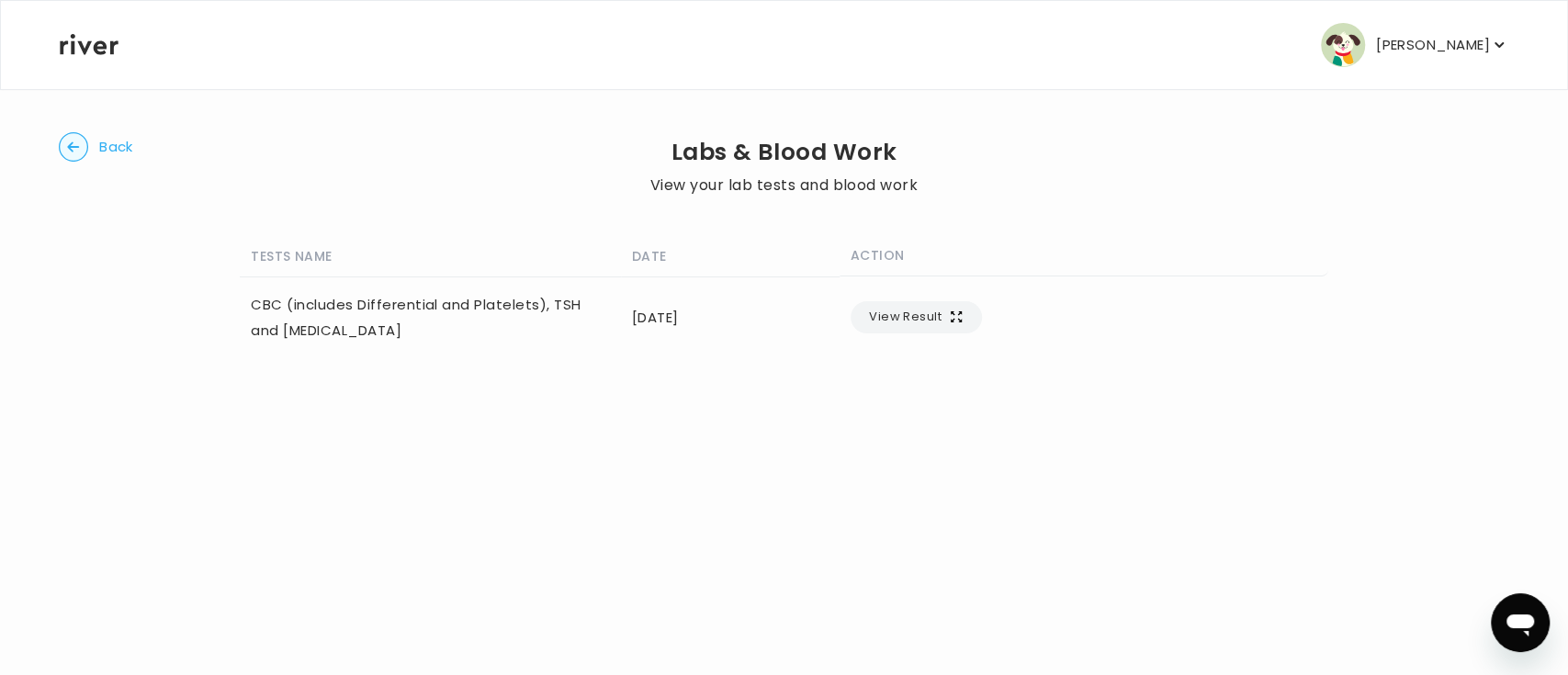
click at [963, 320] on button "View Result" at bounding box center [916, 317] width 131 height 32
click at [87, 141] on icon "button" at bounding box center [73, 146] width 29 height 29
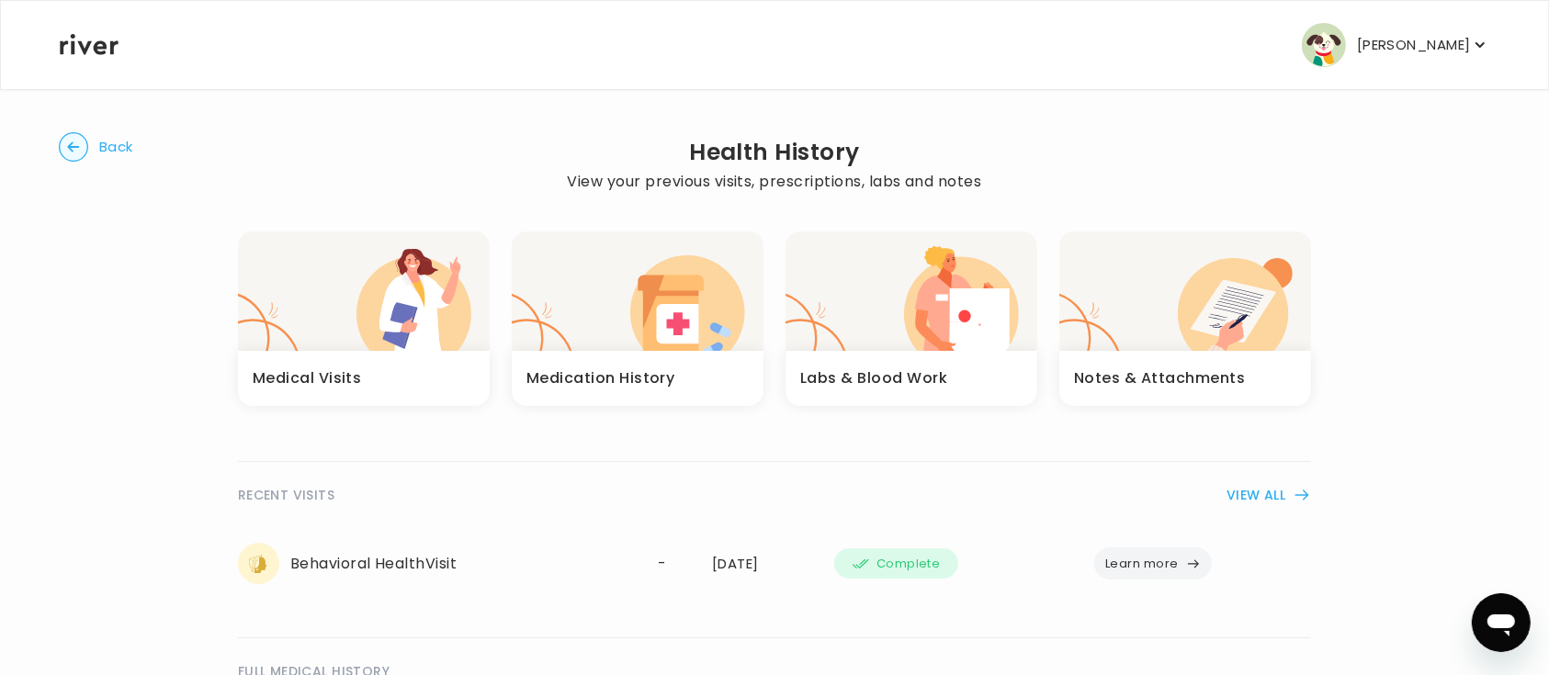
click at [1205, 337] on icon "button" at bounding box center [1233, 313] width 110 height 110
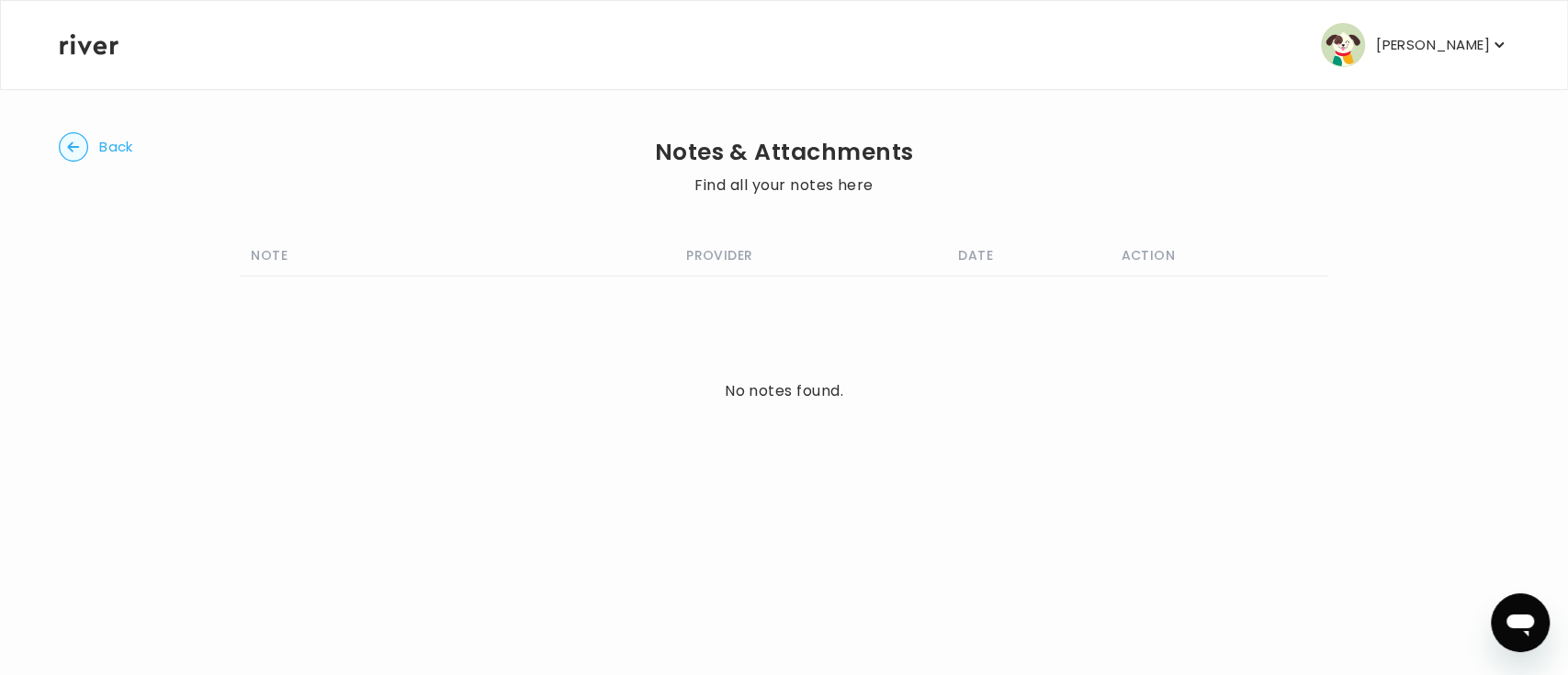
click at [93, 147] on button "Back" at bounding box center [96, 146] width 74 height 29
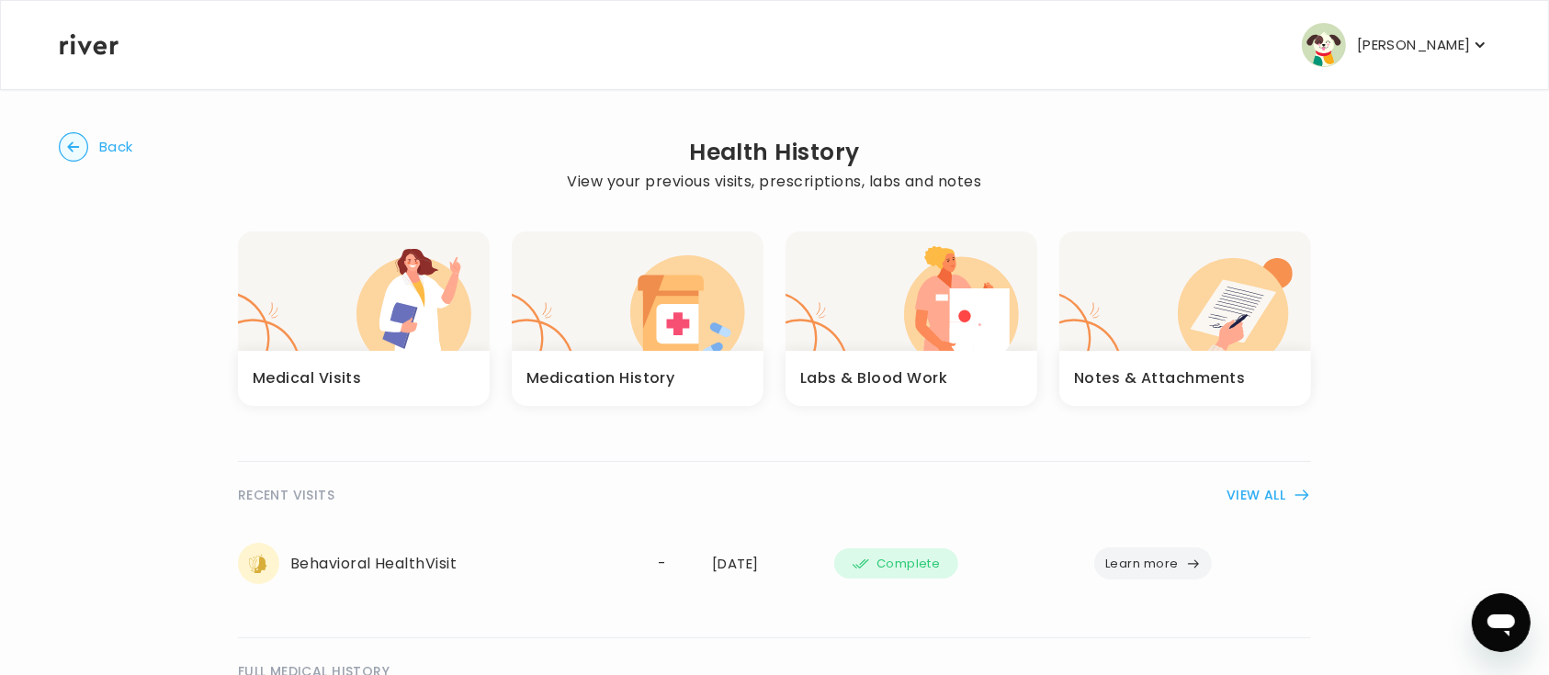
click at [93, 147] on button "Back" at bounding box center [96, 146] width 74 height 29
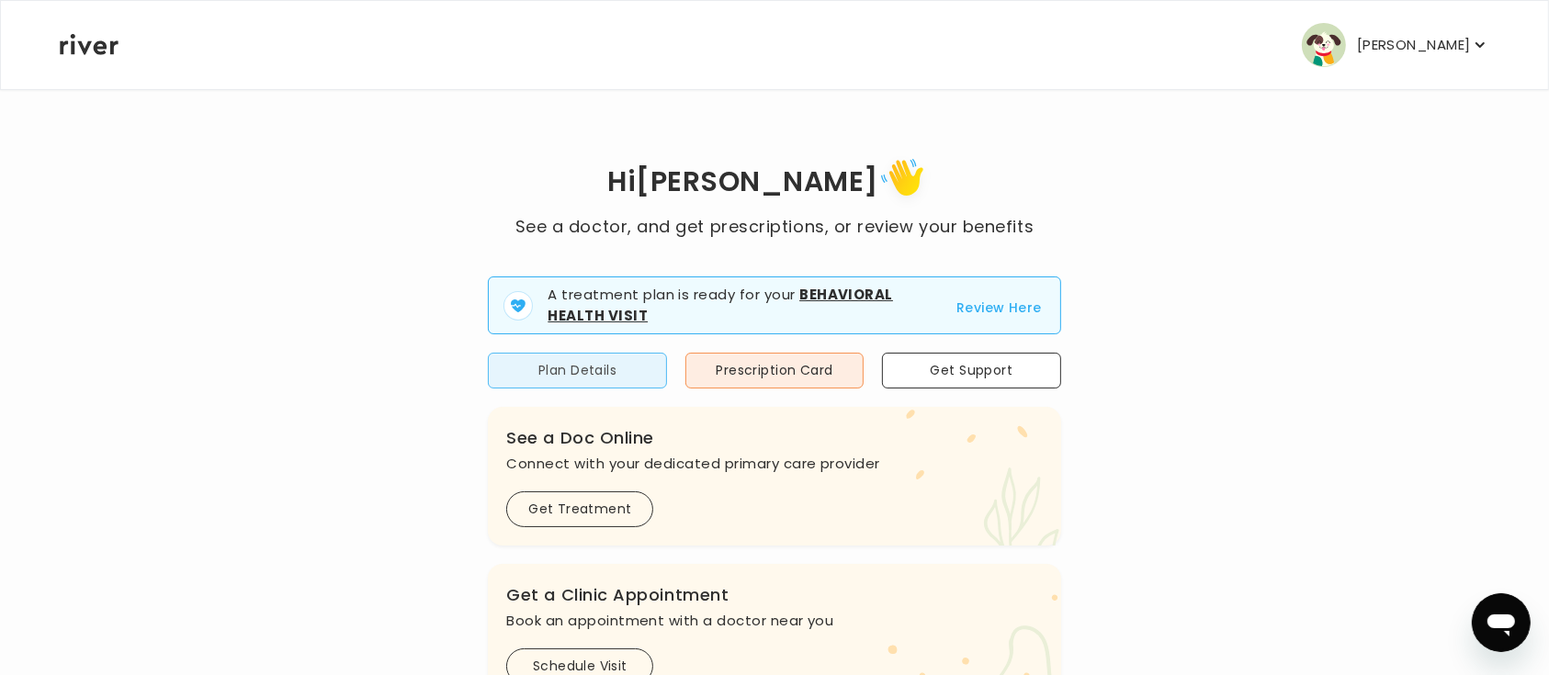
click at [559, 365] on button "Plan Details" at bounding box center [577, 371] width 178 height 36
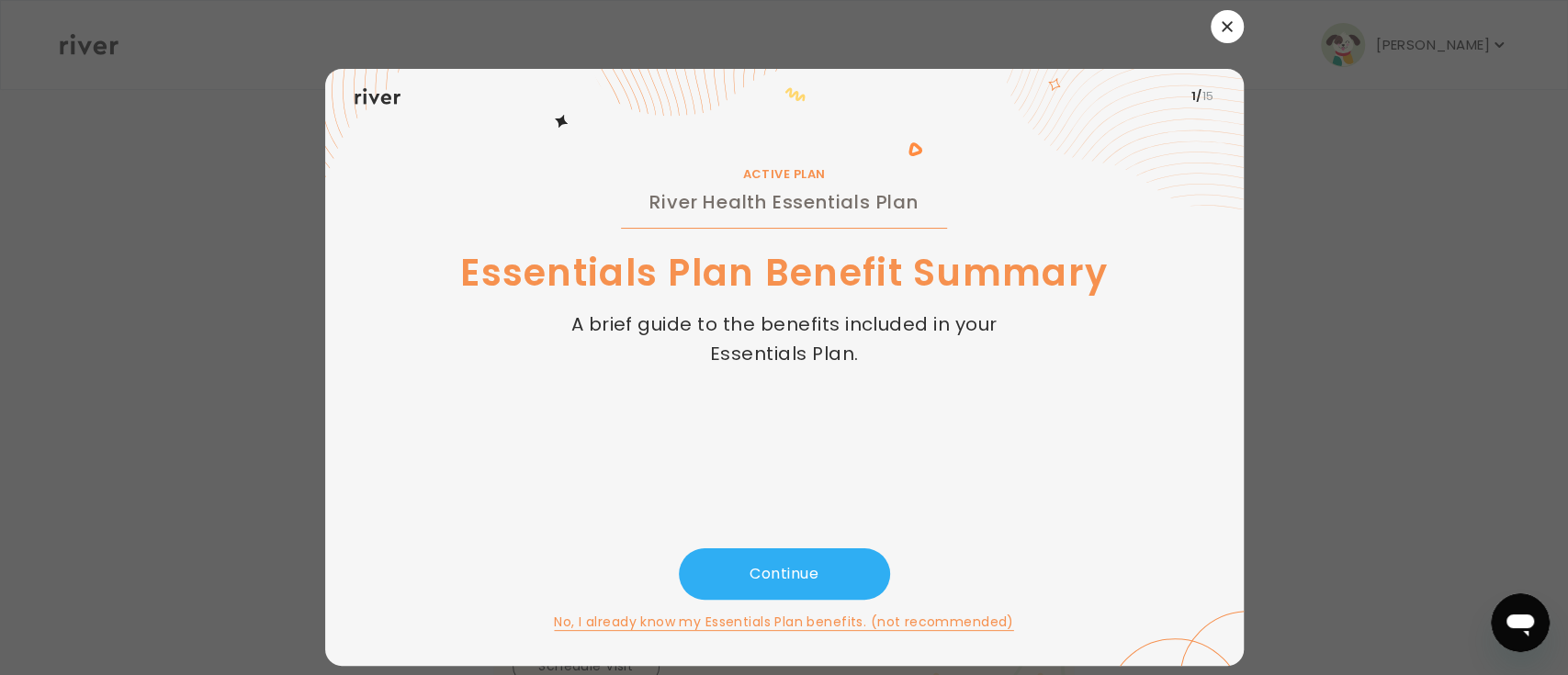
click at [1214, 17] on button "button" at bounding box center [1227, 26] width 33 height 33
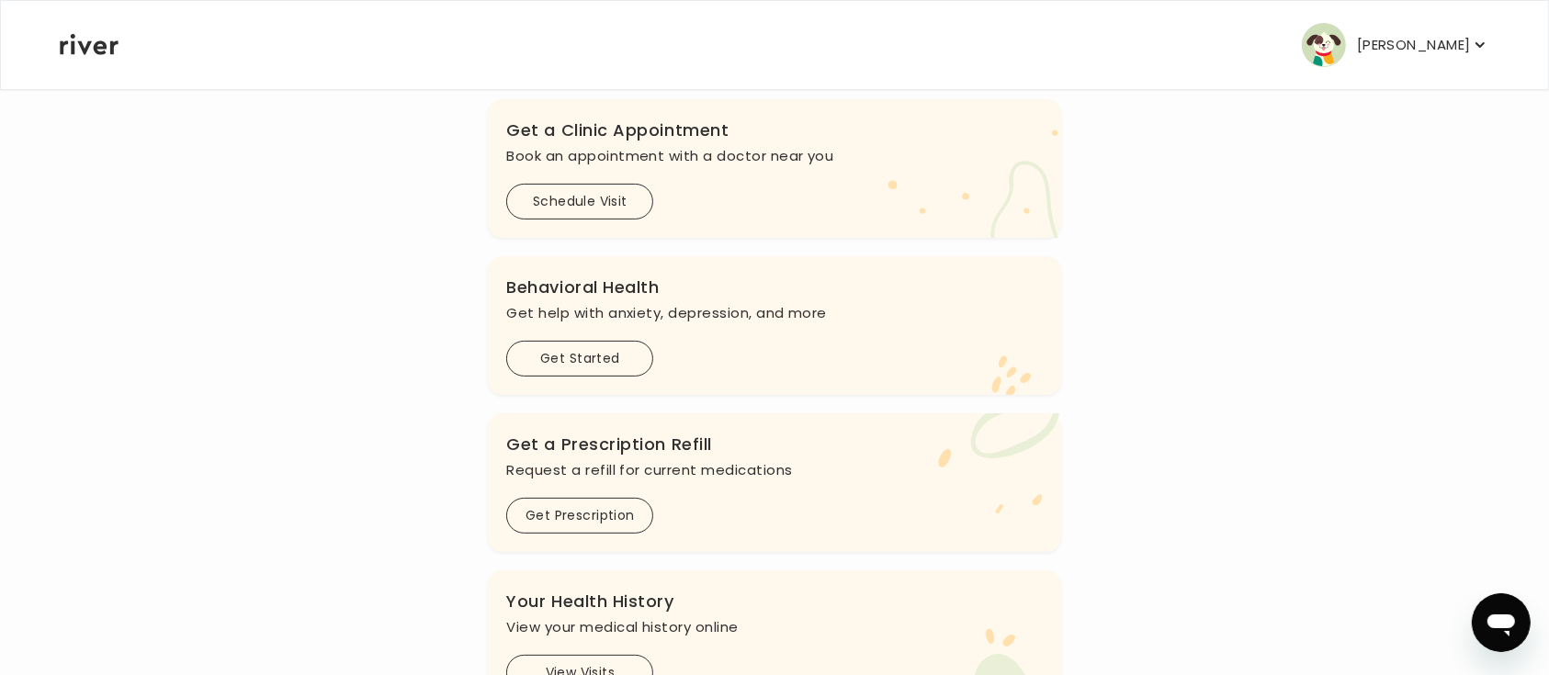
scroll to position [490, 0]
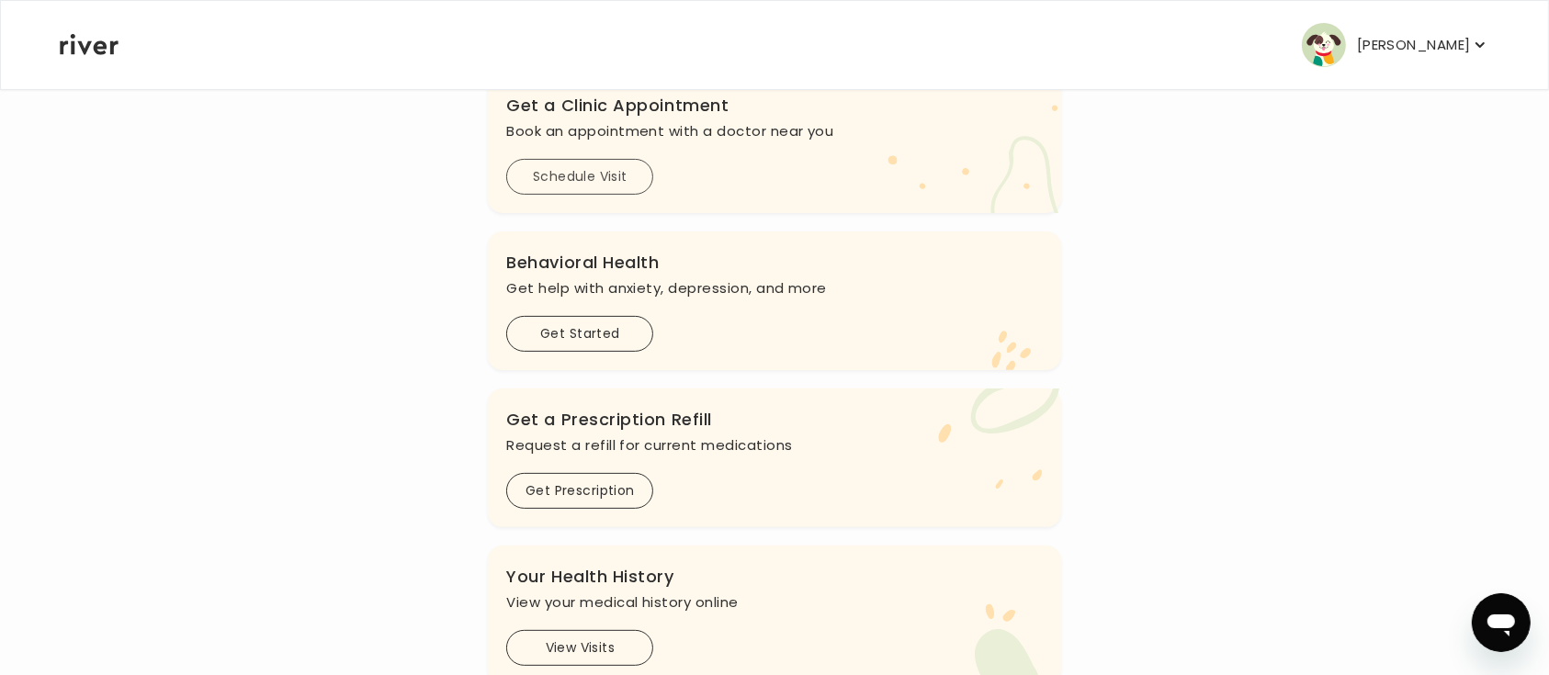
click at [585, 168] on button "Schedule Visit" at bounding box center [579, 177] width 147 height 36
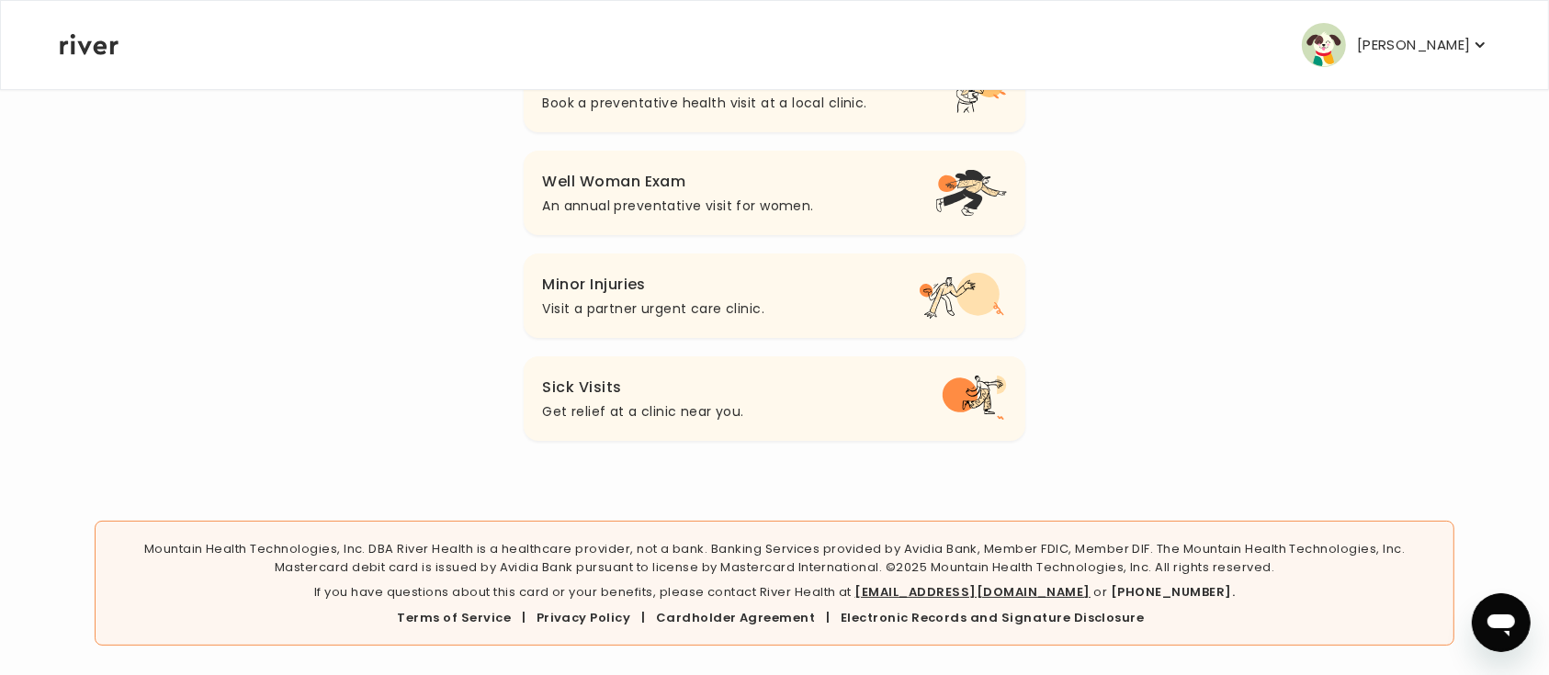
click at [844, 195] on button "Well Woman Exam An annual preventative visit for women." at bounding box center [774, 193] width 501 height 85
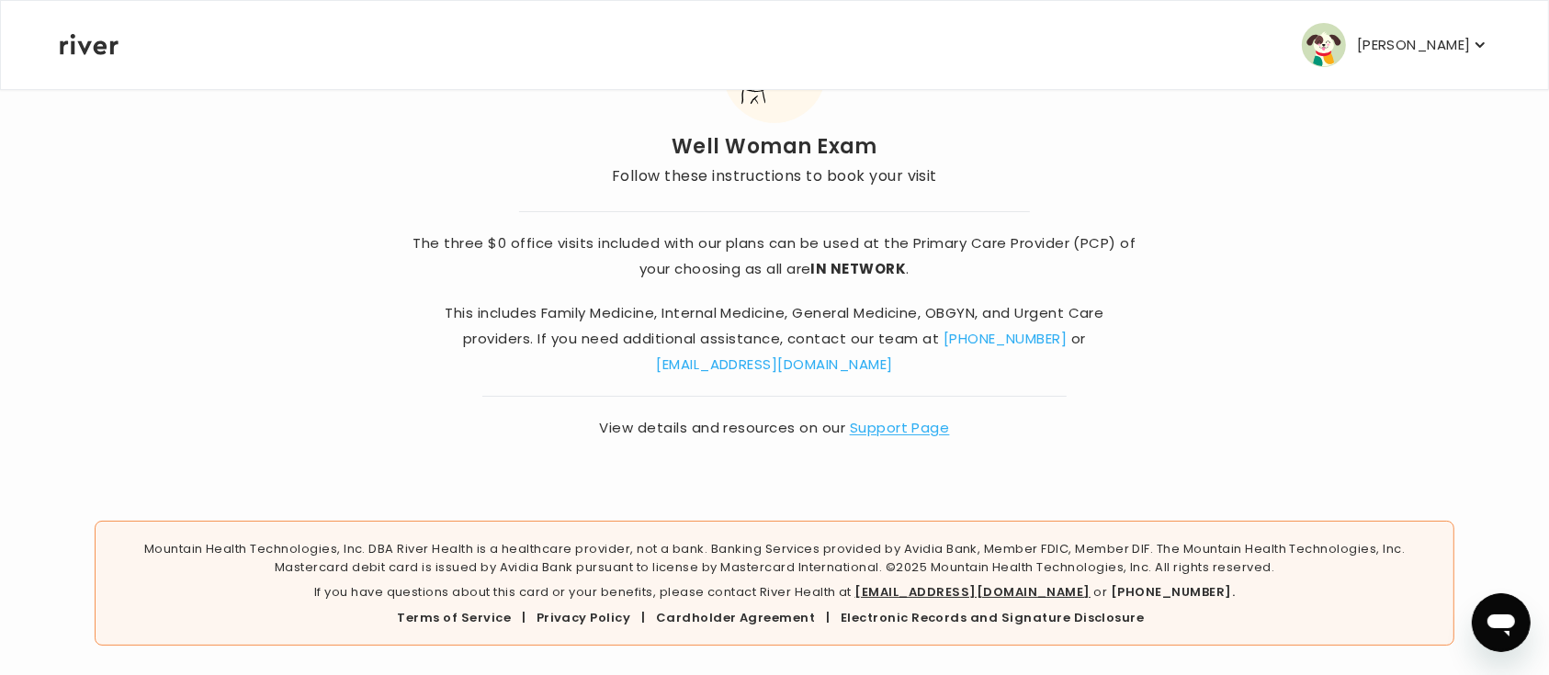
scroll to position [126, 0]
click at [925, 428] on link "Support Page" at bounding box center [900, 428] width 100 height 19
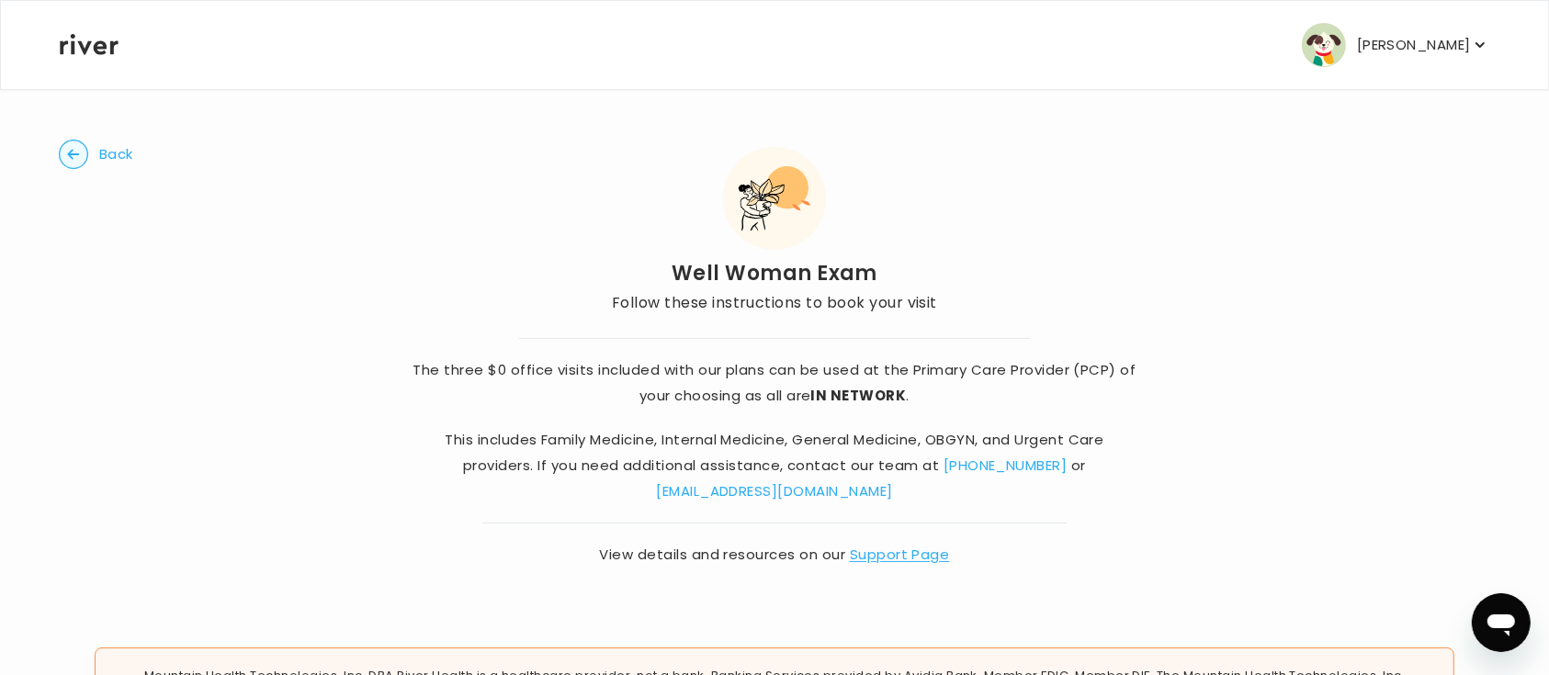
click at [131, 153] on span "Back" at bounding box center [116, 154] width 34 height 26
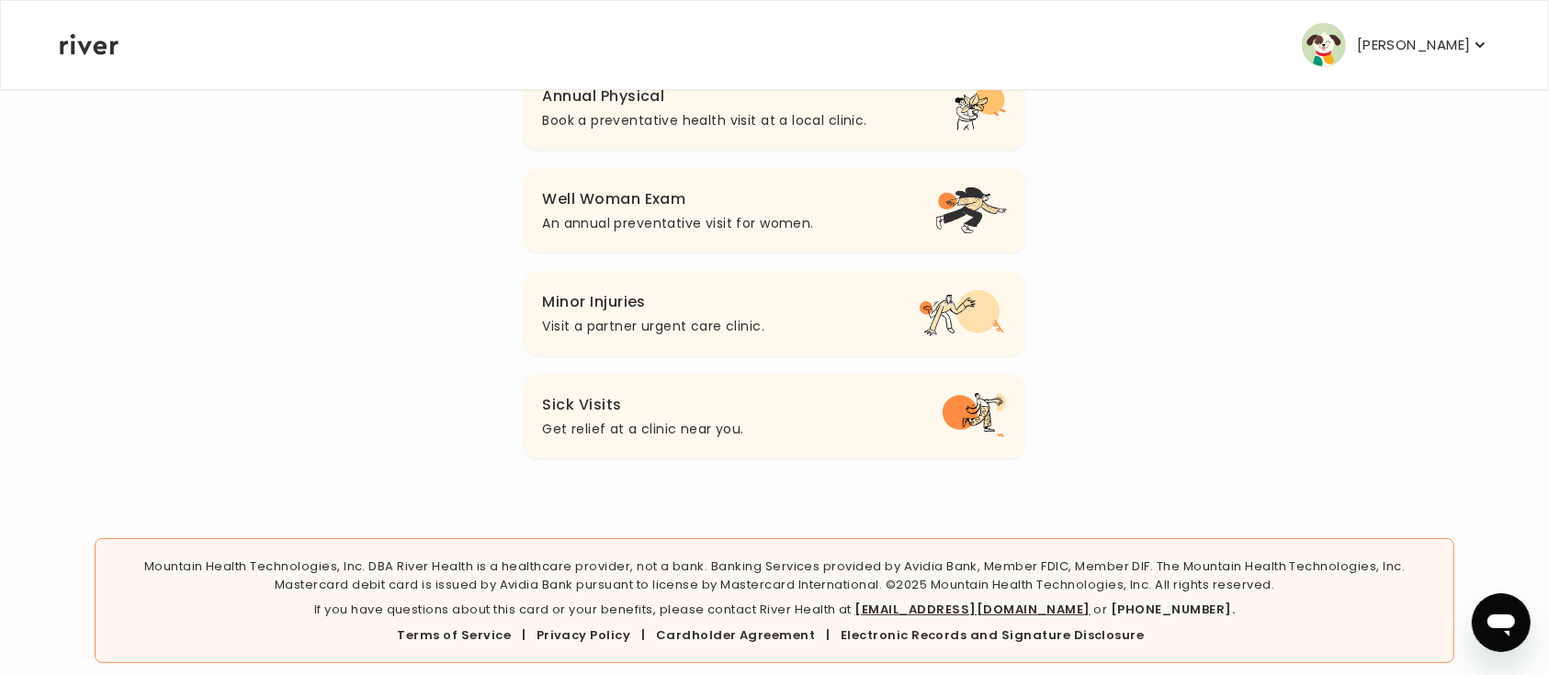
scroll to position [287, 0]
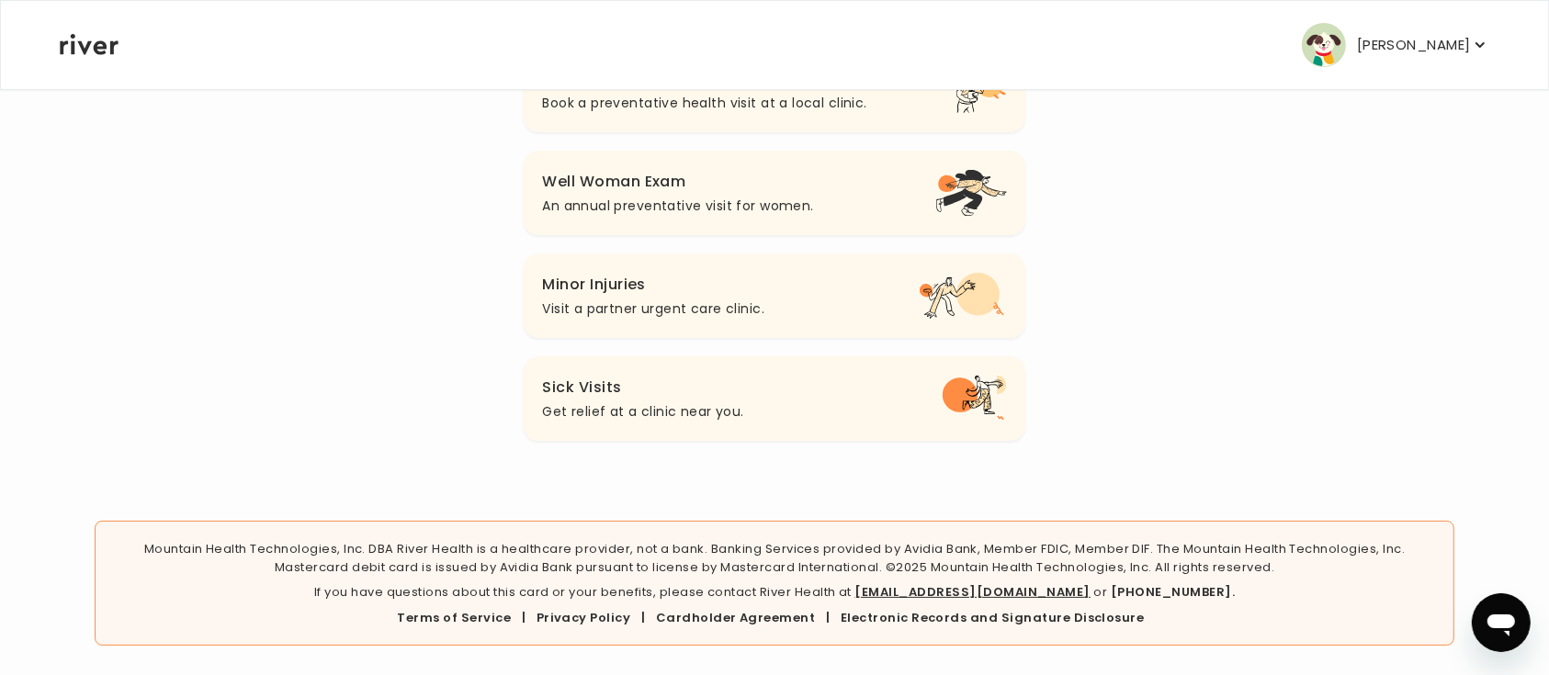
click at [703, 403] on p "Get relief at a clinic near you." at bounding box center [642, 412] width 201 height 22
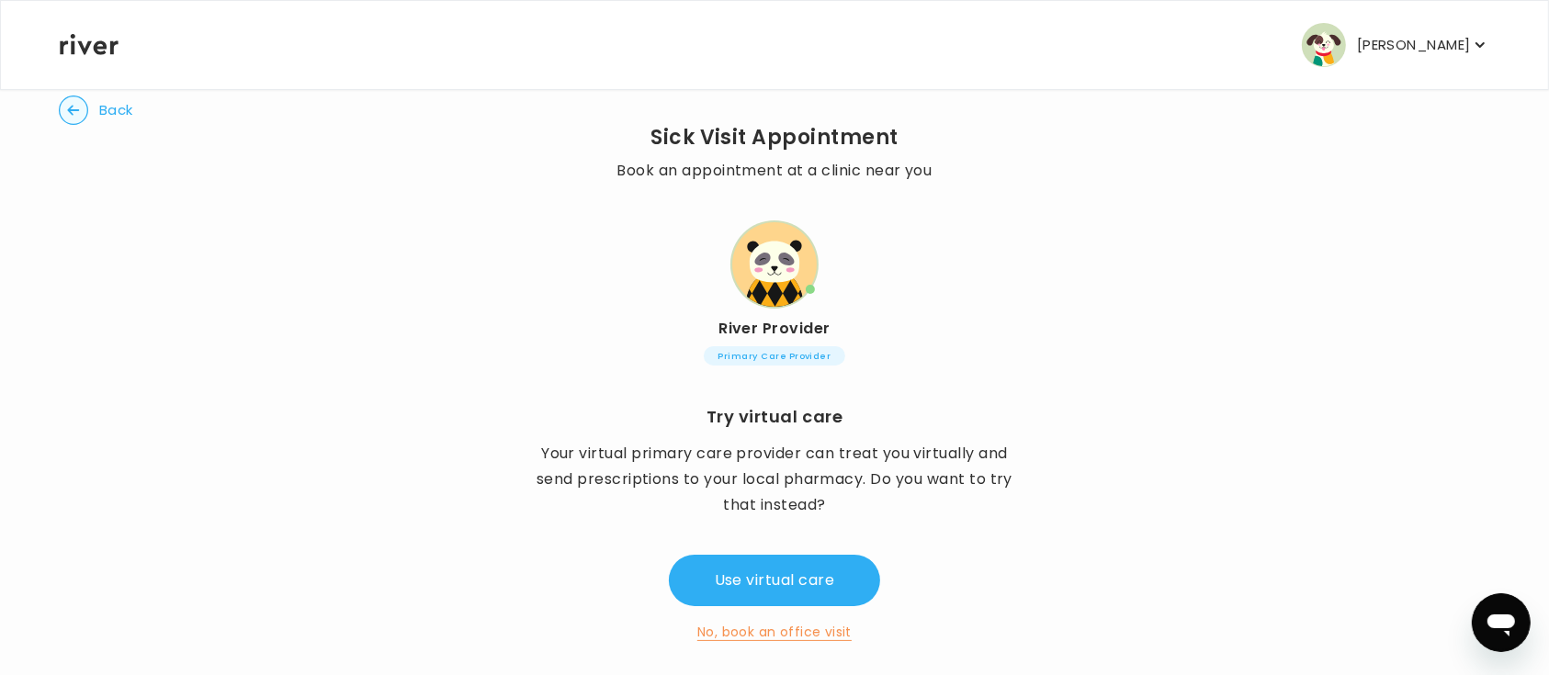
scroll to position [63, 0]
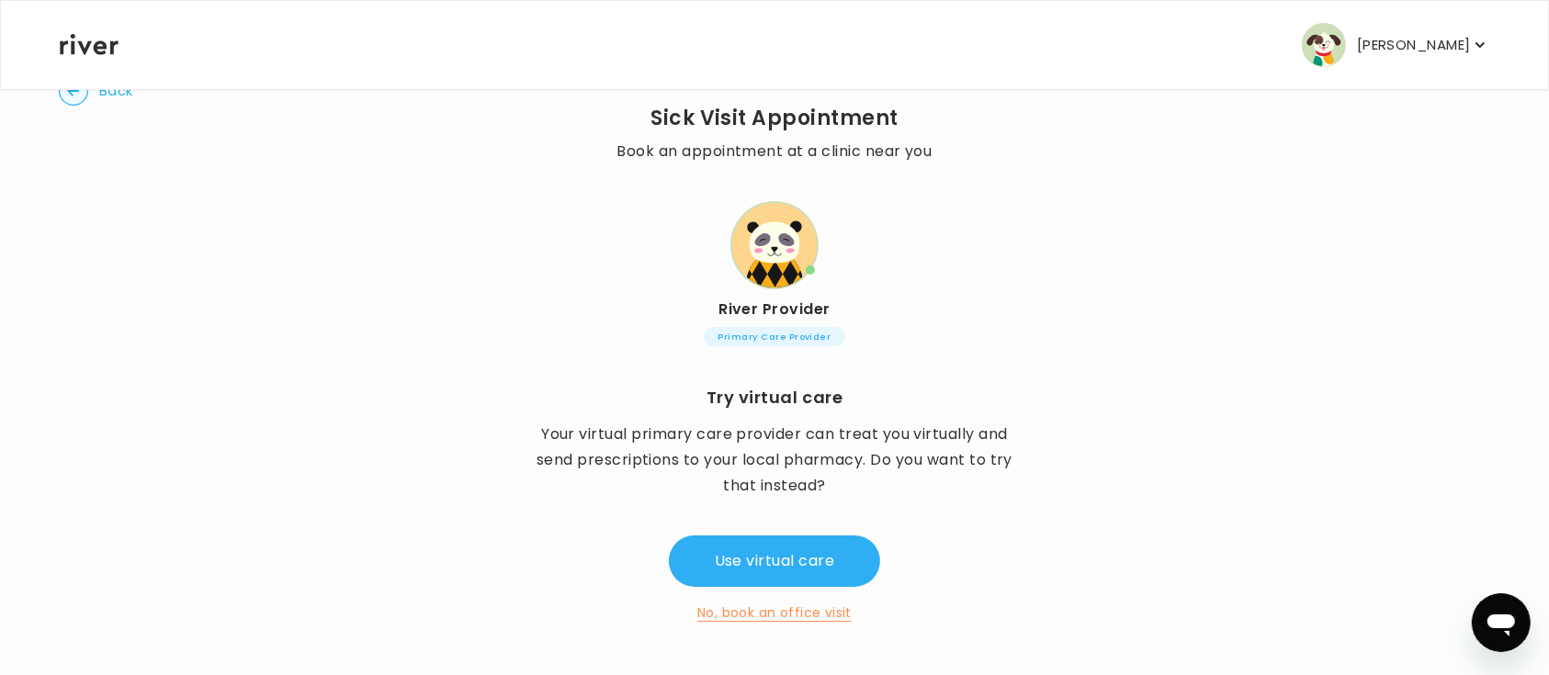
click at [772, 612] on button "No, book an office visit" at bounding box center [774, 613] width 154 height 22
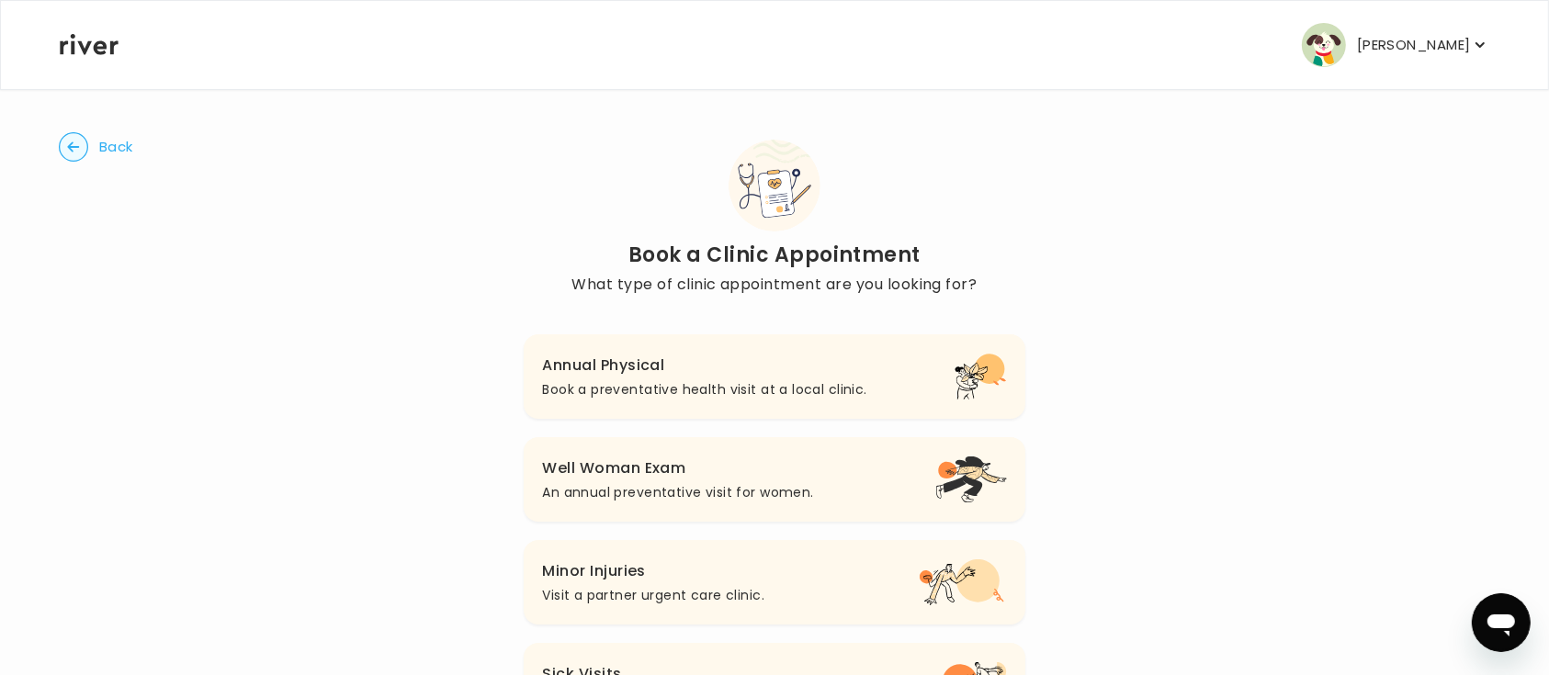
click at [683, 386] on p "Book a preventative health visit at a local clinic." at bounding box center [704, 389] width 324 height 22
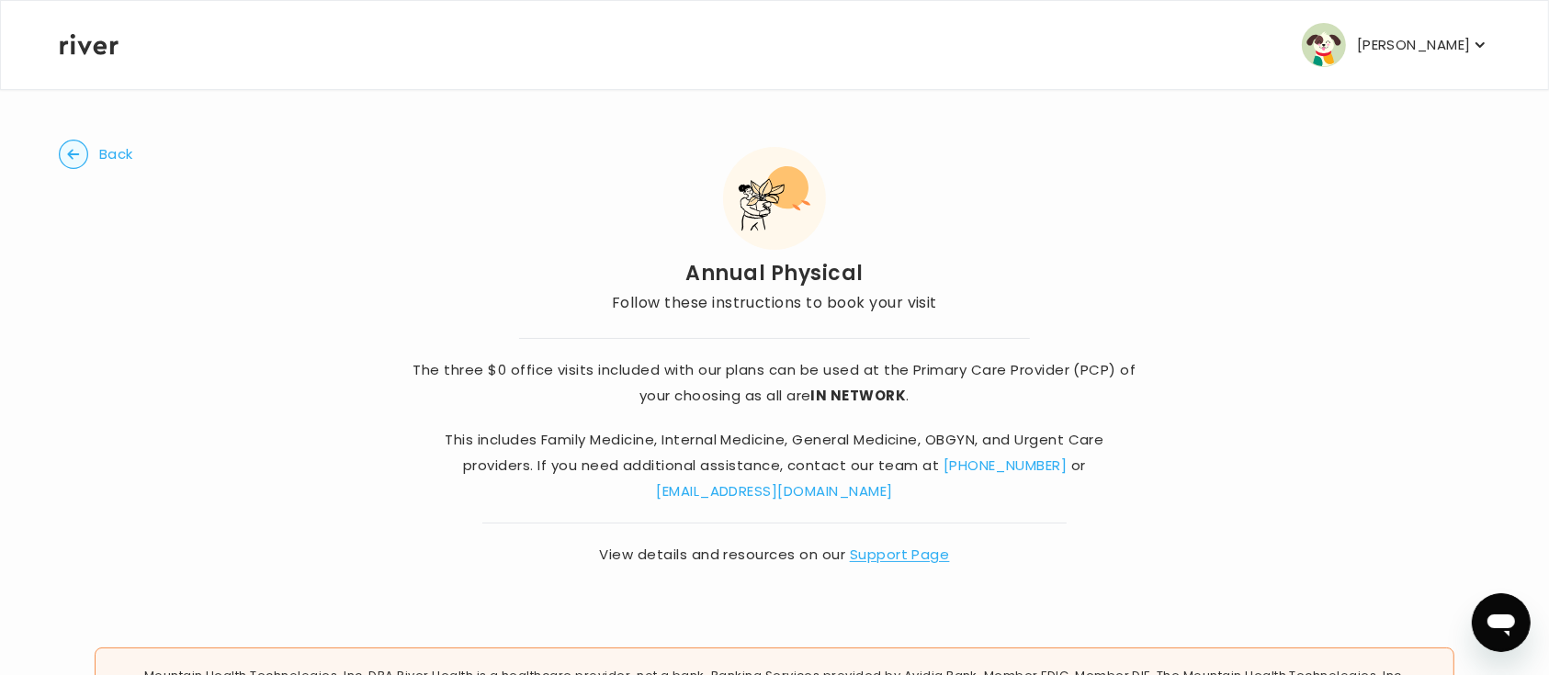
click at [1214, 48] on p "[PERSON_NAME]" at bounding box center [1414, 45] width 114 height 26
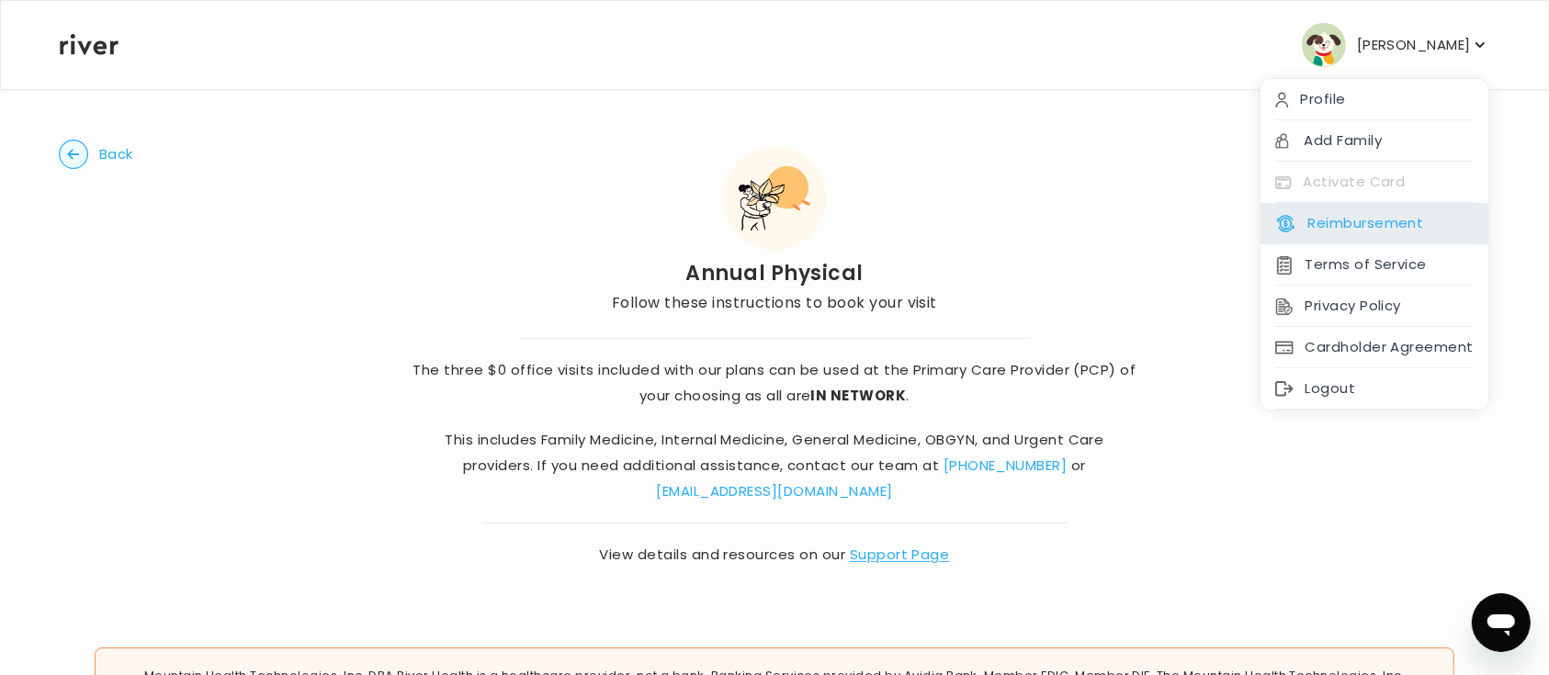
click at [1214, 220] on button "Reimbursement" at bounding box center [1349, 223] width 148 height 26
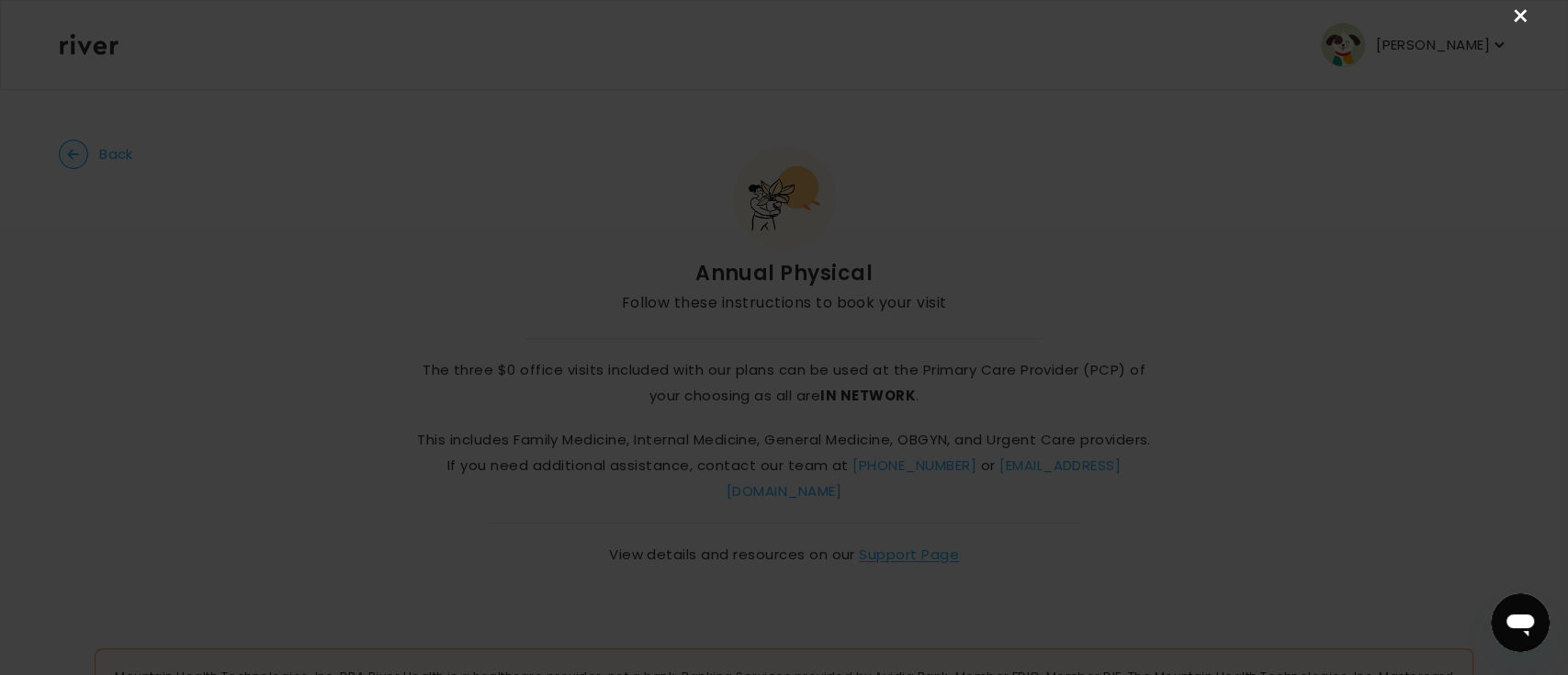
click at [1214, 18] on link "×" at bounding box center [1520, 17] width 22 height 22
